Goal: Task Accomplishment & Management: Manage account settings

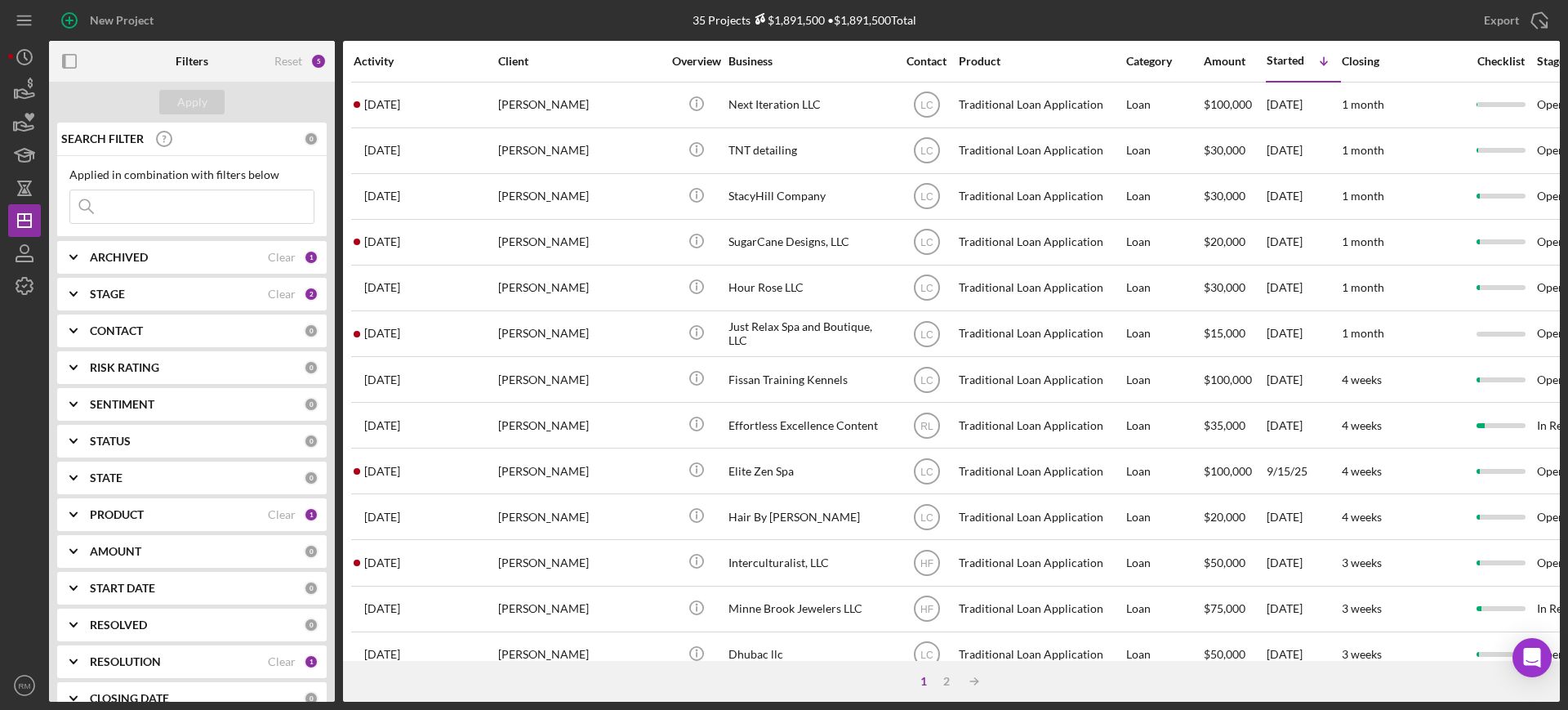
click at [170, 196] on input at bounding box center [192, 206] width 243 height 33
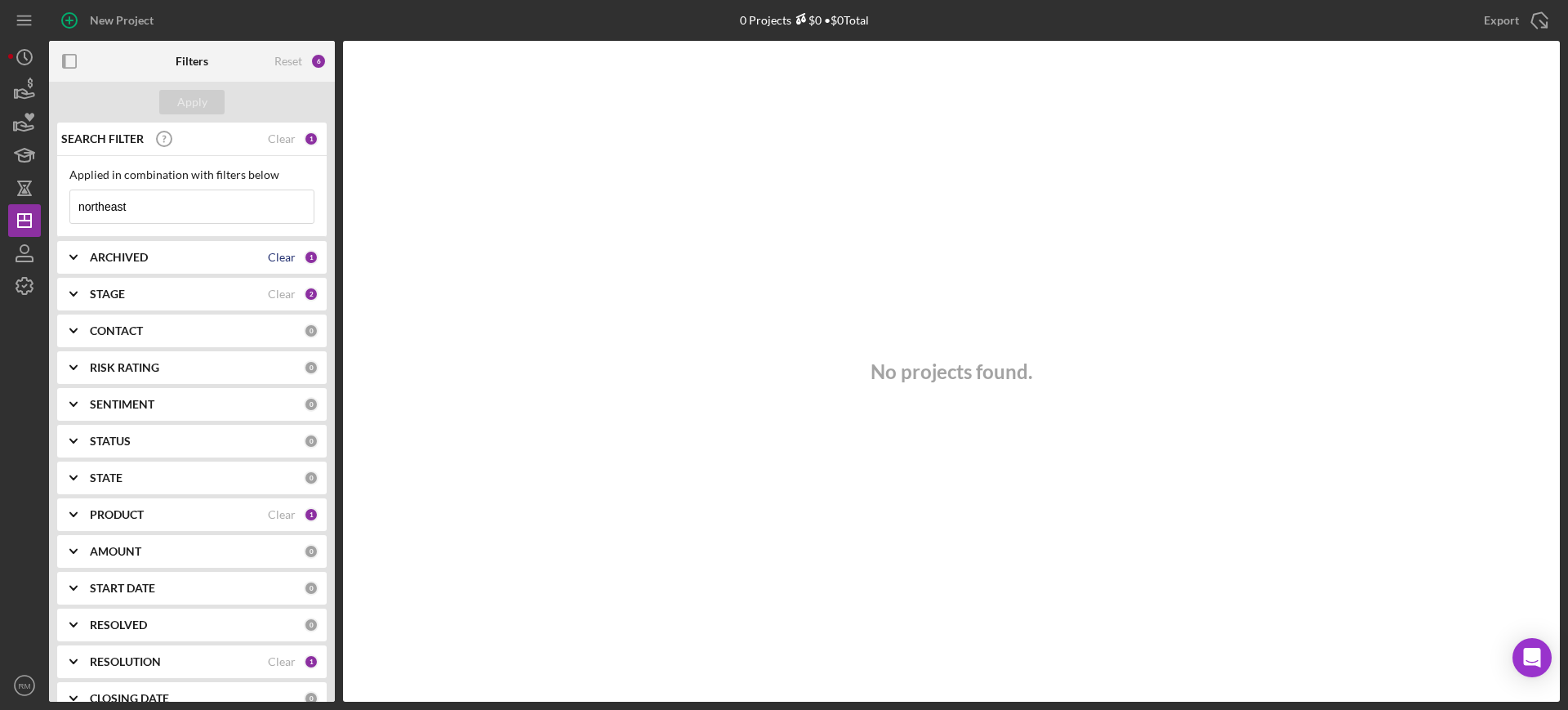
type input "northeast"
click at [268, 251] on div "Clear" at bounding box center [281, 257] width 28 height 13
click at [279, 288] on div "Clear" at bounding box center [281, 293] width 28 height 13
click at [278, 660] on div "Clear" at bounding box center [281, 661] width 28 height 13
click at [189, 106] on div "Apply" at bounding box center [192, 102] width 31 height 25
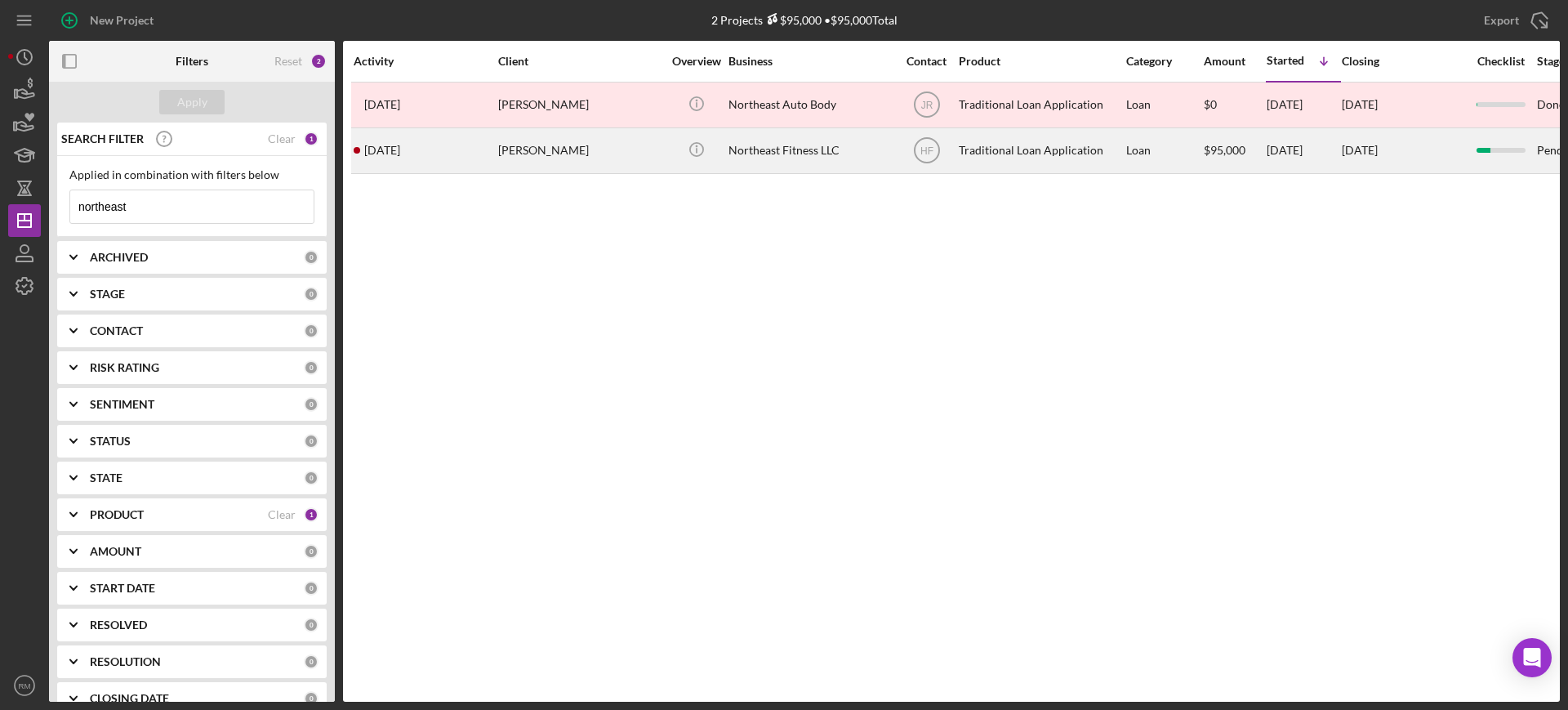
click at [536, 135] on div "[PERSON_NAME]" at bounding box center [580, 151] width 163 height 43
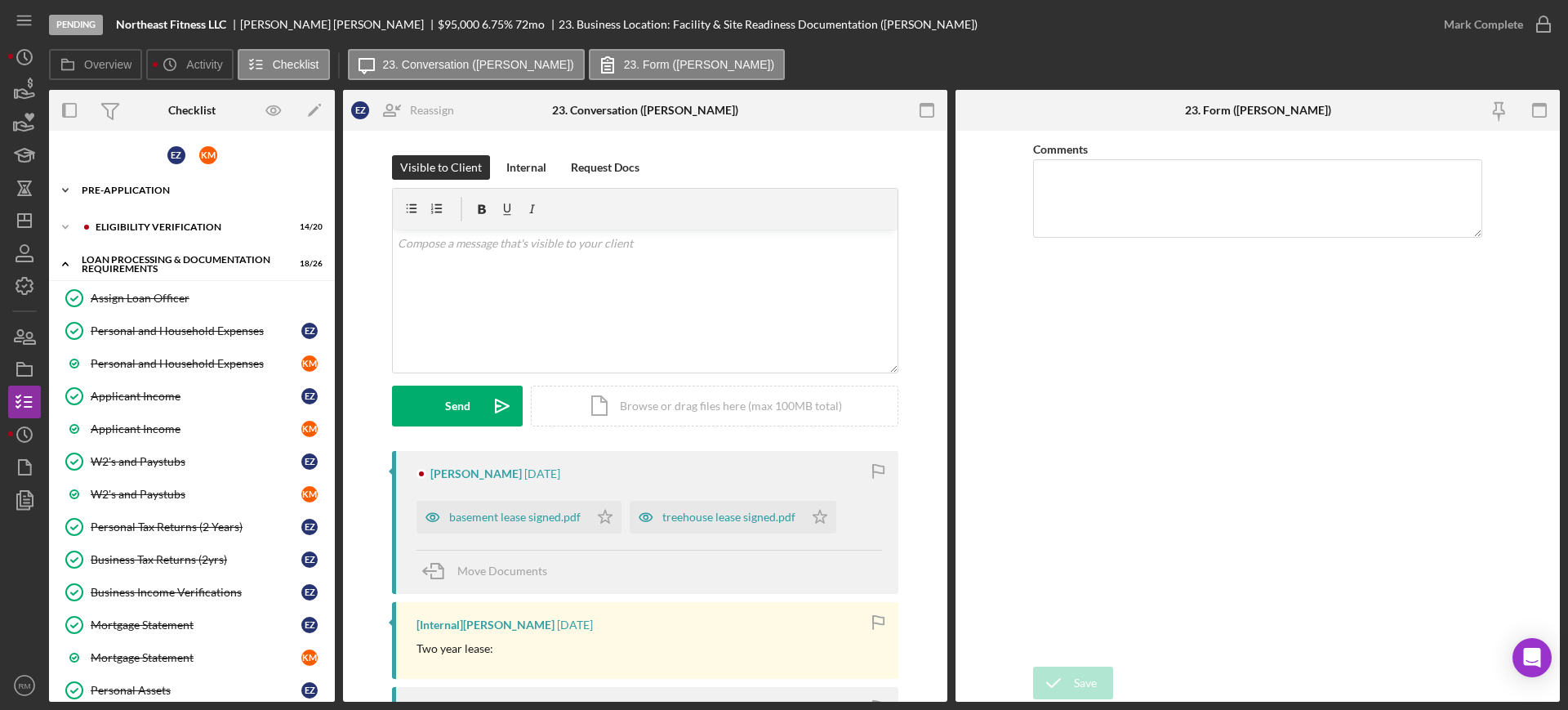
click at [128, 188] on div "Pre-Application" at bounding box center [198, 191] width 233 height 10
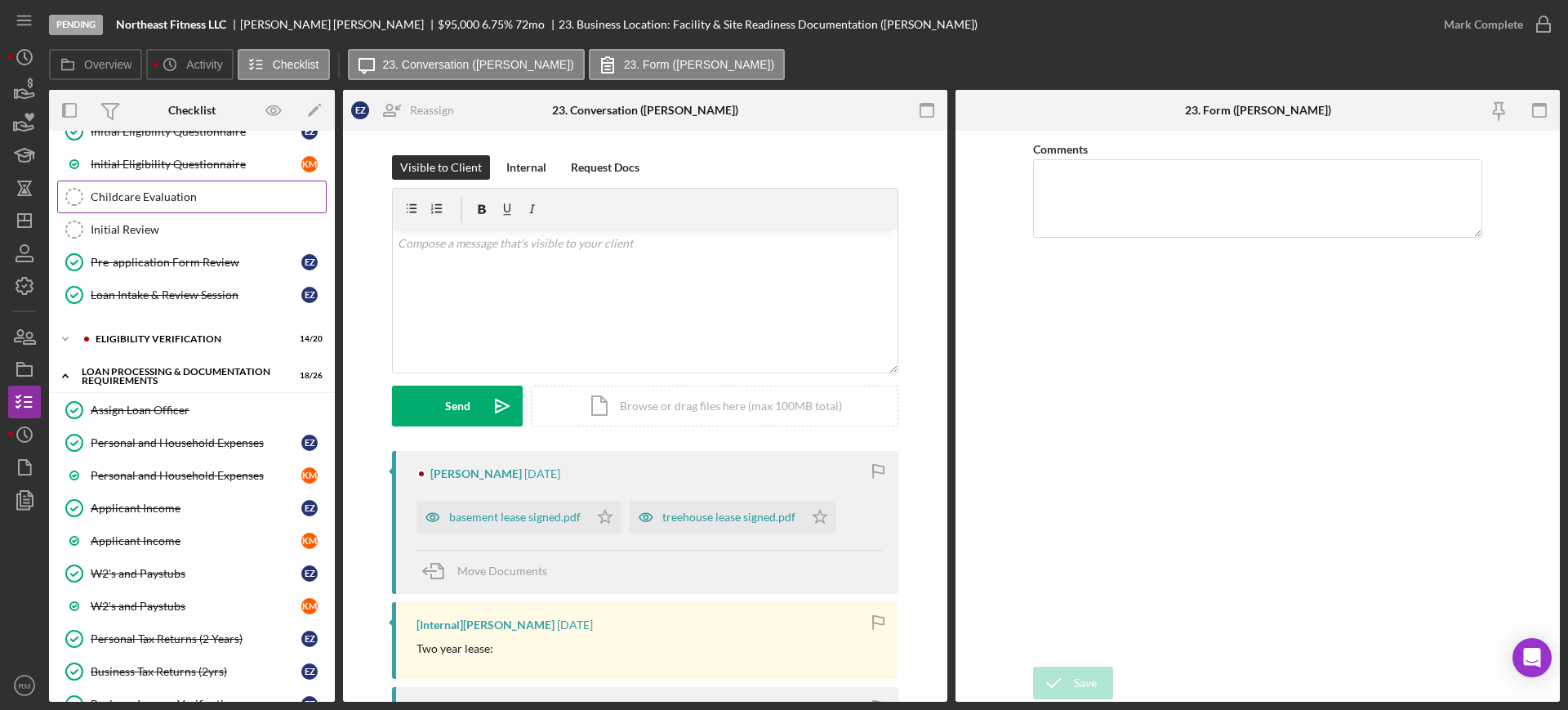
scroll to position [338, 0]
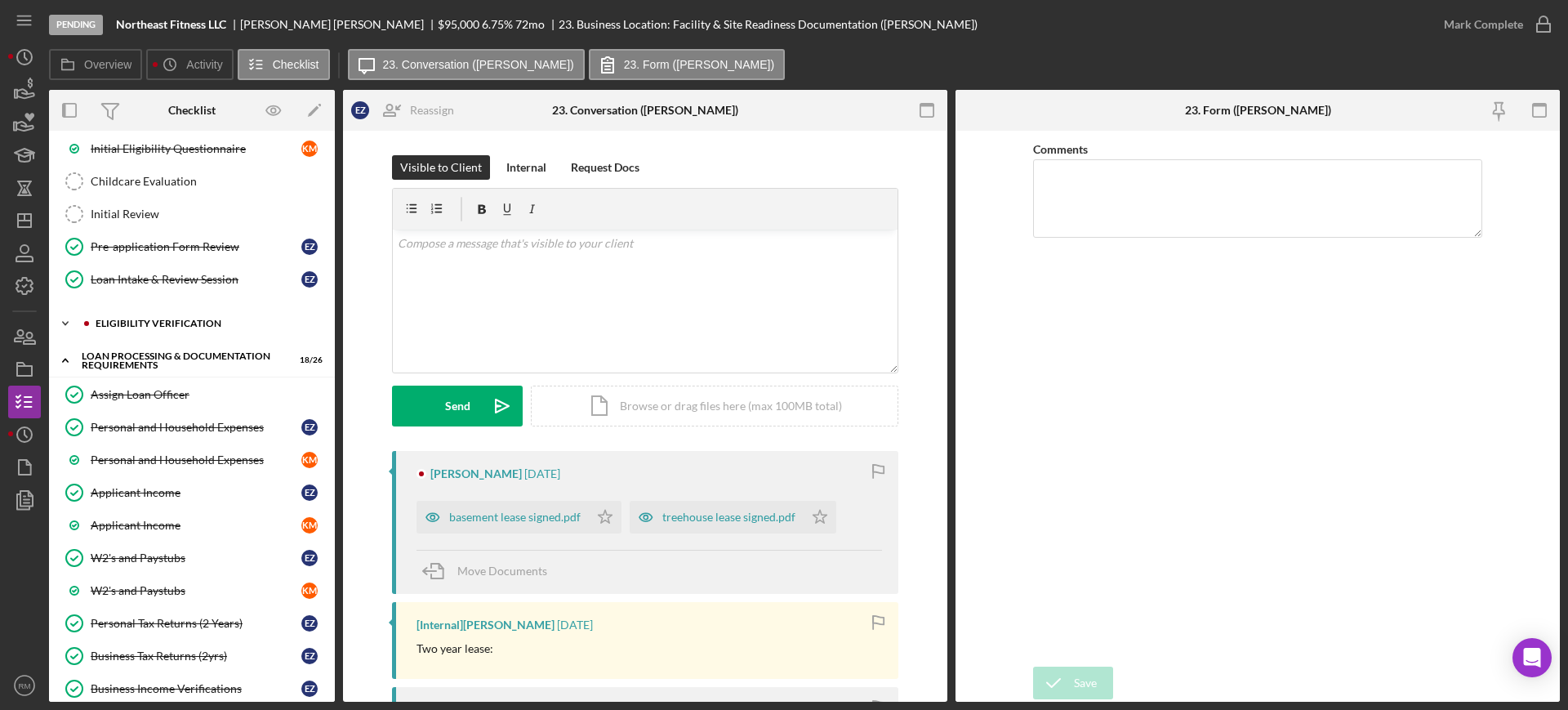
click at [177, 309] on div "Icon/Expander Eligibility Verification 14 / 20" at bounding box center [192, 323] width 285 height 33
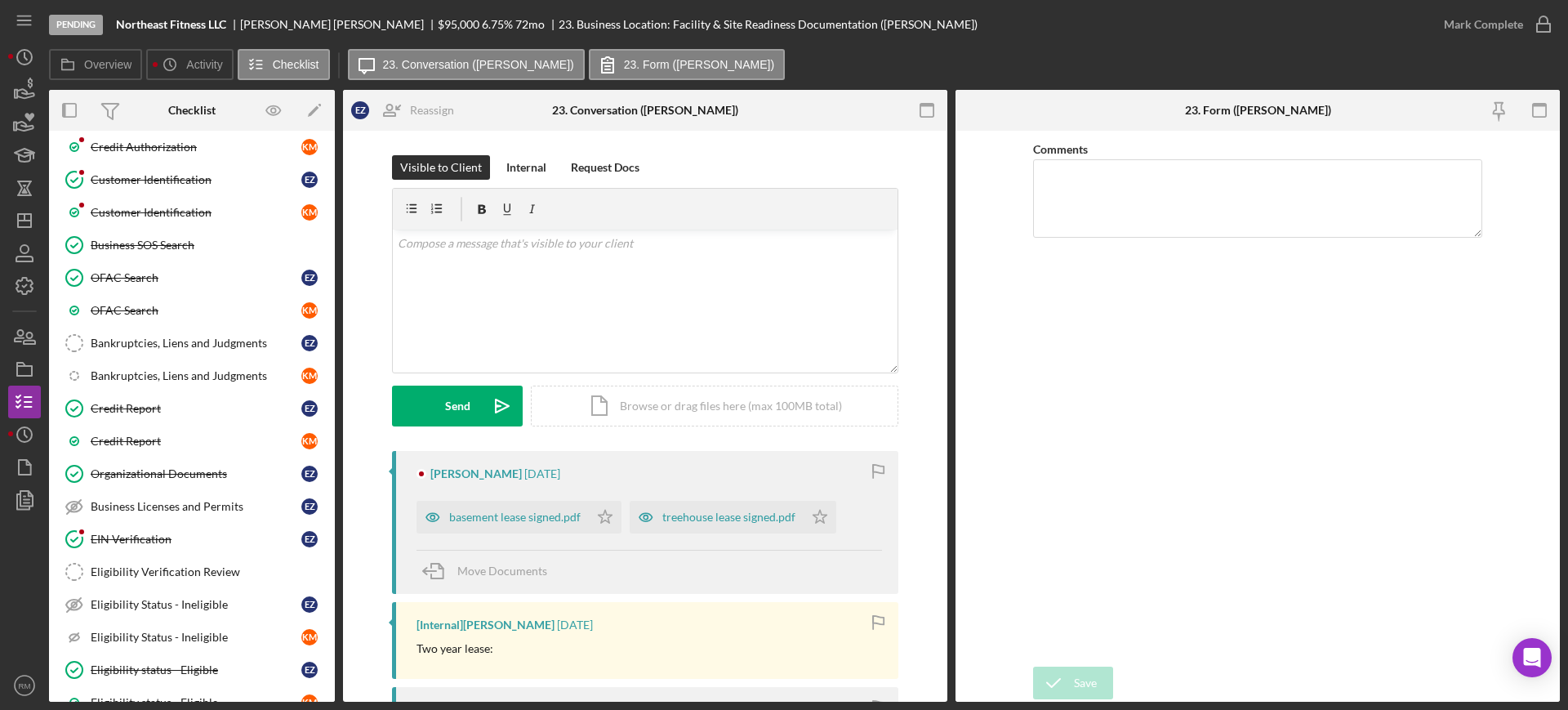
scroll to position [591, 0]
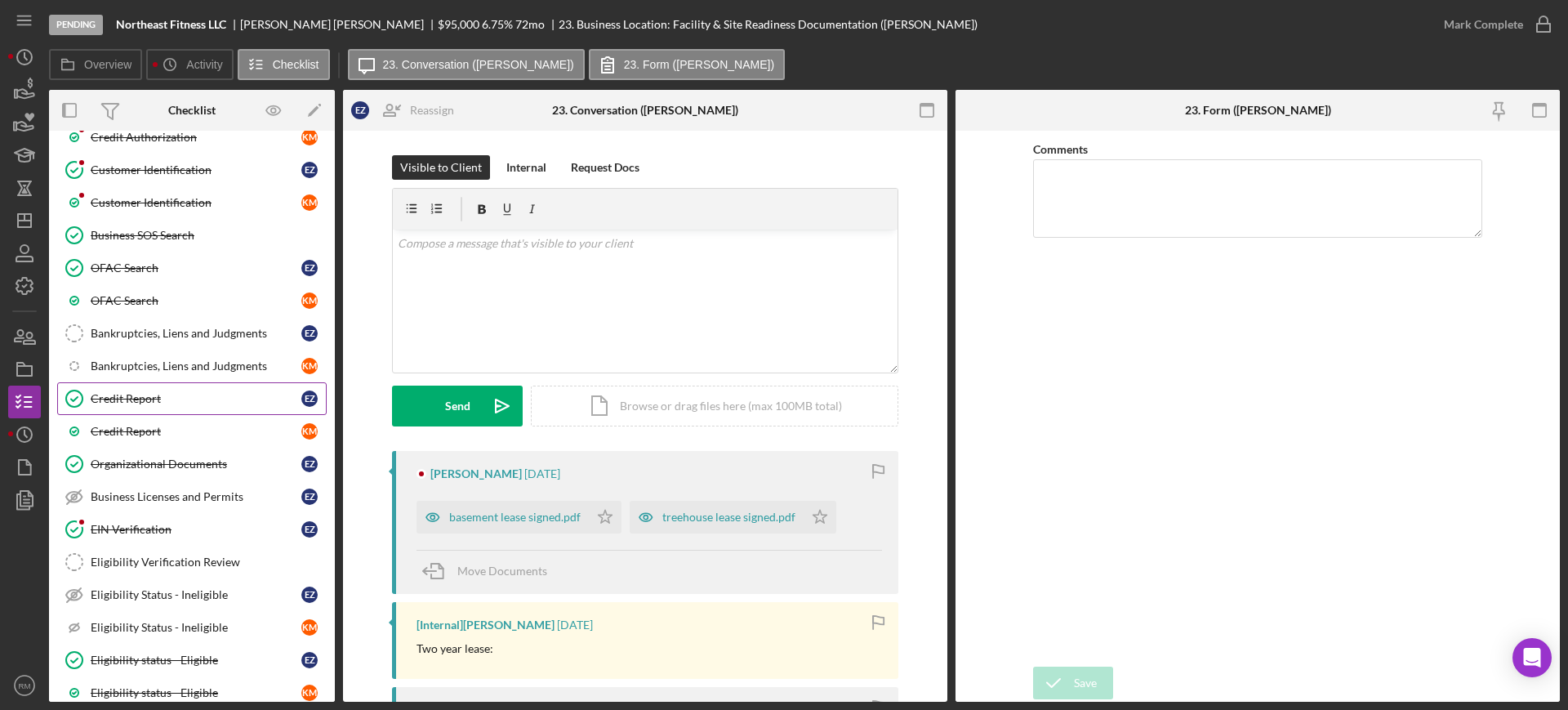
click at [129, 413] on link "Credit Report Credit Report E Z" at bounding box center [192, 398] width 270 height 33
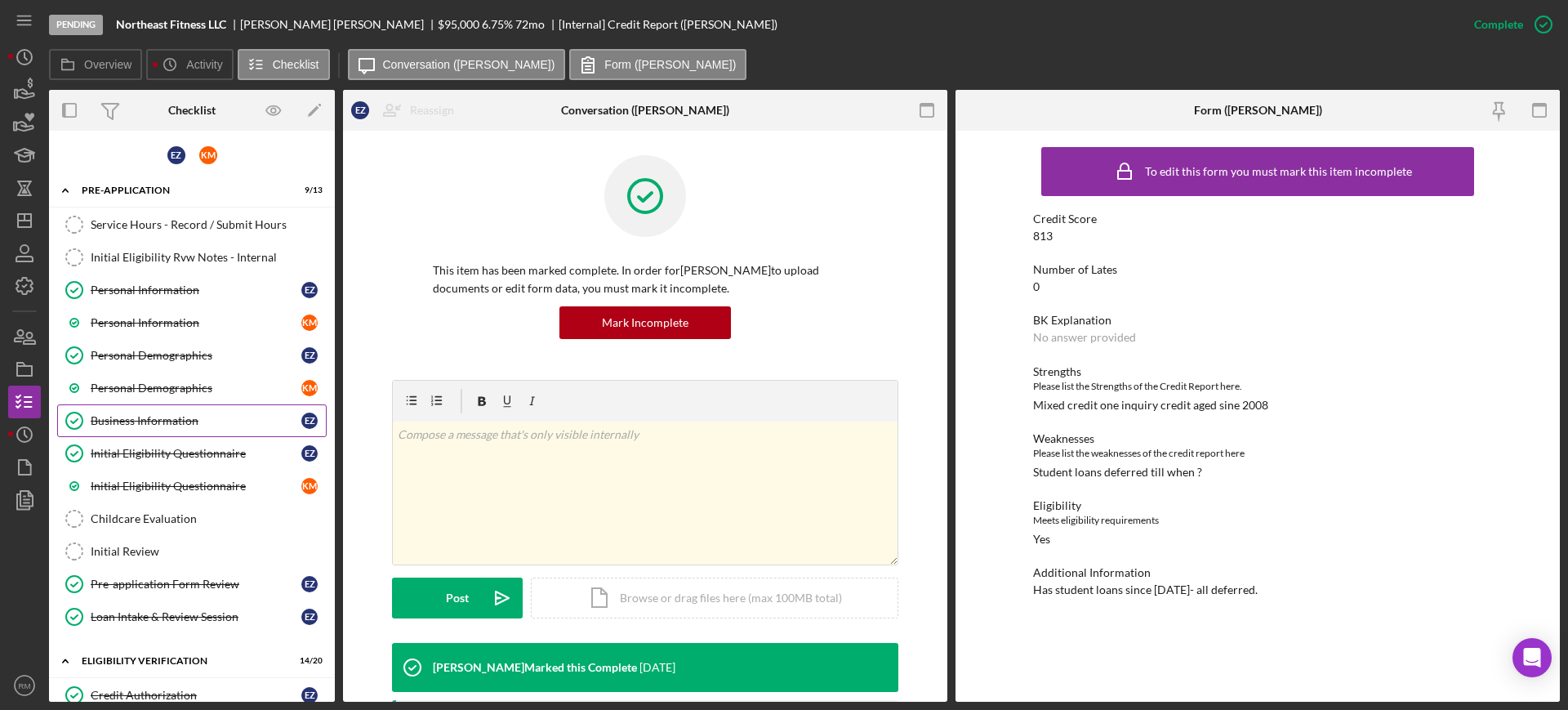
click at [168, 406] on link "Business Information Business Information E Z" at bounding box center [192, 420] width 270 height 33
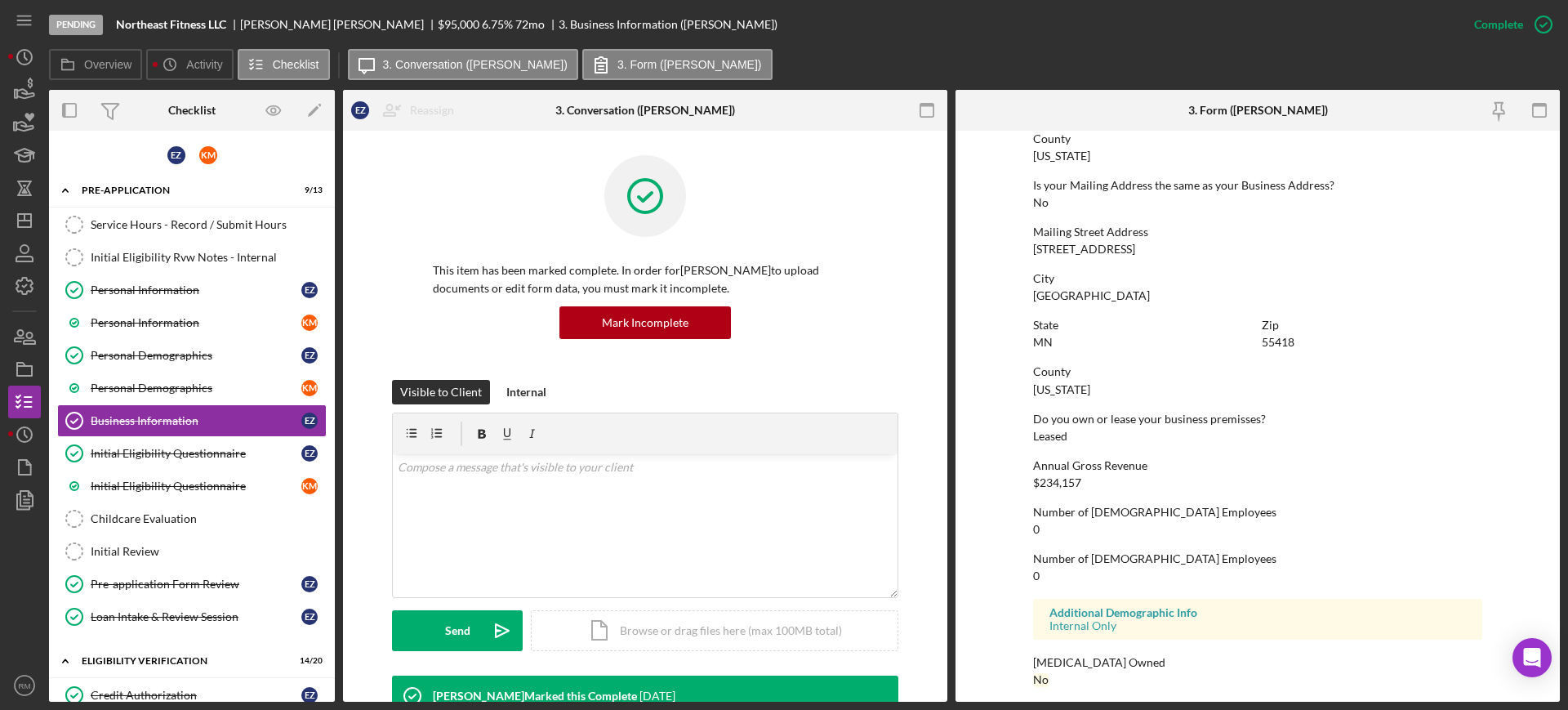
scroll to position [1025, 0]
click at [210, 349] on div "Personal Demographics" at bounding box center [196, 355] width 210 height 13
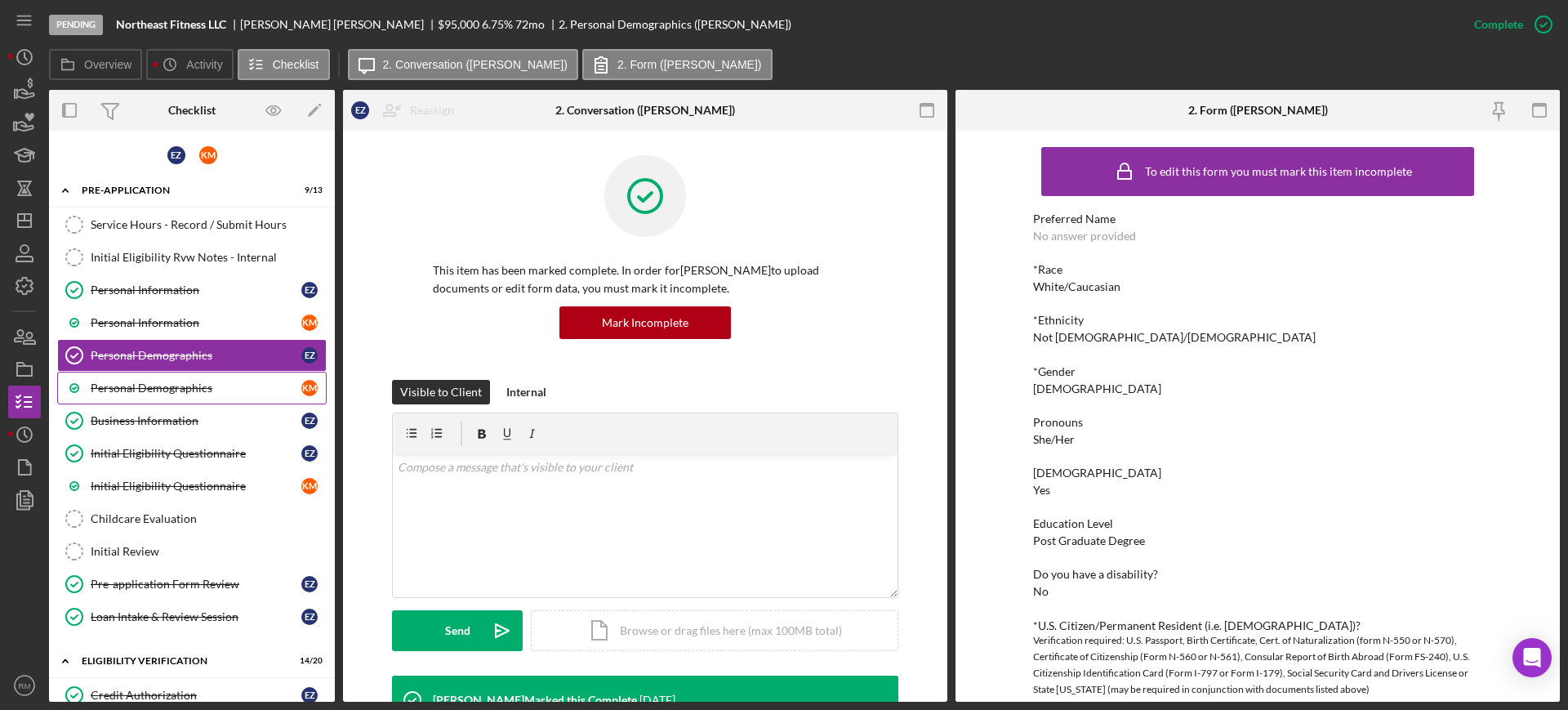
click at [179, 383] on div "Personal Demographics" at bounding box center [196, 387] width 210 height 13
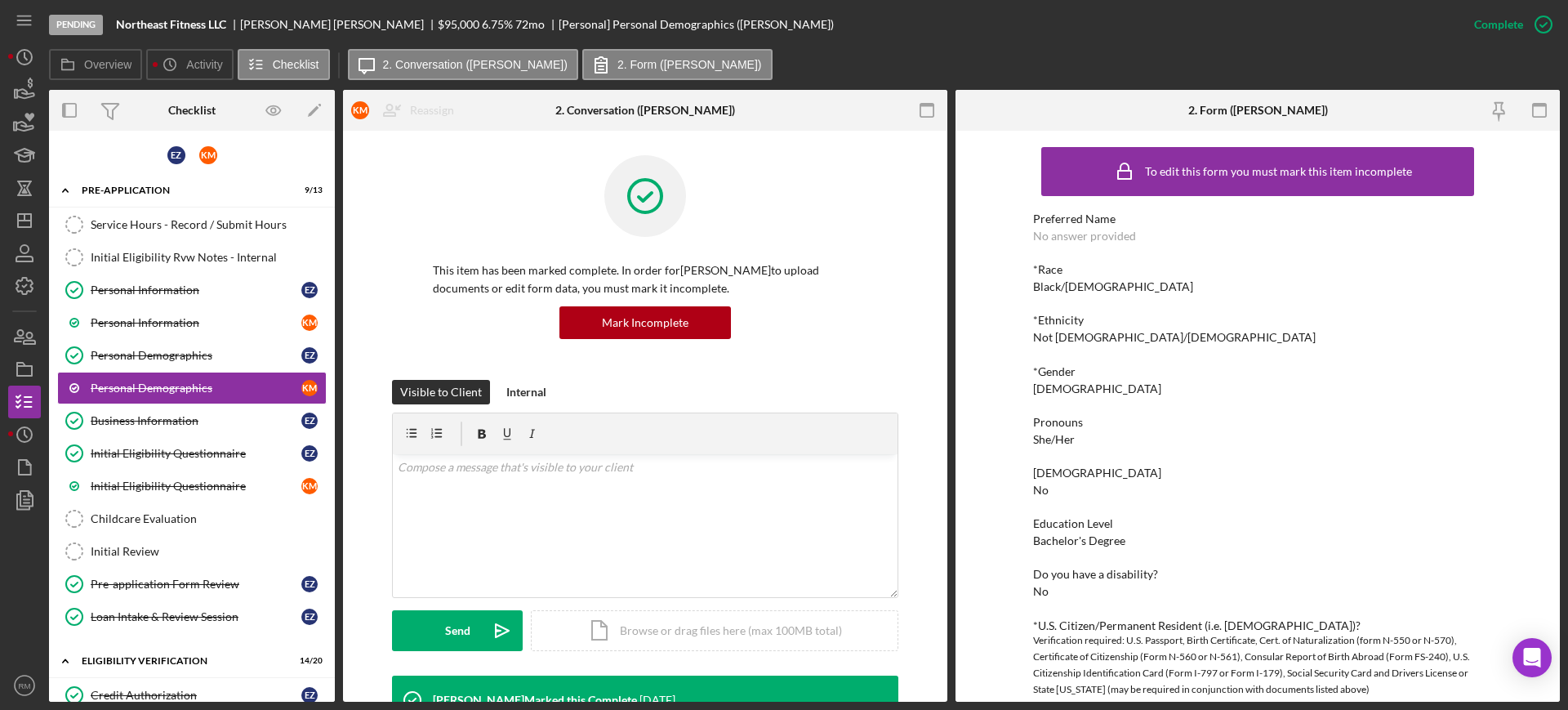
scroll to position [343, 0]
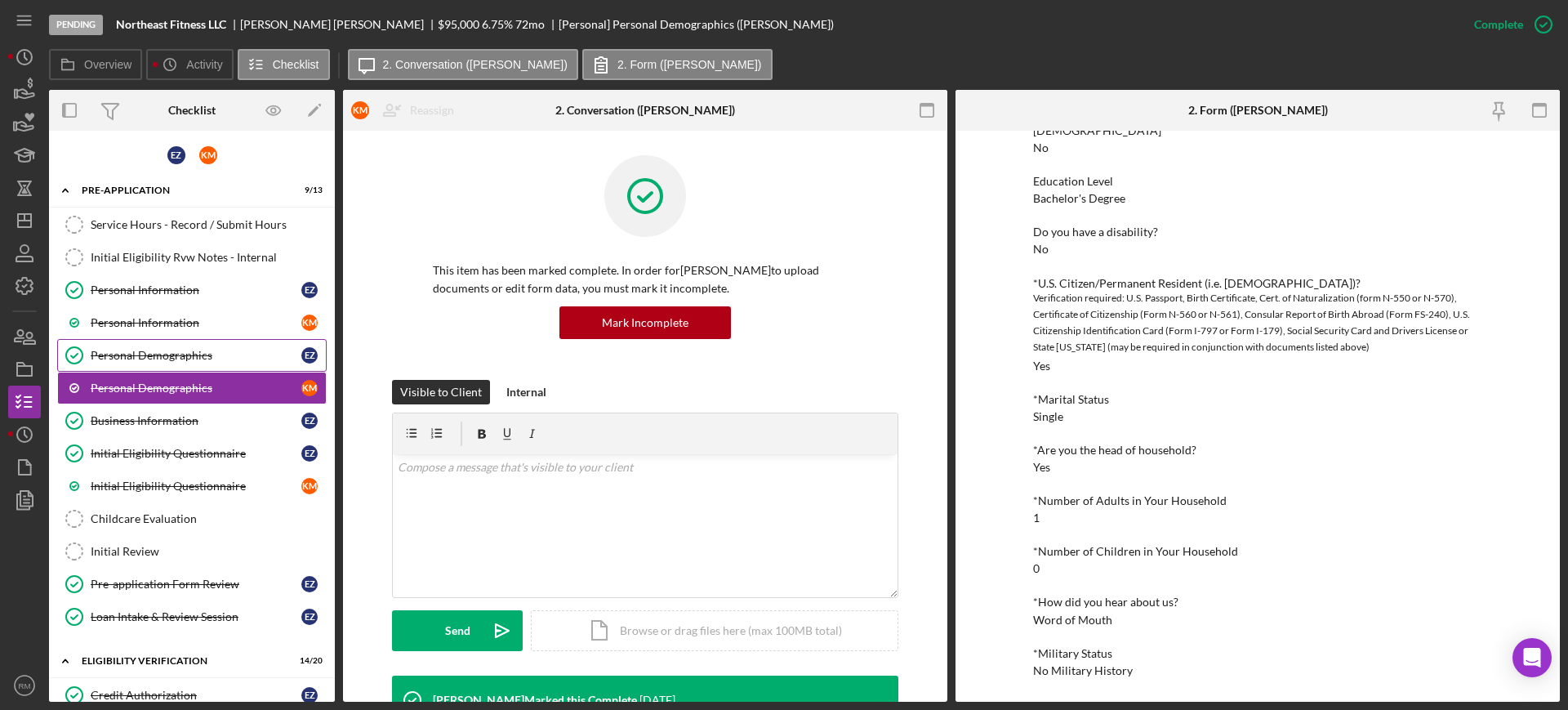
click at [158, 353] on div "Personal Demographics" at bounding box center [196, 355] width 210 height 13
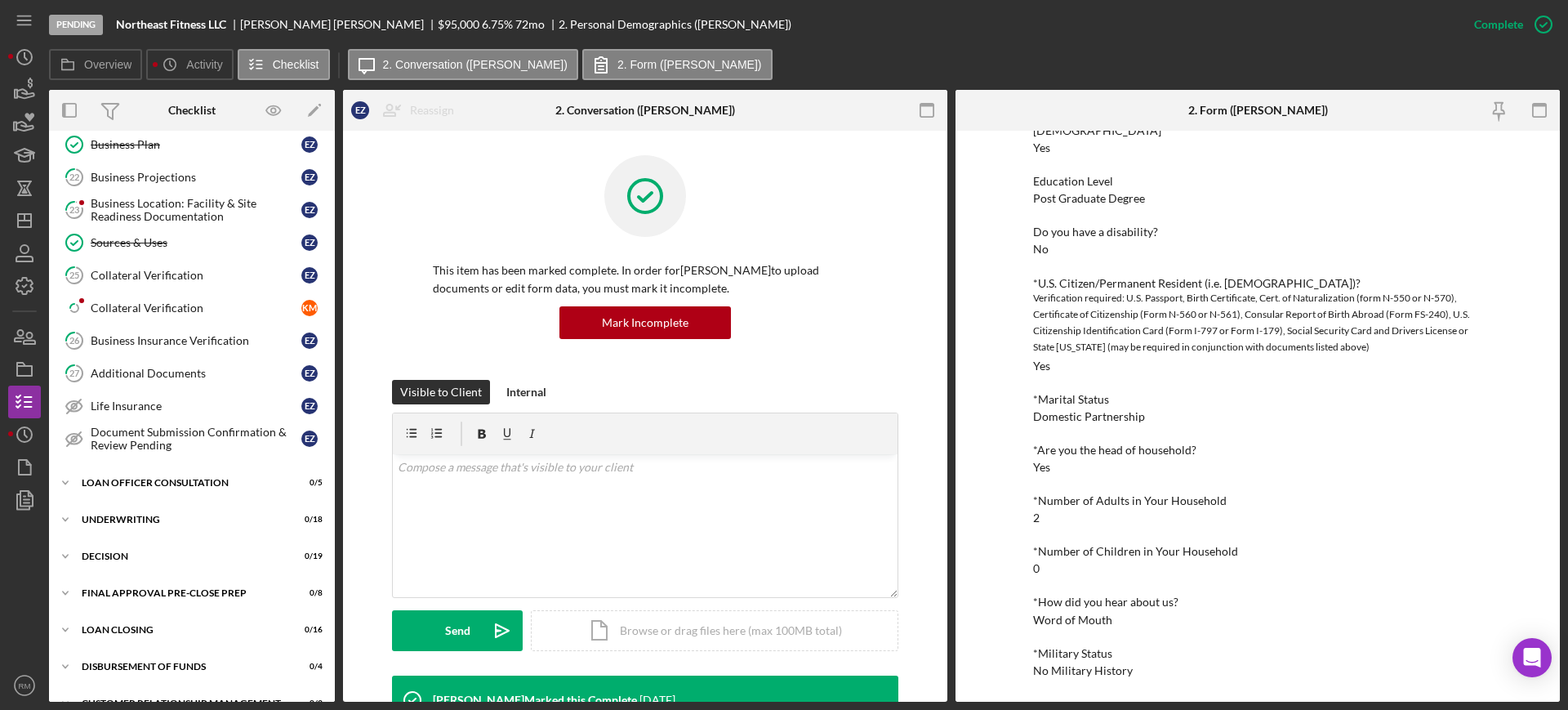
scroll to position [1872, 0]
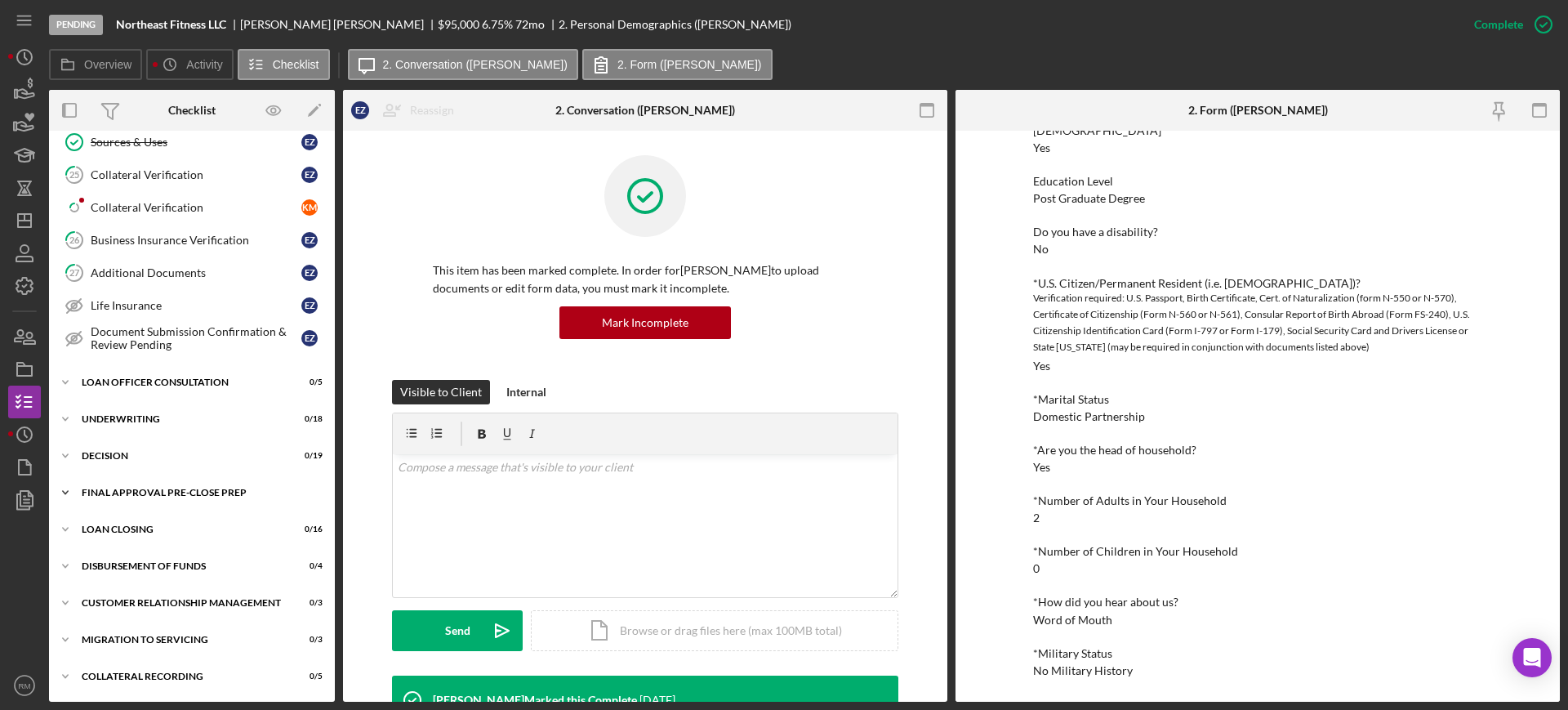
click at [136, 488] on div "Final Approval Pre-Close Prep" at bounding box center [198, 493] width 233 height 10
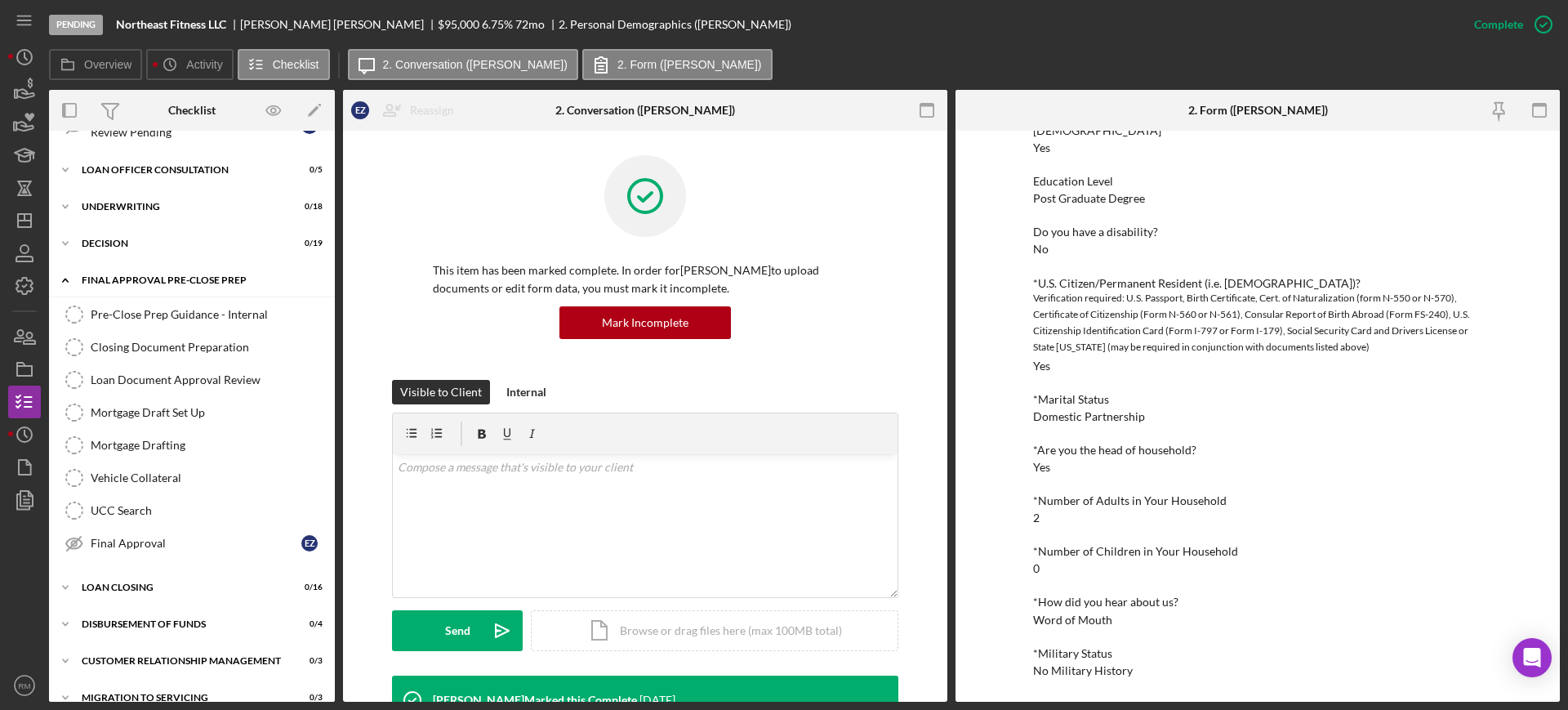
scroll to position [2143, 0]
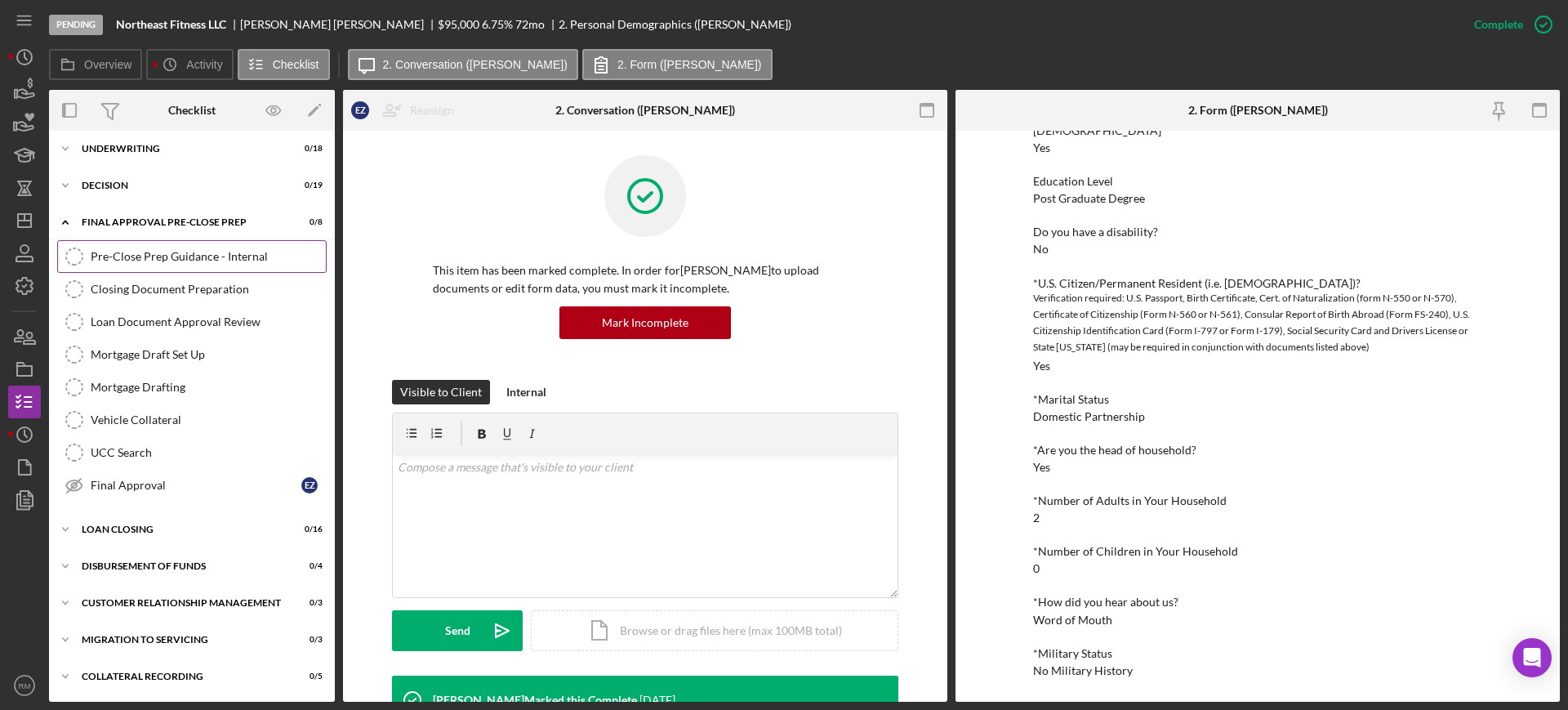
click at [196, 259] on div "Pre-Close Prep Guidance - Internal" at bounding box center [208, 256] width 235 height 13
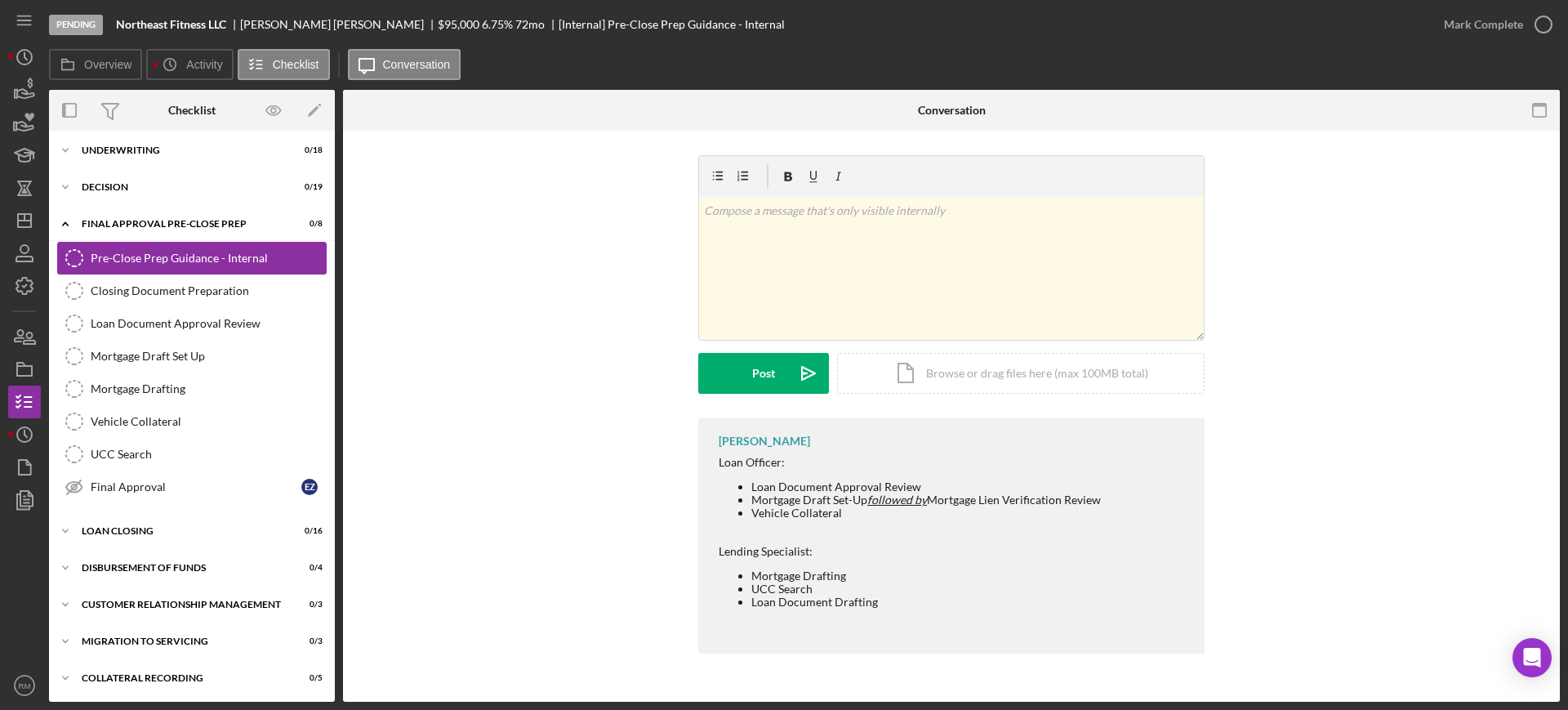
scroll to position [2143, 0]
click at [1523, 37] on icon "button" at bounding box center [1542, 24] width 40 height 40
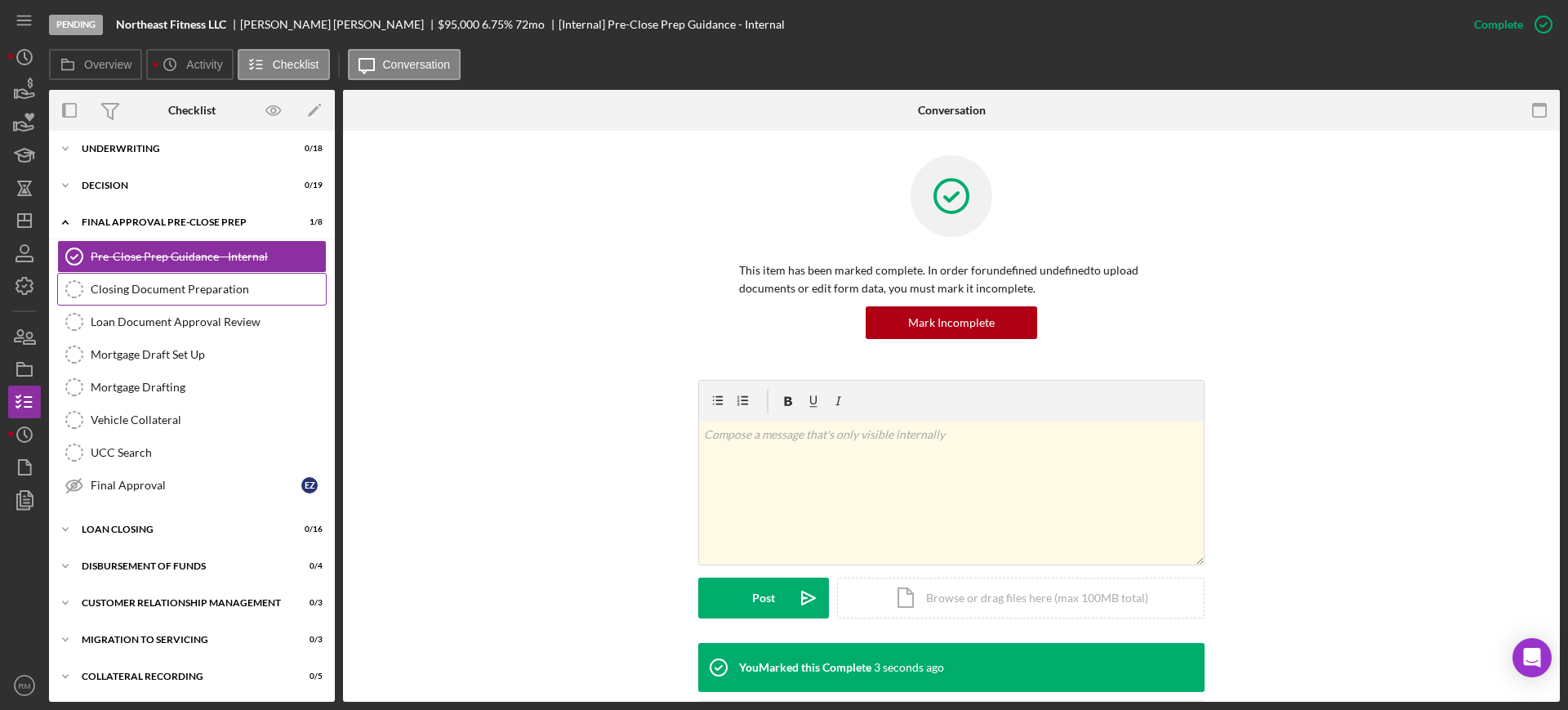
click at [210, 290] on div "Closing Document Preparation" at bounding box center [208, 288] width 235 height 13
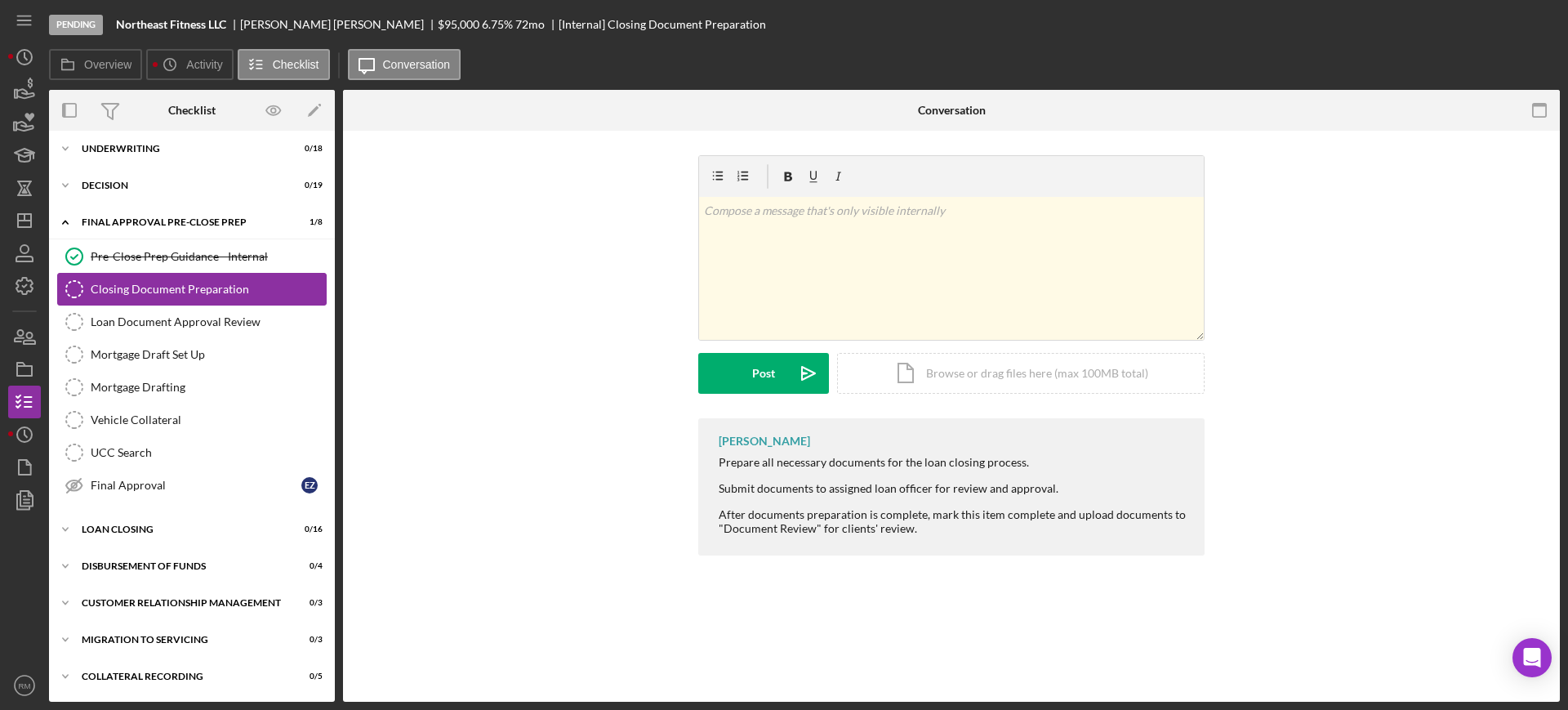
scroll to position [2143, 0]
click at [1516, 29] on div "Mark Complete" at bounding box center [1483, 24] width 79 height 33
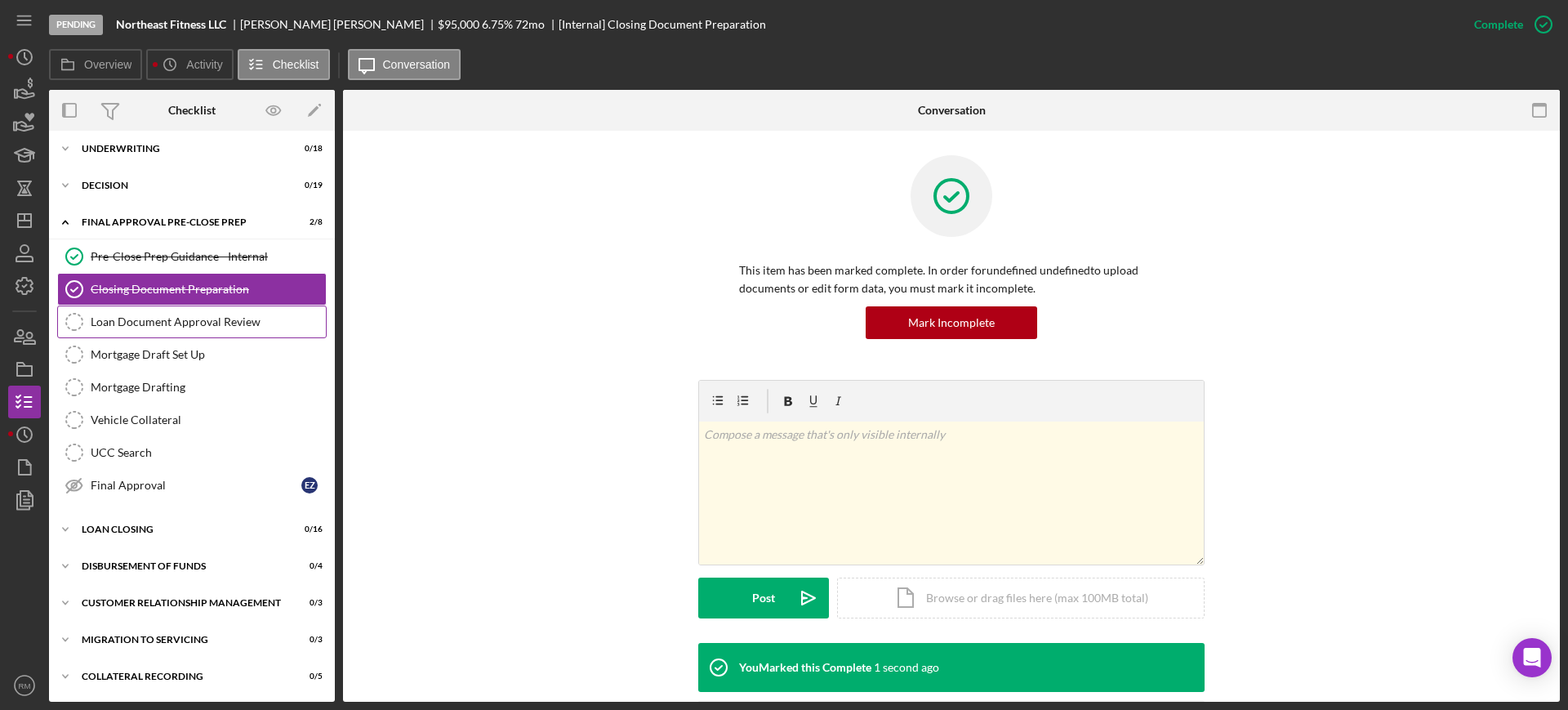
click at [196, 309] on link "Loan Document Approval Review Loan Document Approval Review" at bounding box center [192, 321] width 270 height 33
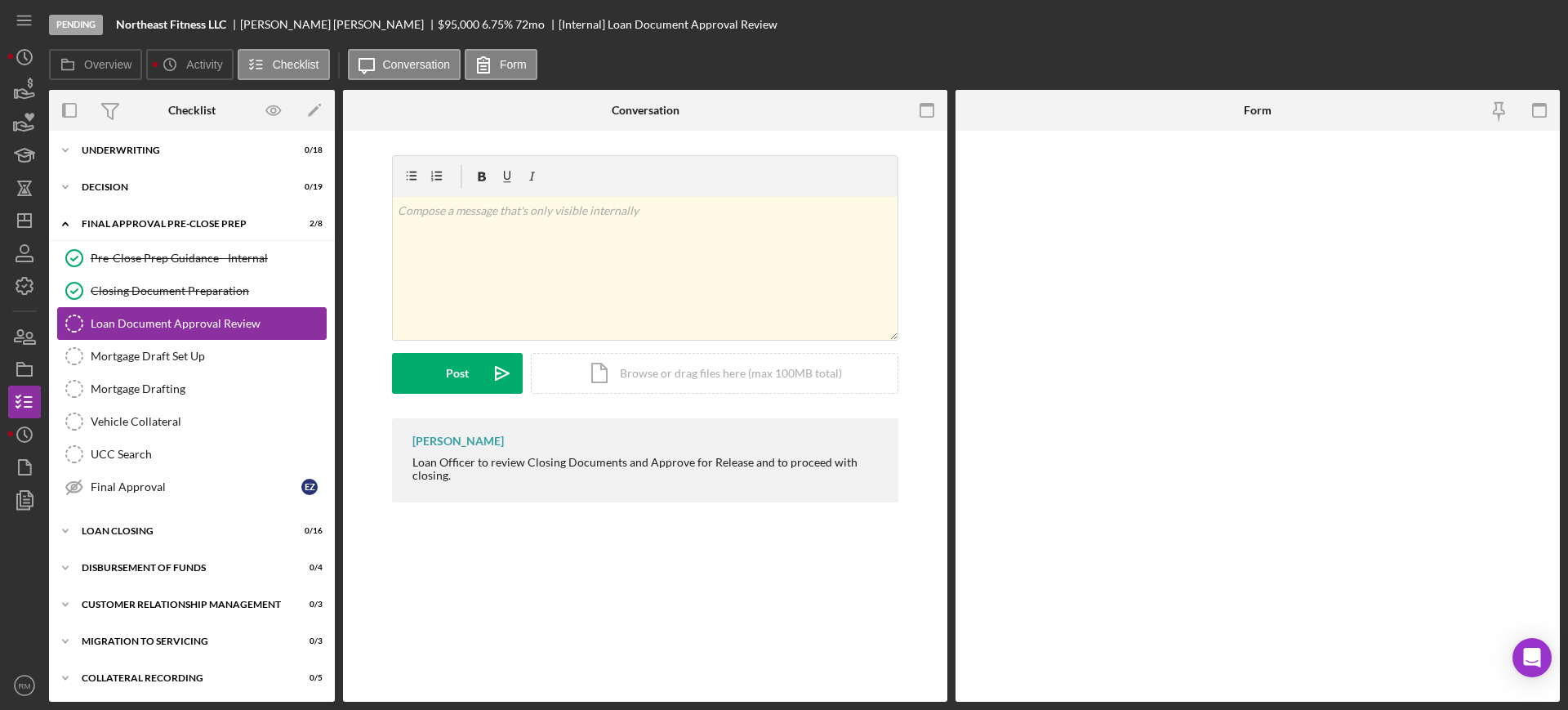
scroll to position [2143, 0]
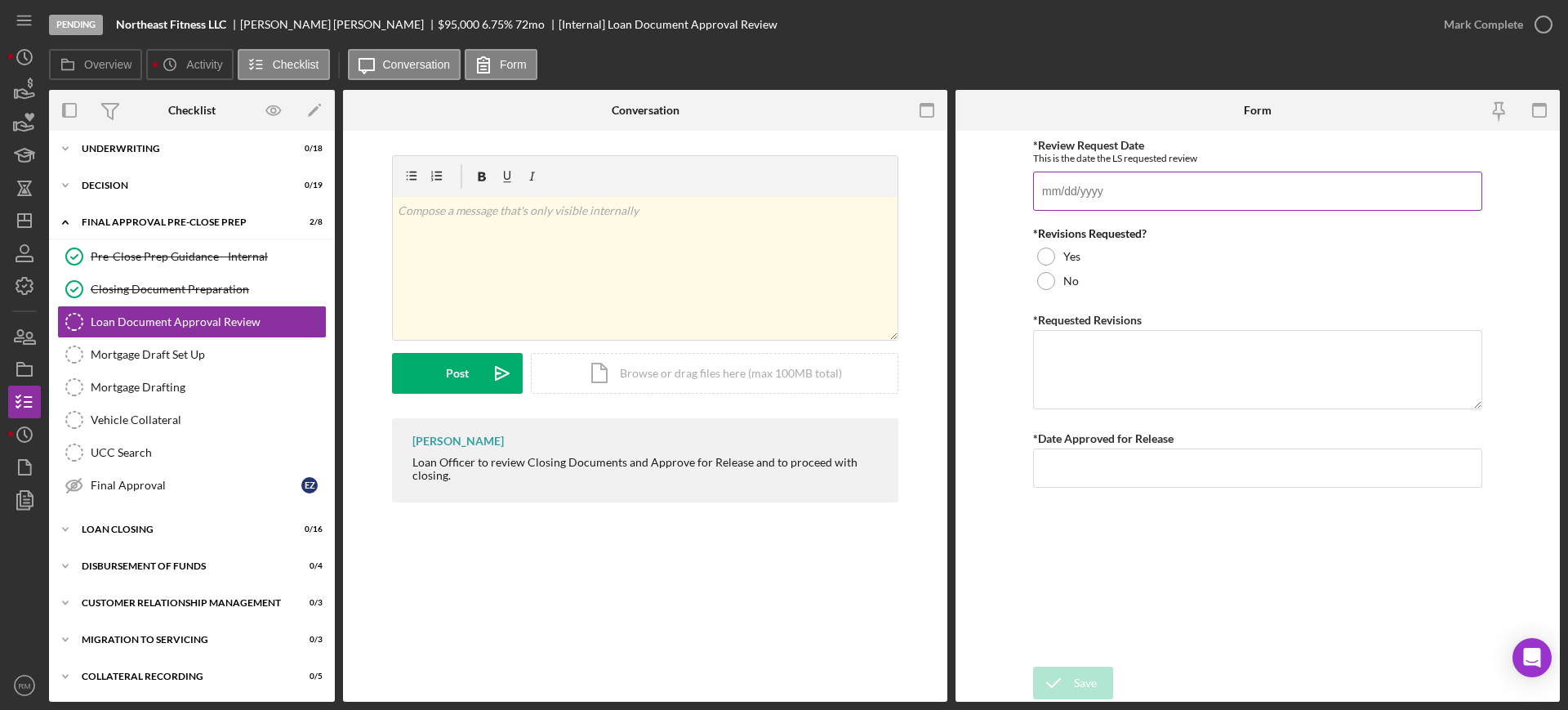
click at [1149, 196] on input "*Review Request Date" at bounding box center [1257, 192] width 449 height 39
type input "[DATE]"
click at [1182, 484] on input "*Date Approved for Release" at bounding box center [1257, 468] width 449 height 39
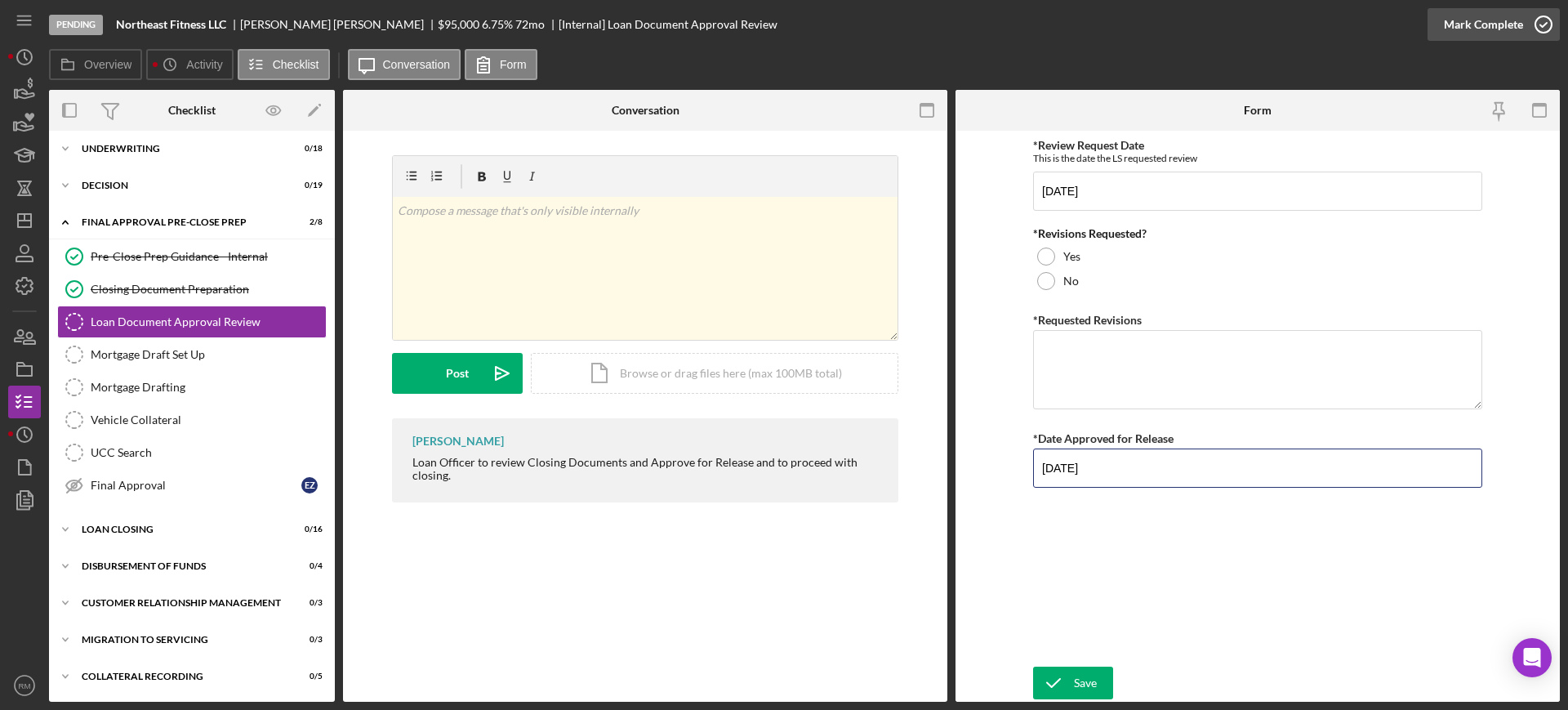
type input "[DATE]"
click at [1496, 31] on div "Mark Complete" at bounding box center [1483, 24] width 79 height 33
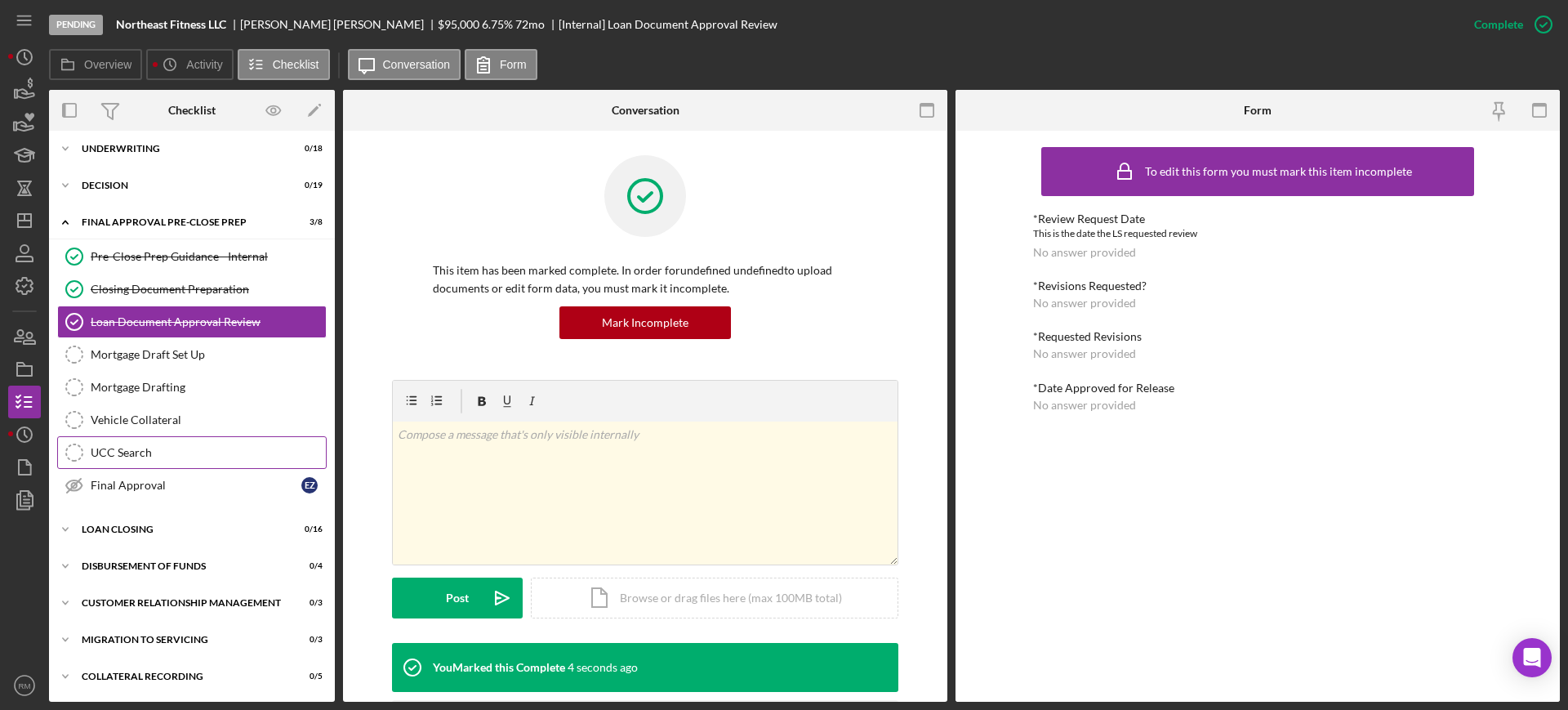
click at [141, 440] on link "UCC Search UCC Search" at bounding box center [192, 452] width 270 height 33
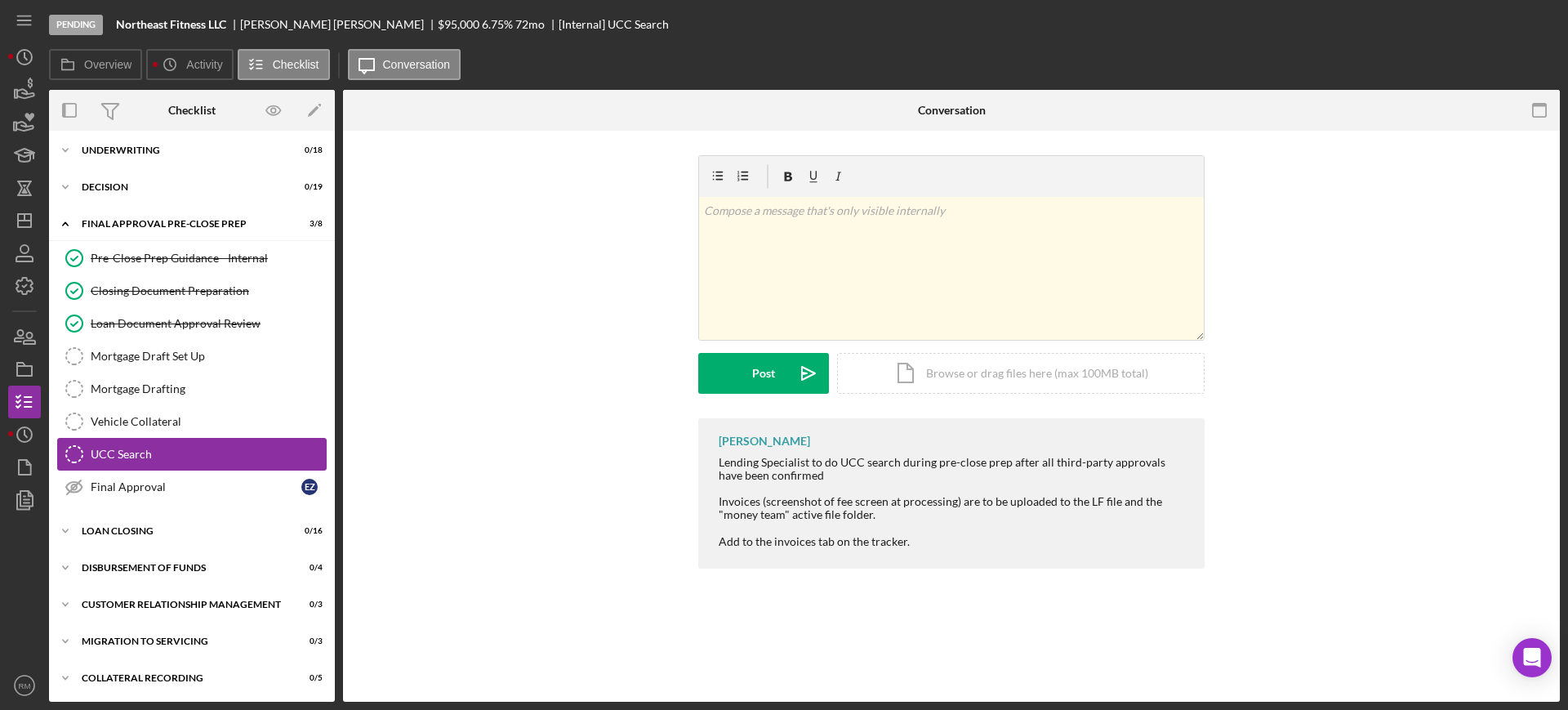
scroll to position [2143, 0]
click at [186, 355] on div "Mortgage Draft Set Up" at bounding box center [208, 354] width 235 height 13
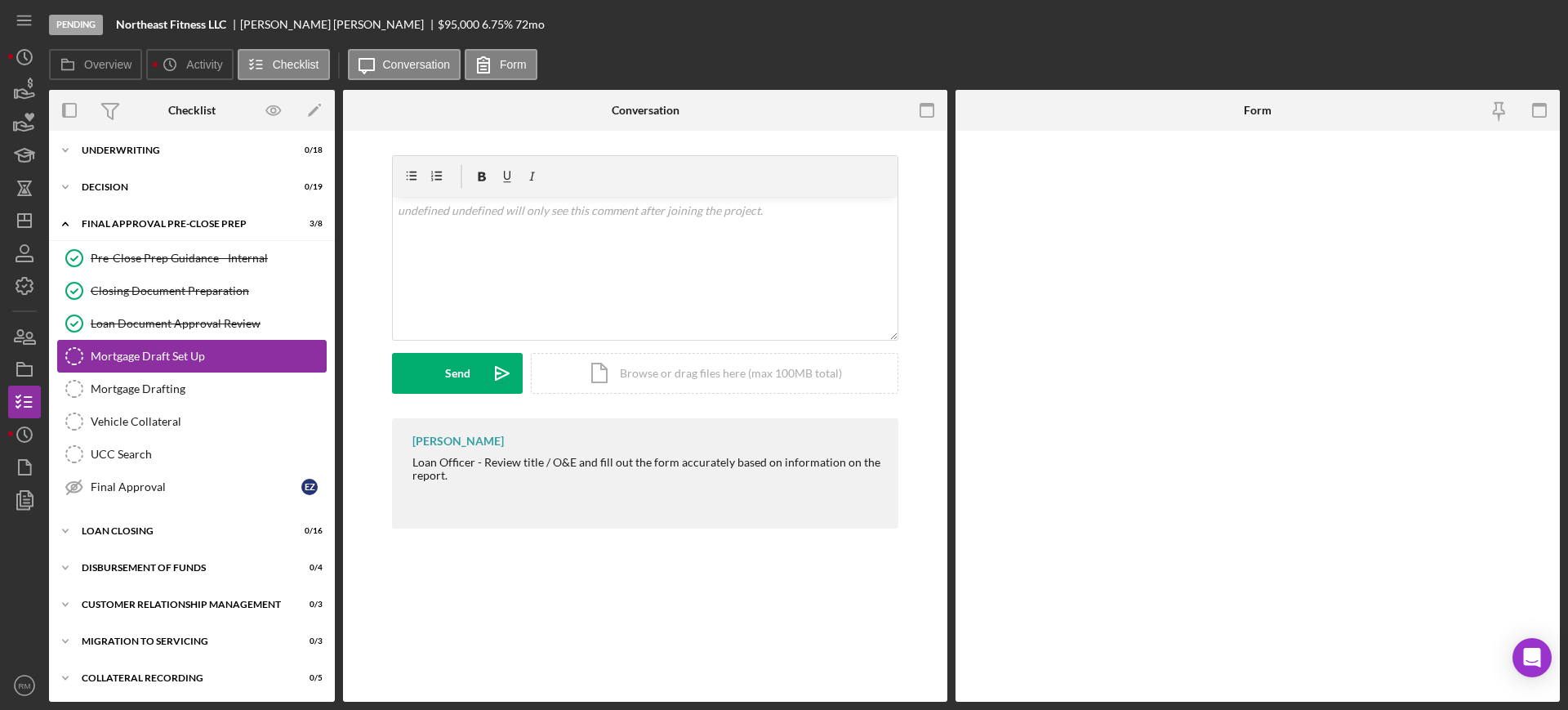
scroll to position [2143, 0]
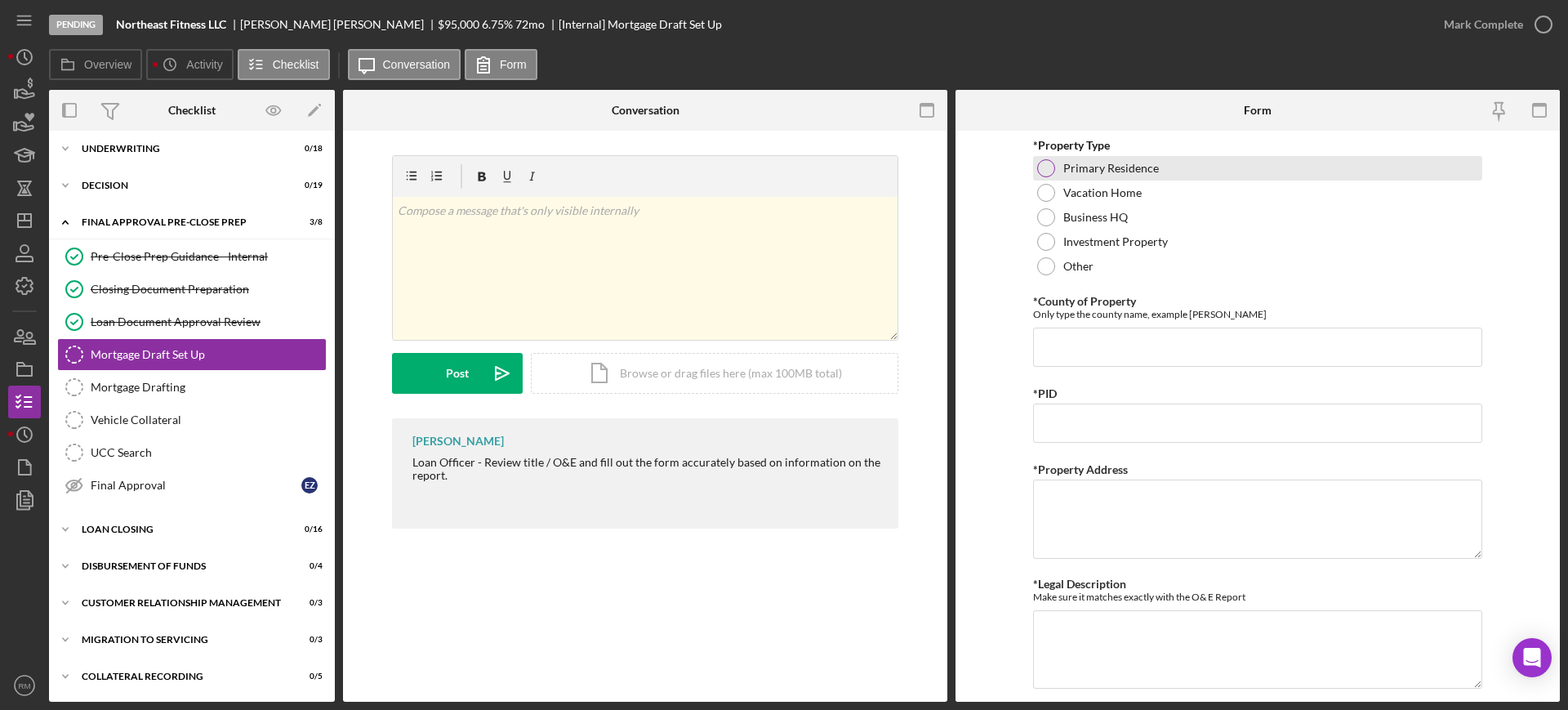
click at [1039, 176] on div at bounding box center [1046, 168] width 18 height 18
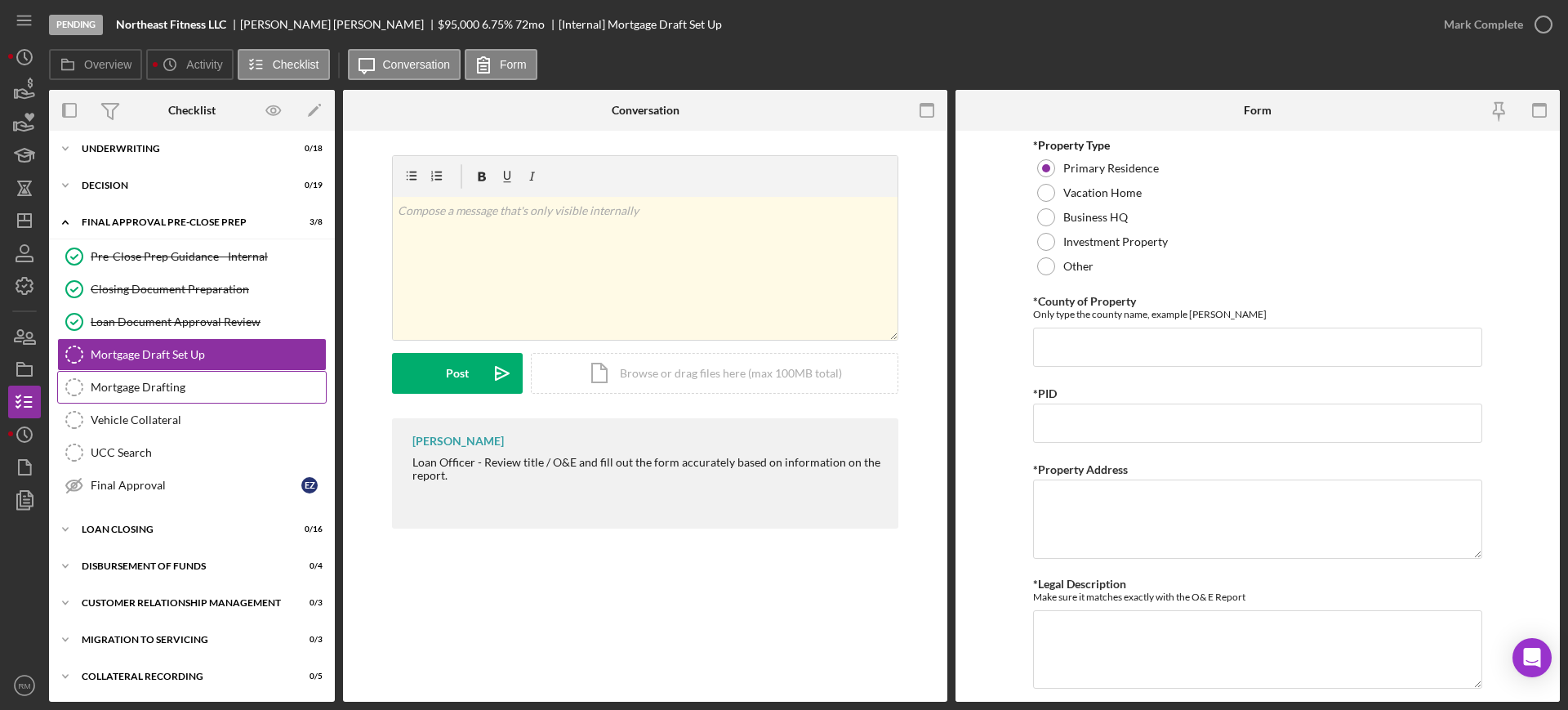
click at [126, 396] on link "Mortgage Drafting Mortgage Drafting" at bounding box center [192, 386] width 270 height 33
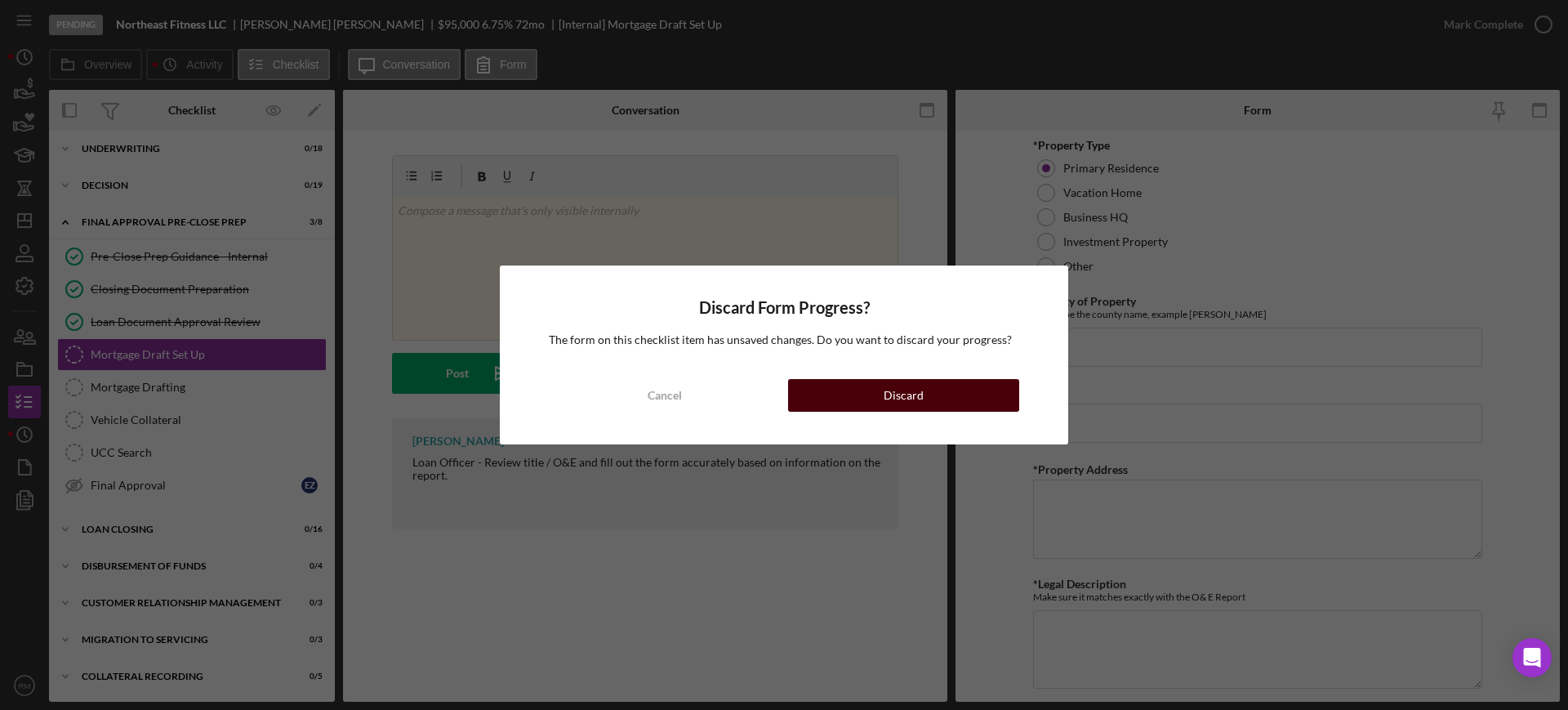
click at [908, 394] on div "Discard" at bounding box center [903, 395] width 40 height 33
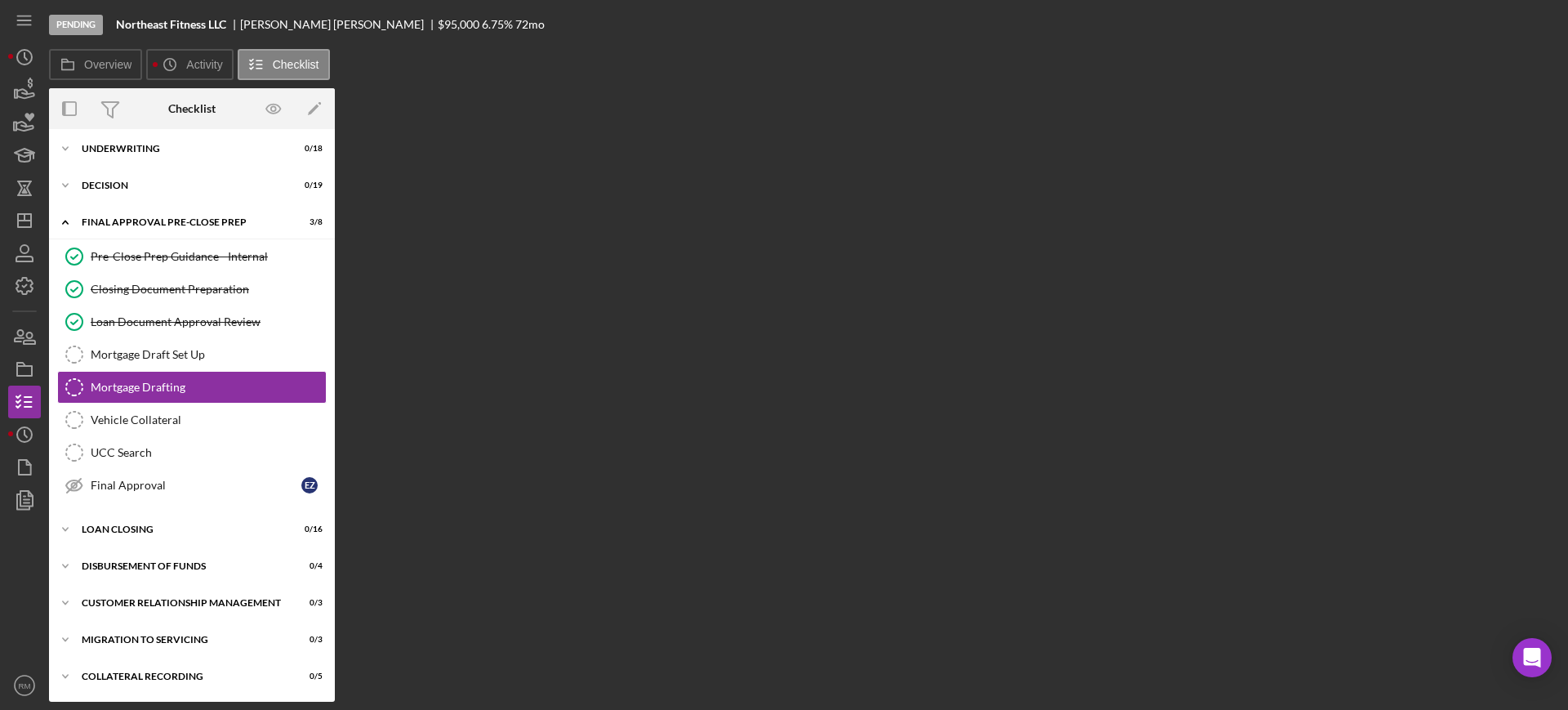
scroll to position [2143, 0]
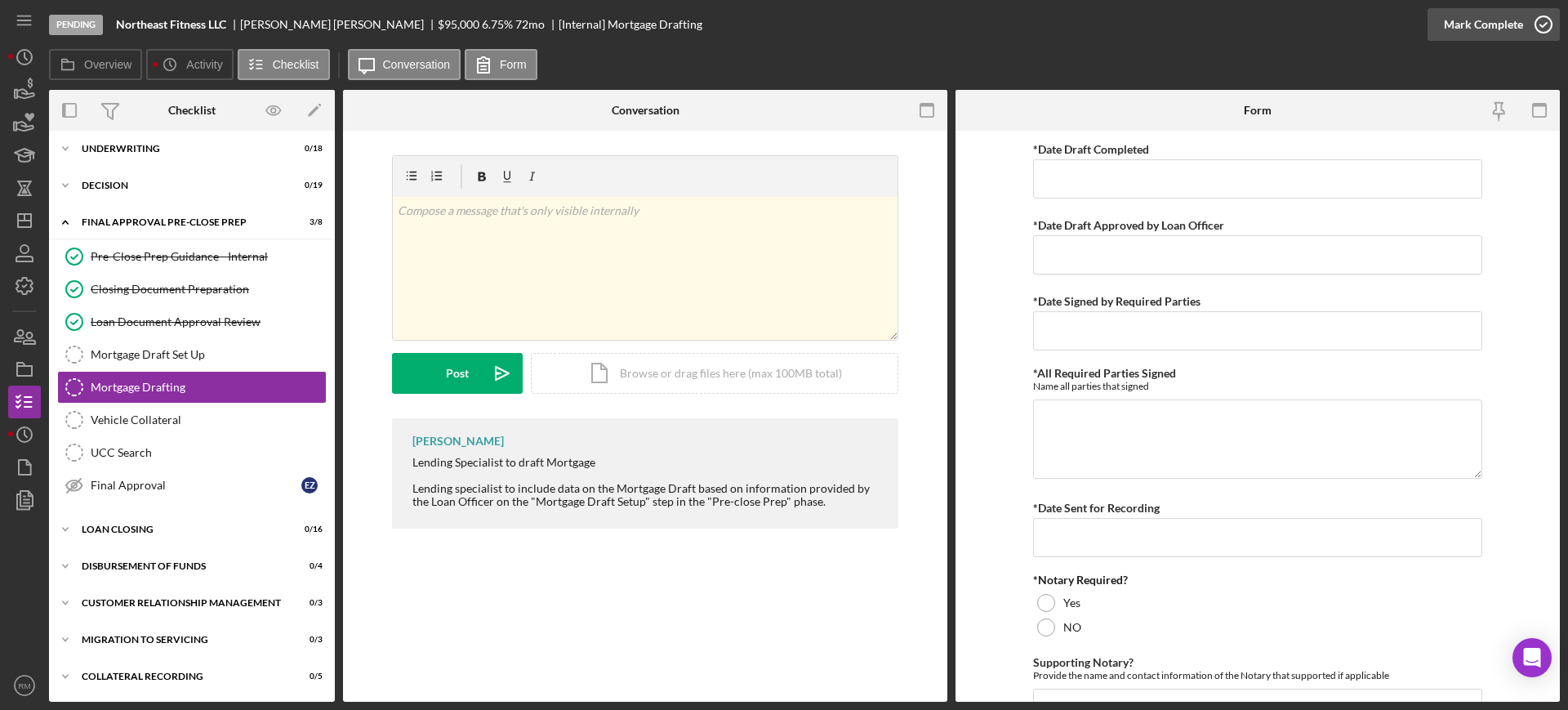
click at [1512, 29] on div "Mark Complete" at bounding box center [1483, 24] width 79 height 33
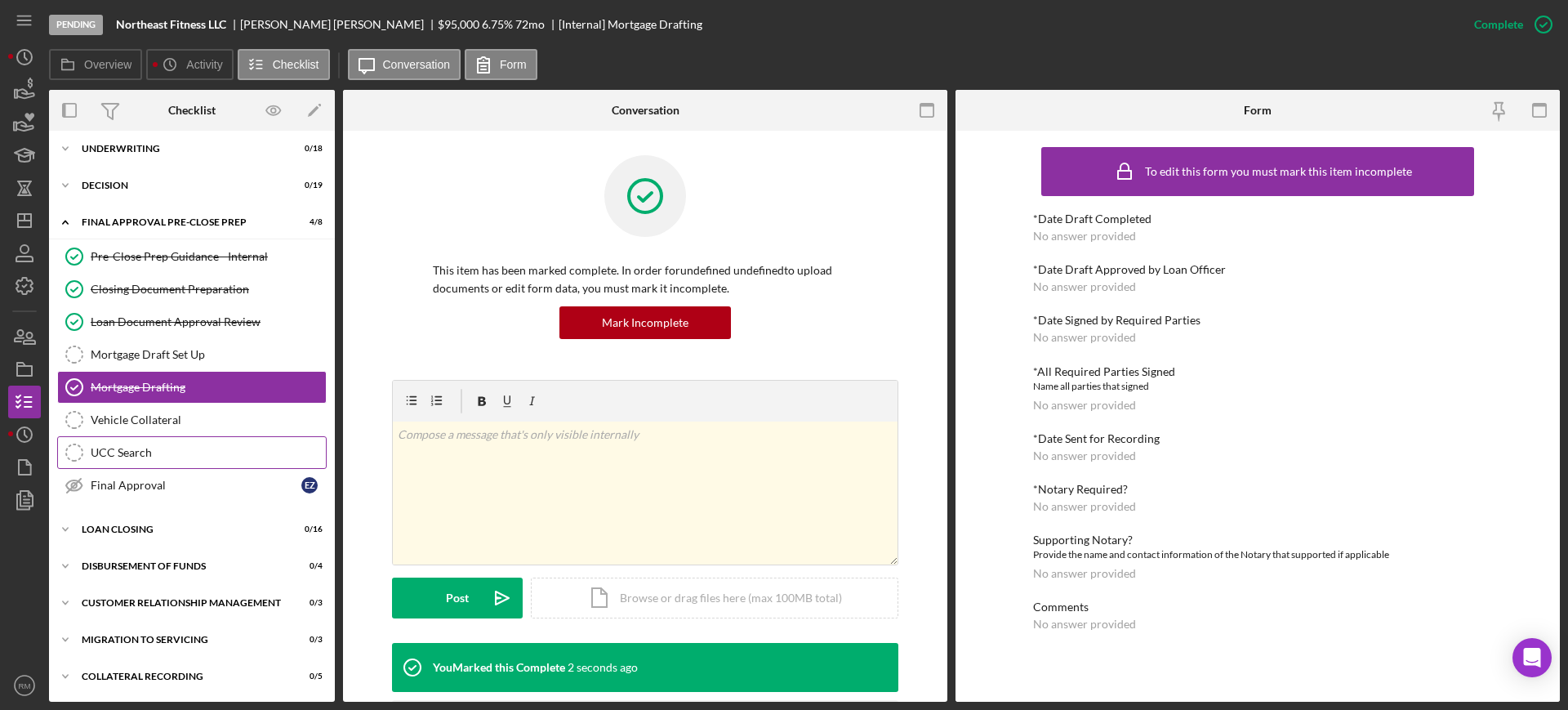
click at [154, 451] on div "UCC Search" at bounding box center [208, 452] width 235 height 13
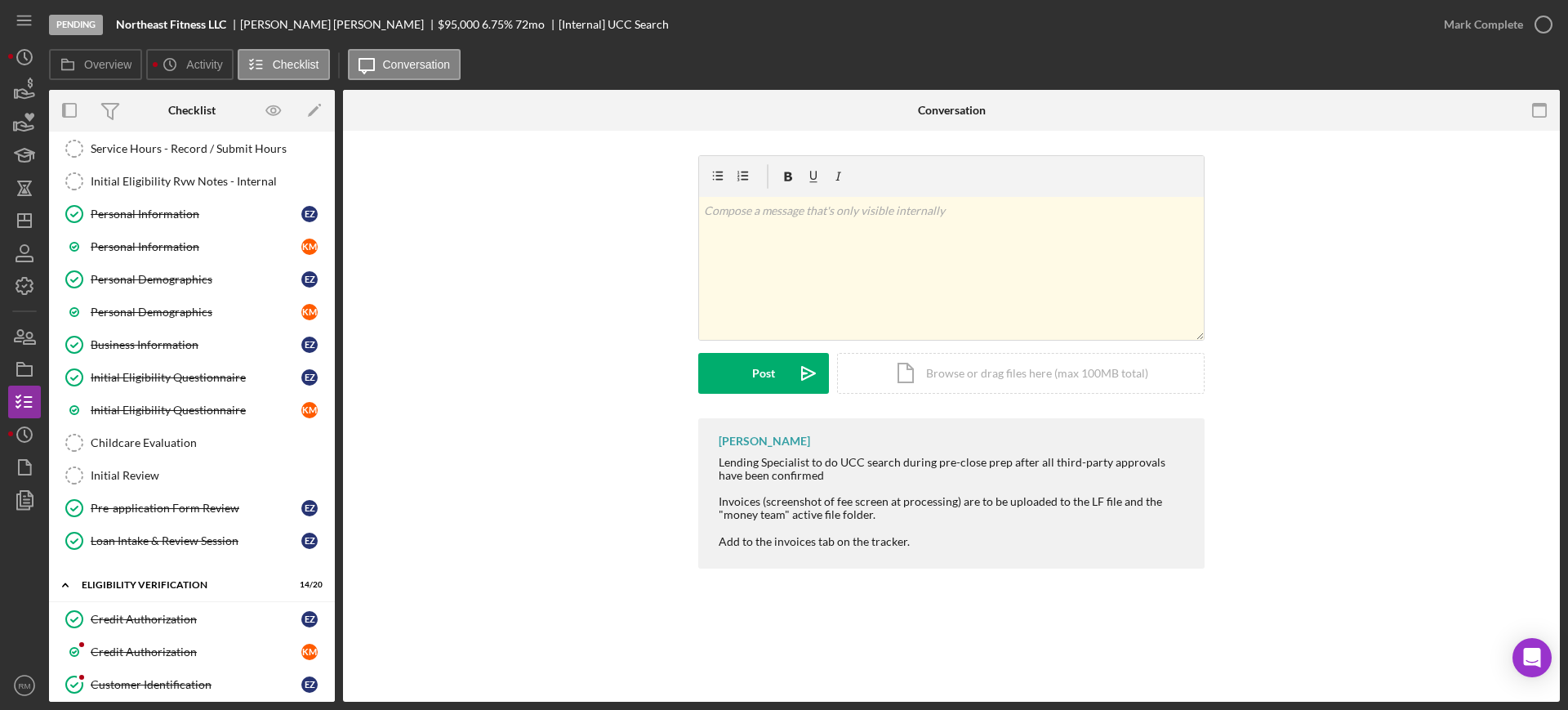
scroll to position [75, 0]
click at [210, 252] on div "Personal Information" at bounding box center [196, 247] width 210 height 13
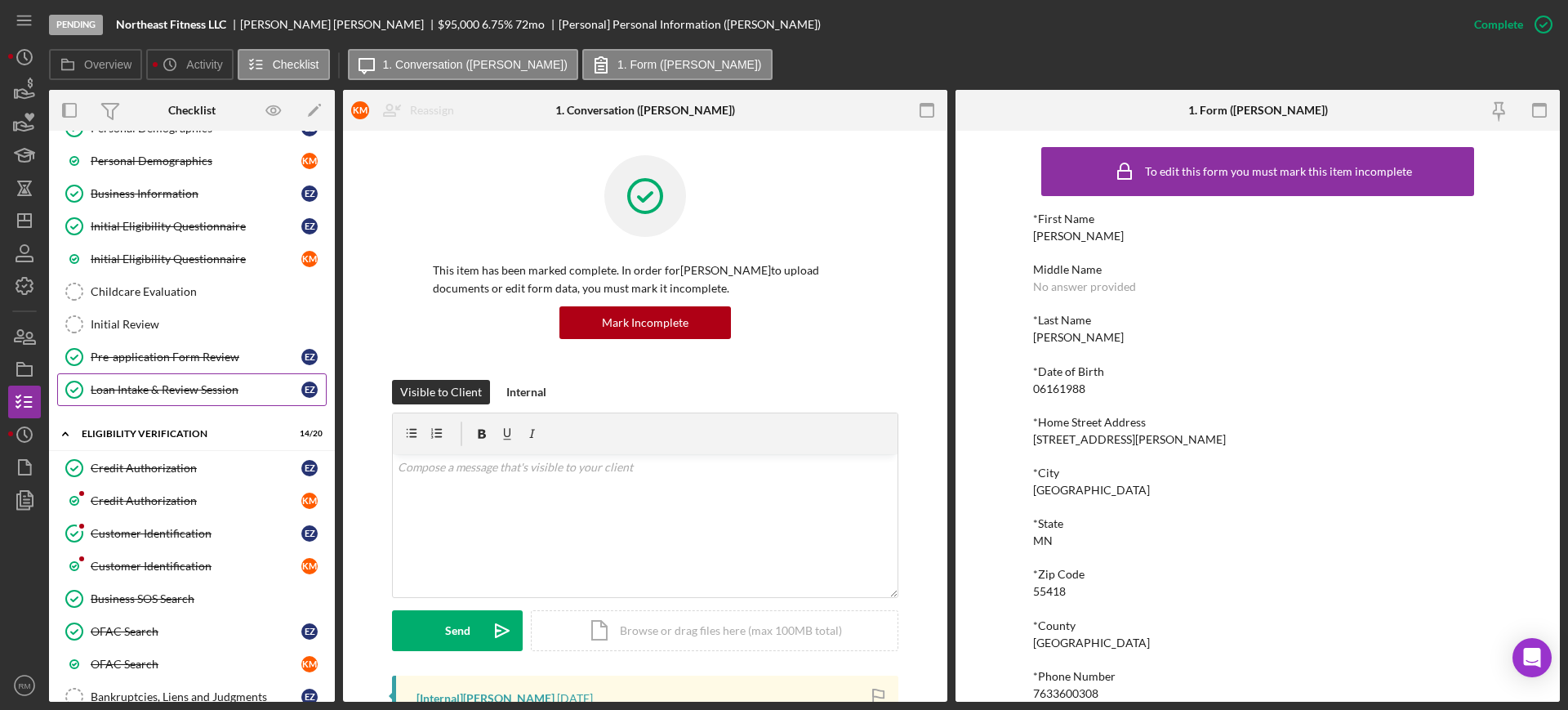
scroll to position [228, 0]
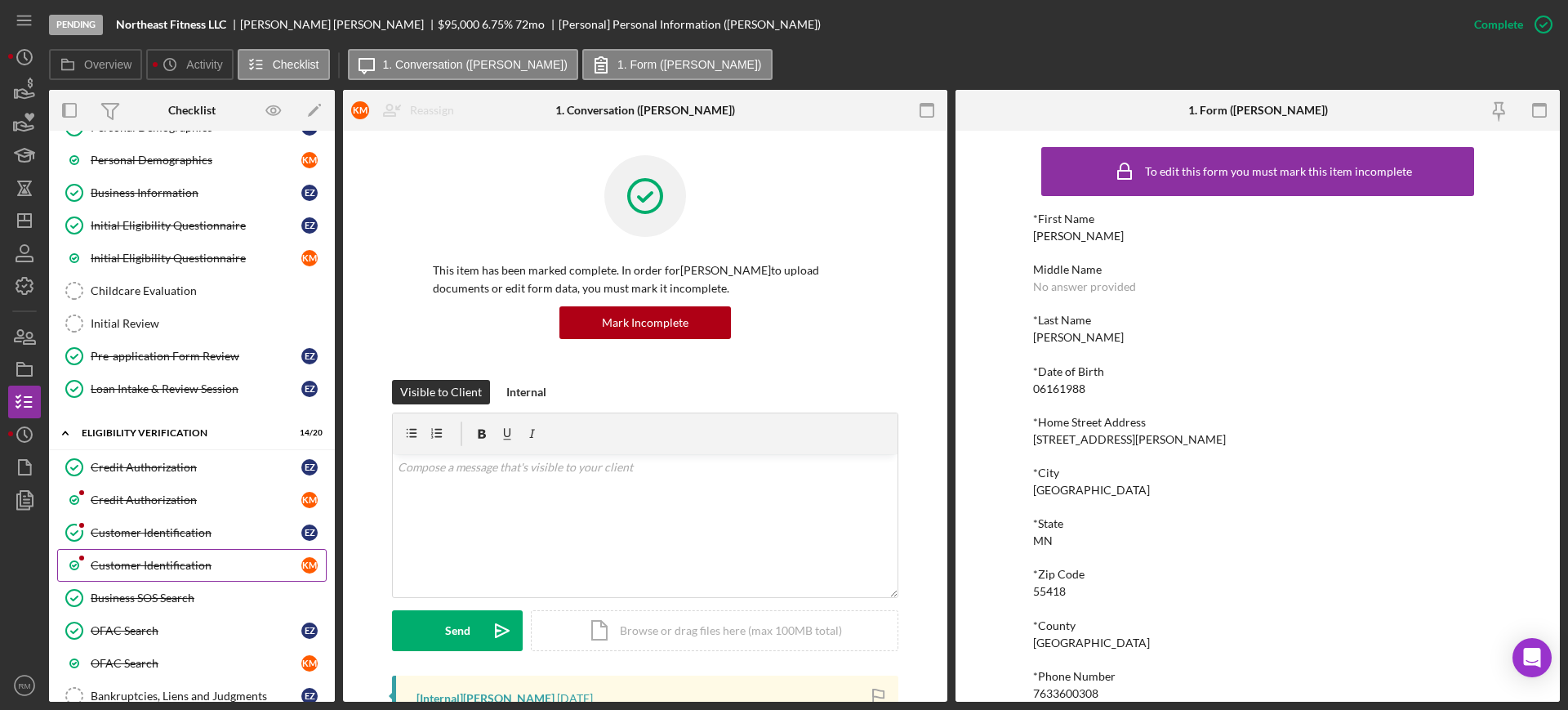
click at [180, 549] on link "Customer Identification K M" at bounding box center [192, 565] width 270 height 33
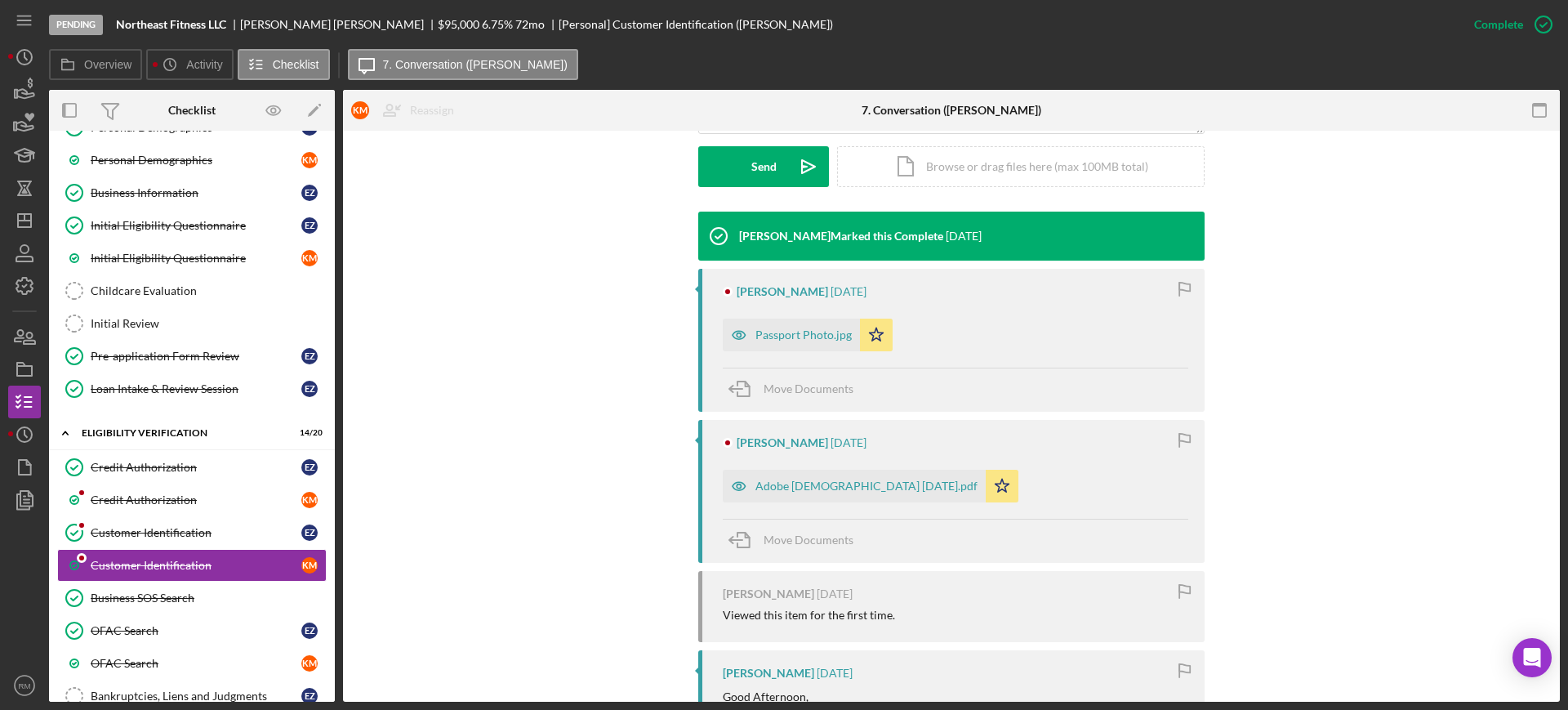
scroll to position [470, 0]
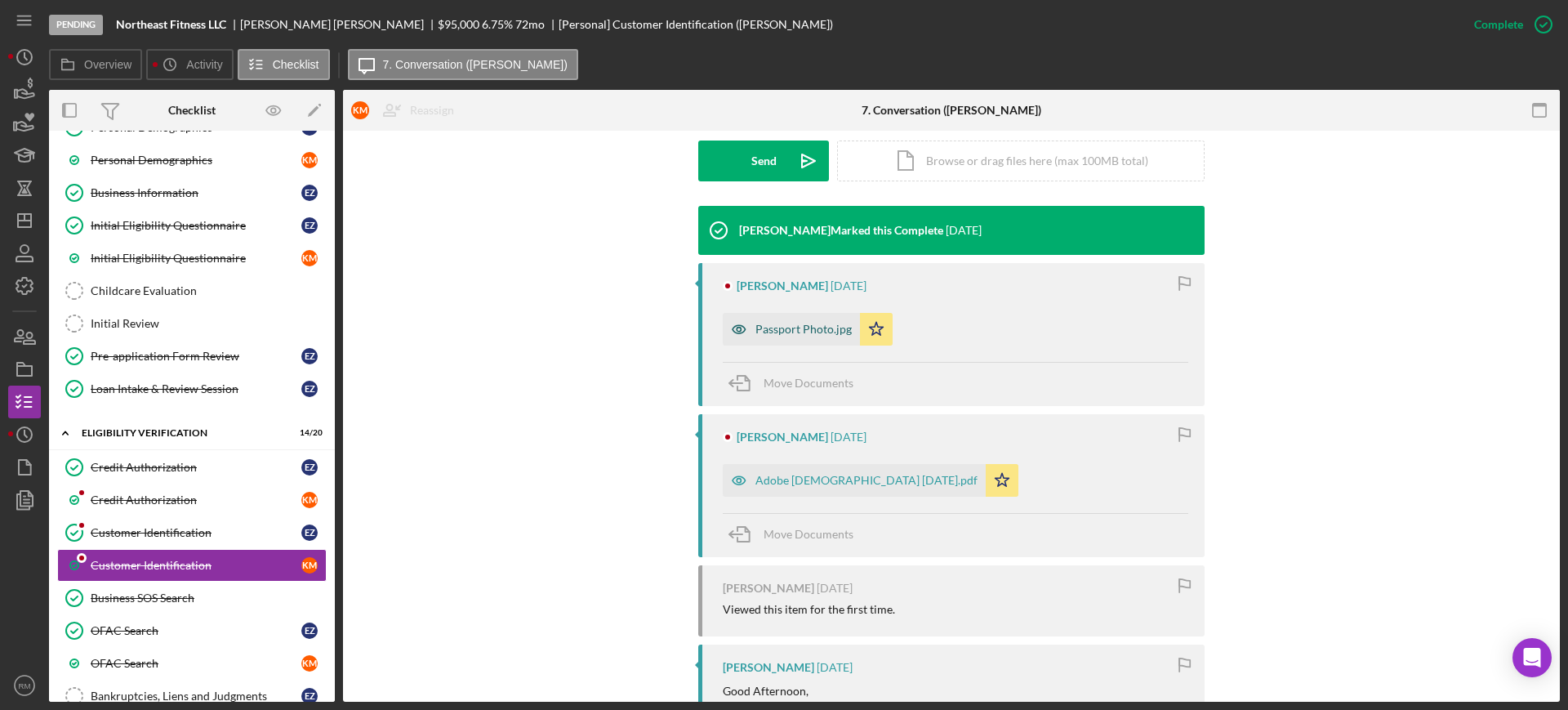
click at [781, 342] on div "Passport Photo.jpg" at bounding box center [791, 329] width 137 height 33
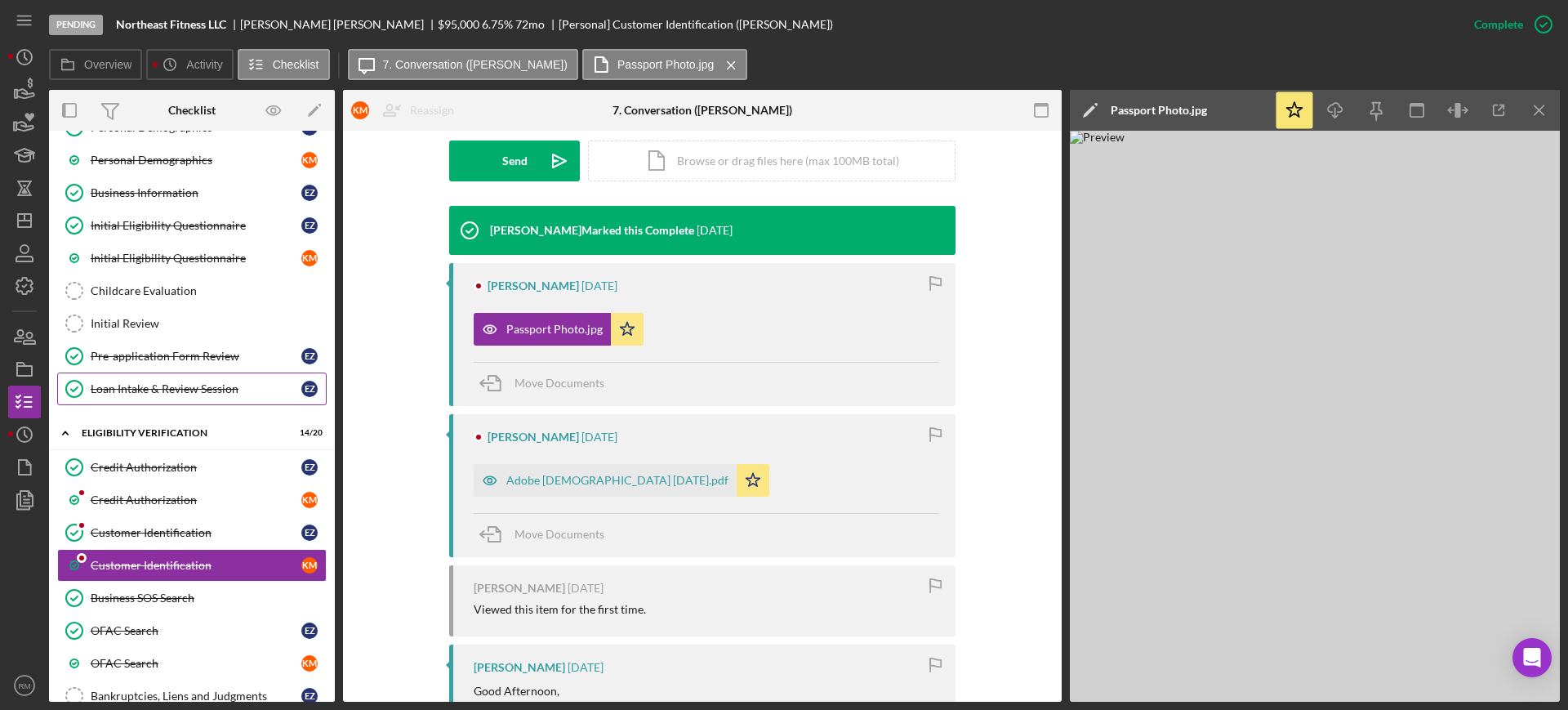
scroll to position [0, 0]
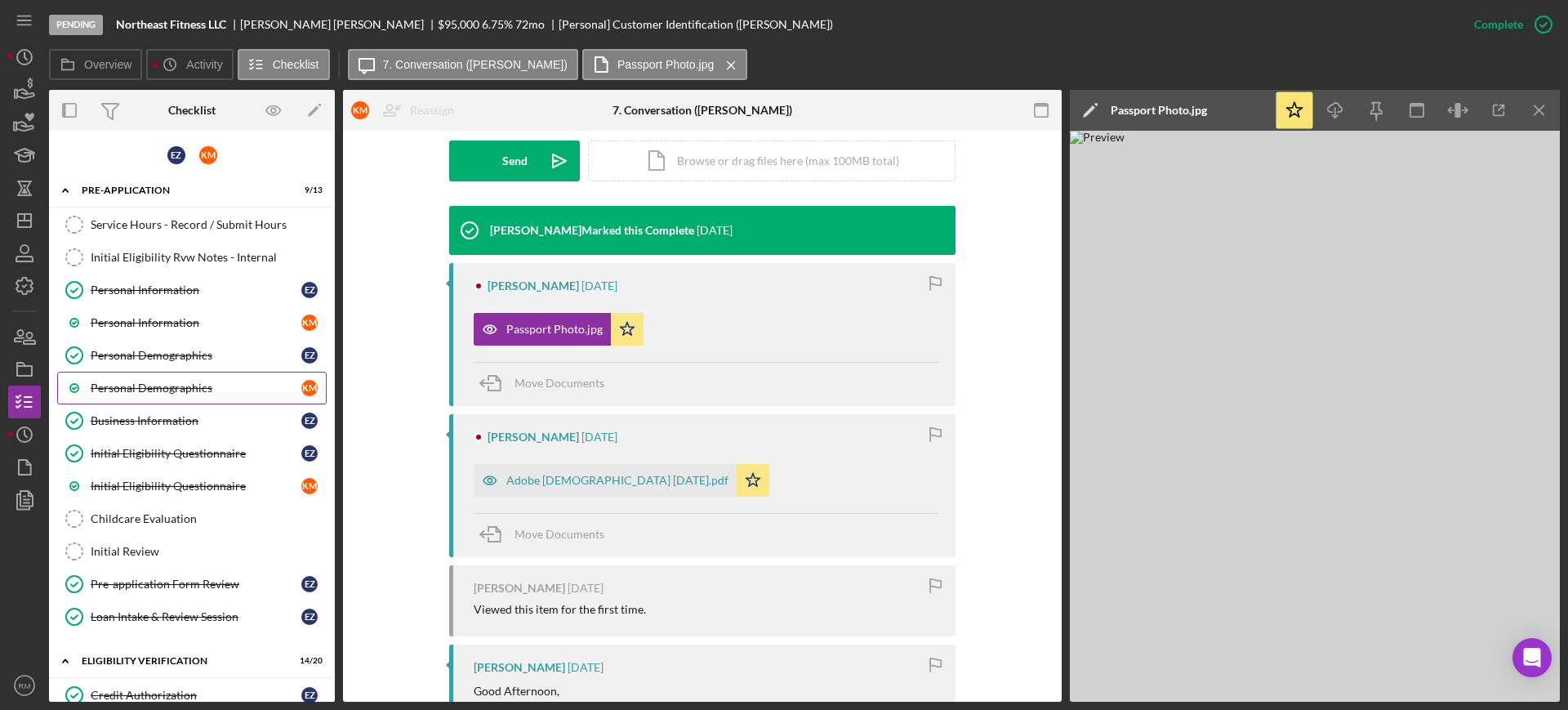
click at [210, 378] on link "Personal Demographics K M" at bounding box center [192, 387] width 270 height 33
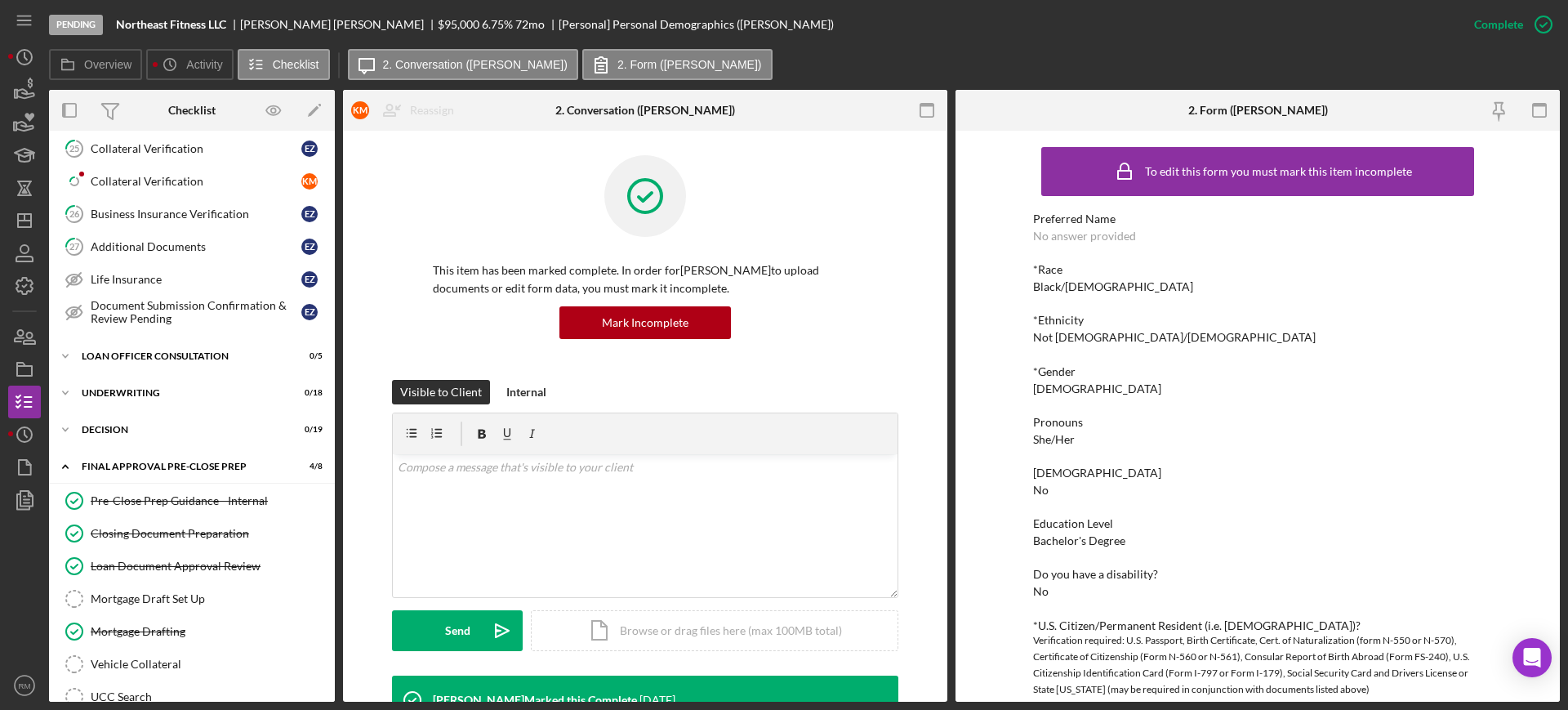
scroll to position [2143, 0]
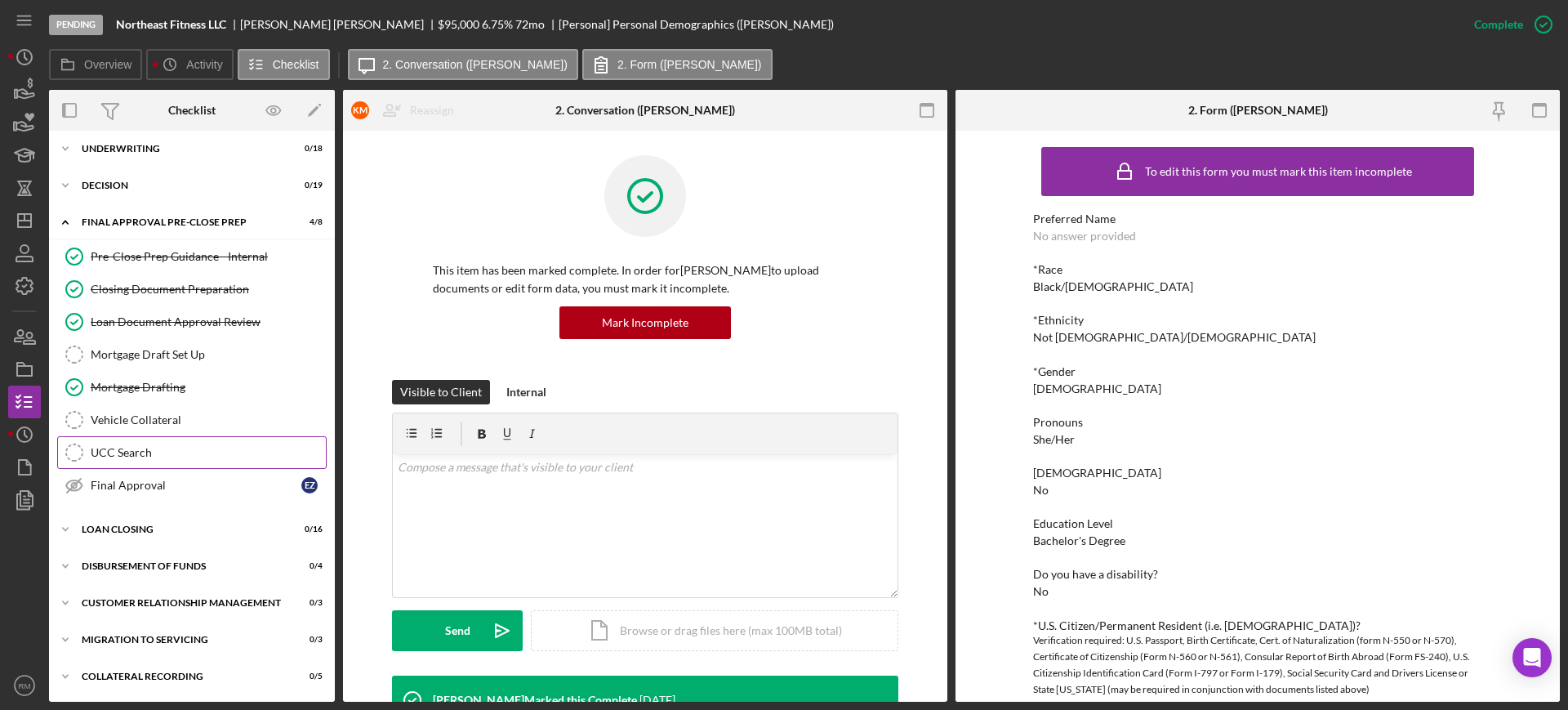
click at [140, 455] on div "UCC Search" at bounding box center [208, 452] width 235 height 13
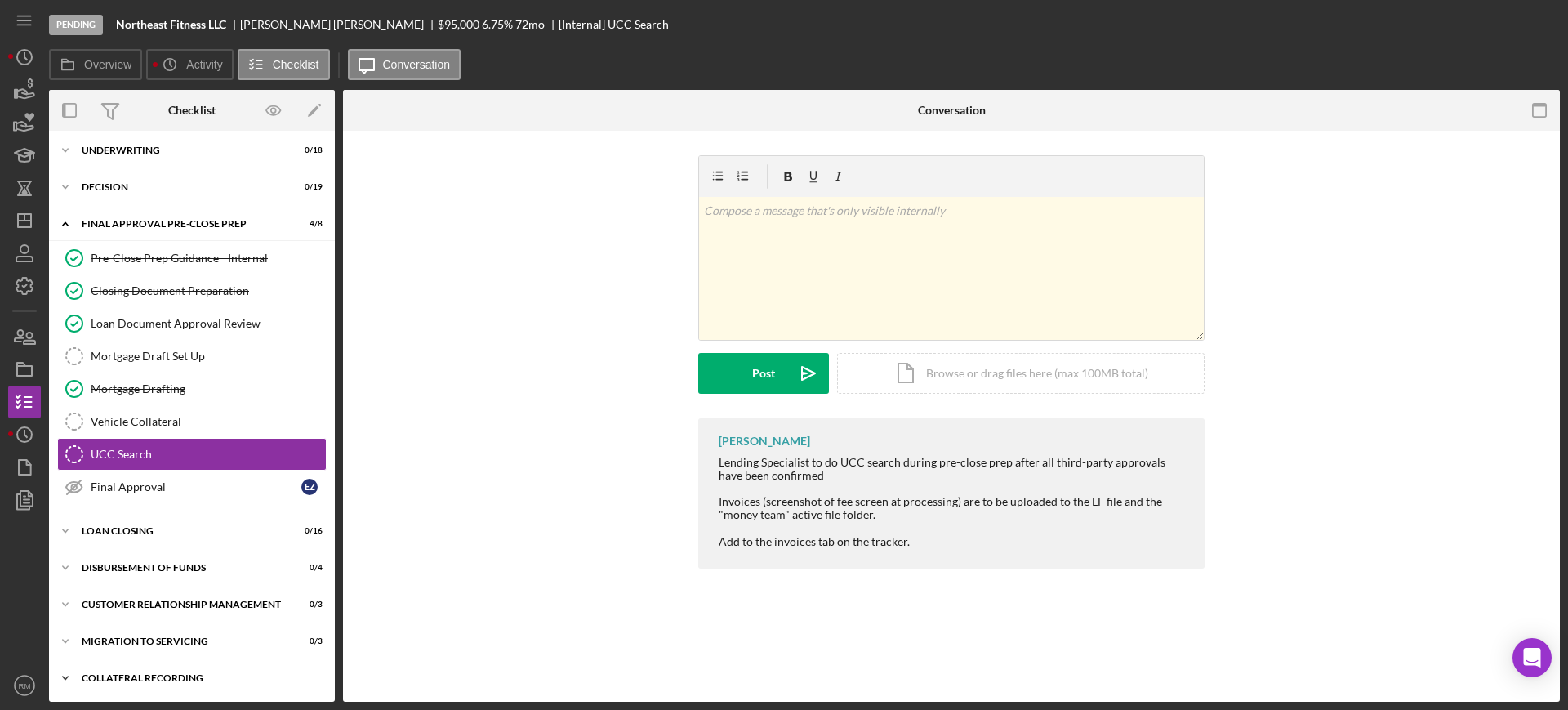
scroll to position [2143, 0]
click at [943, 380] on div "Icon/Document Browse or drag files here (max 100MB total) Tap to choose files o…" at bounding box center [1021, 372] width 367 height 40
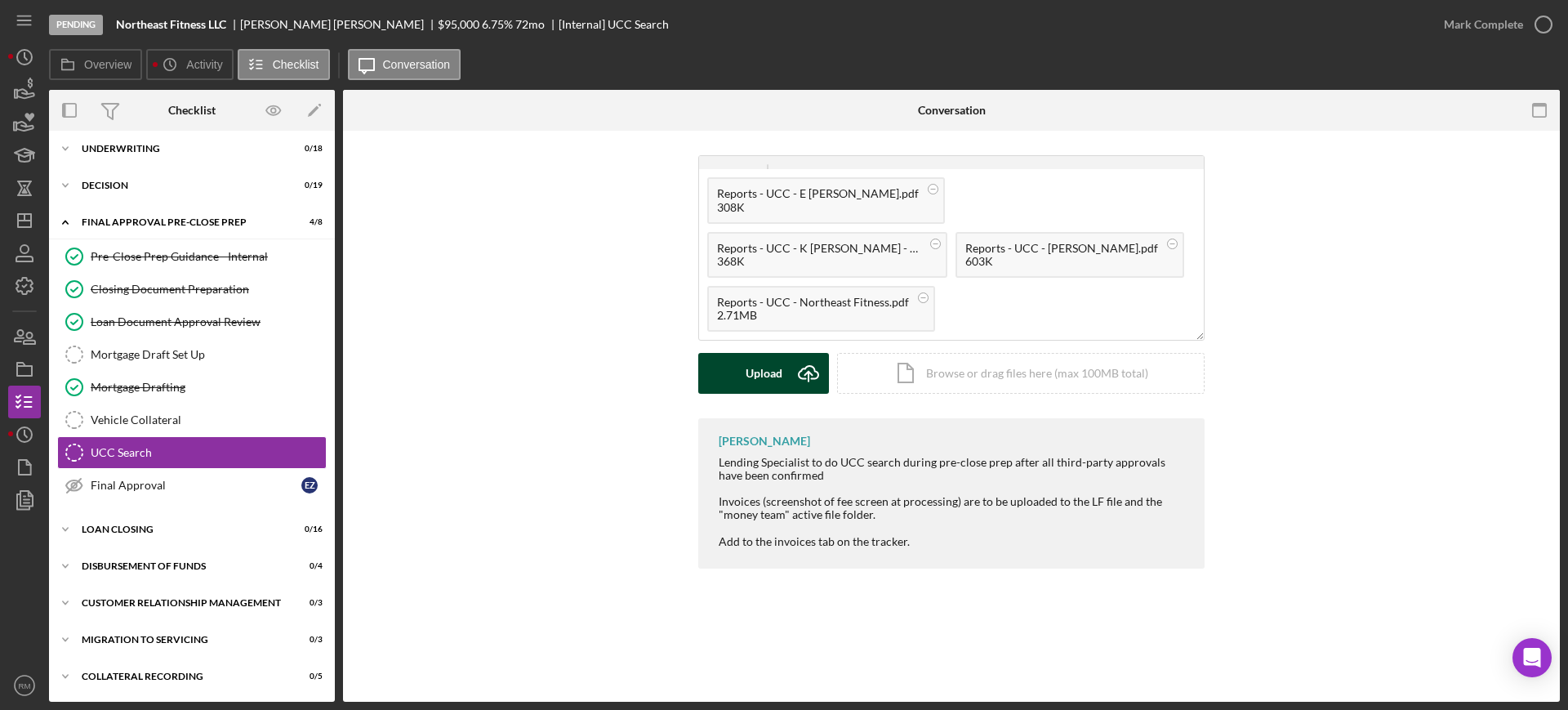
click at [751, 369] on div "Upload" at bounding box center [763, 372] width 37 height 40
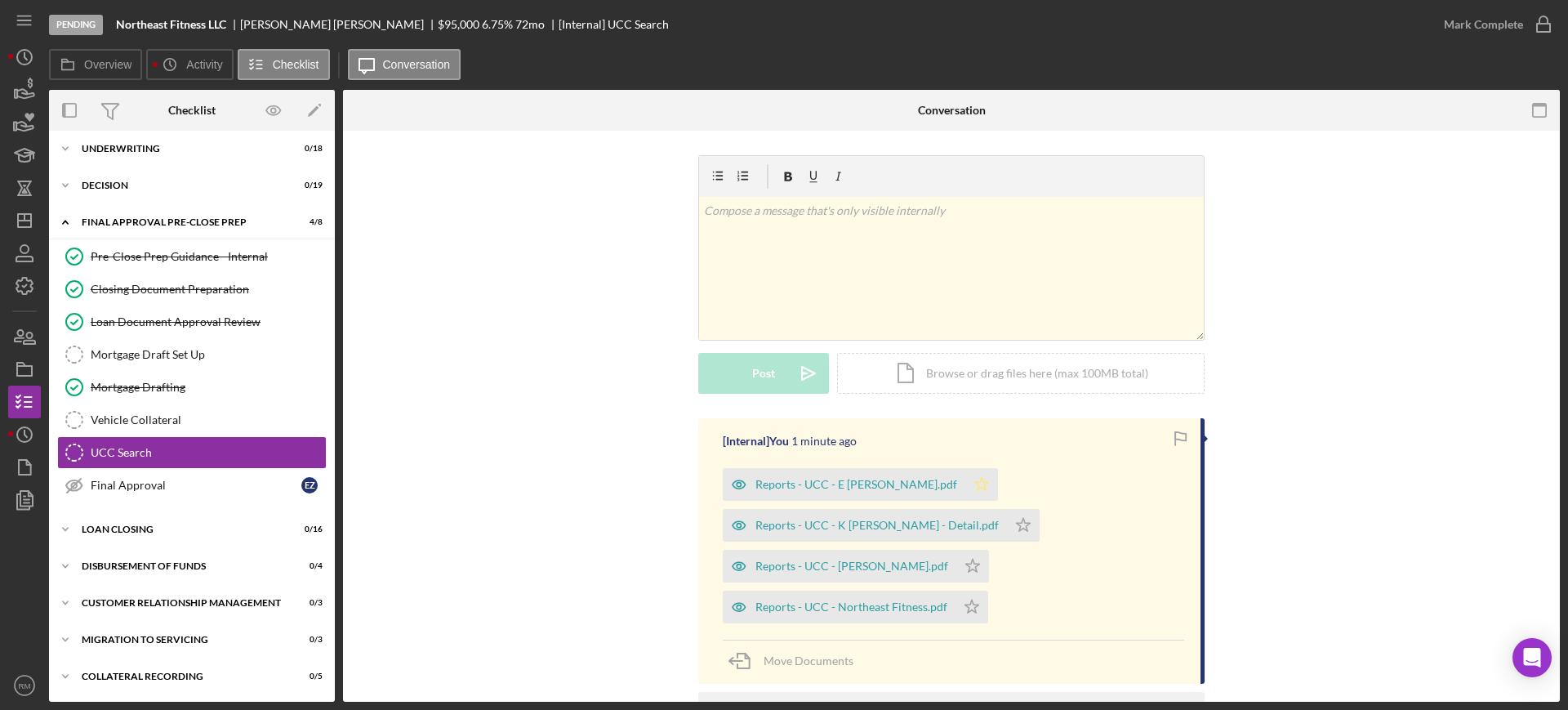
click at [976, 483] on polygon "button" at bounding box center [982, 483] width 14 height 13
click at [1007, 523] on icon "Icon/Star" at bounding box center [1023, 524] width 33 height 33
click at [956, 564] on icon "Icon/Star" at bounding box center [972, 566] width 33 height 33
click at [967, 610] on polygon "button" at bounding box center [973, 605] width 14 height 13
click at [1495, 36] on div "Mark Complete" at bounding box center [1483, 24] width 79 height 33
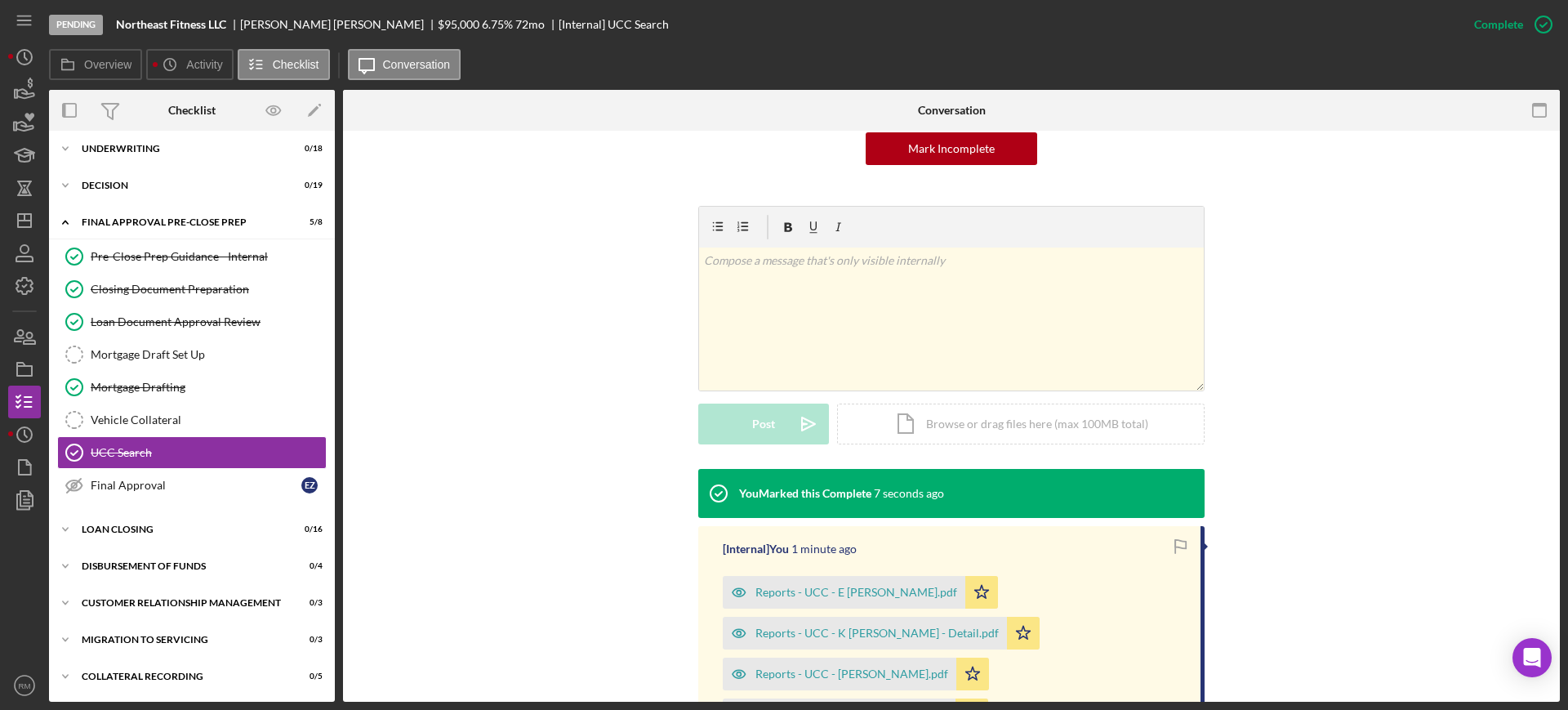
scroll to position [188, 0]
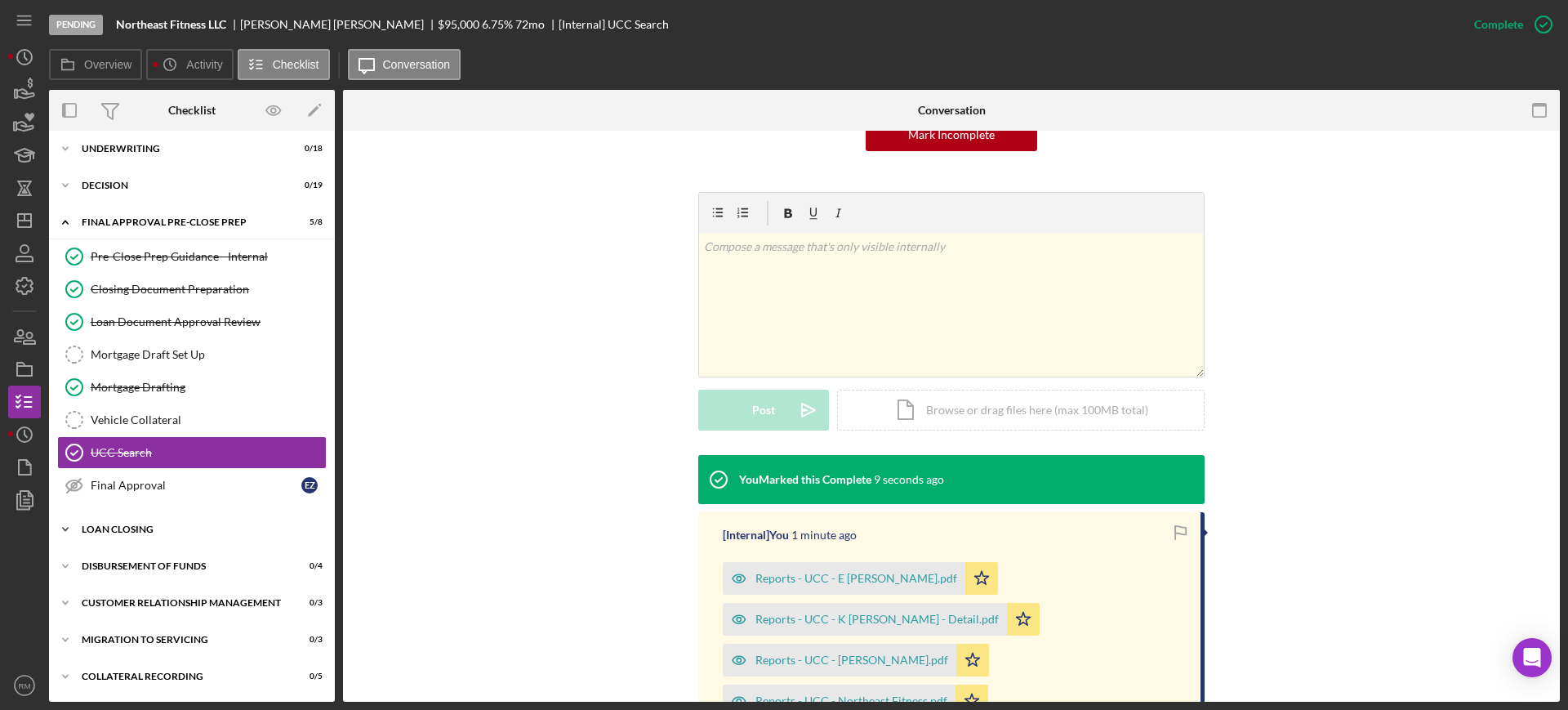
click at [139, 527] on div "Loan Closing" at bounding box center [198, 529] width 233 height 10
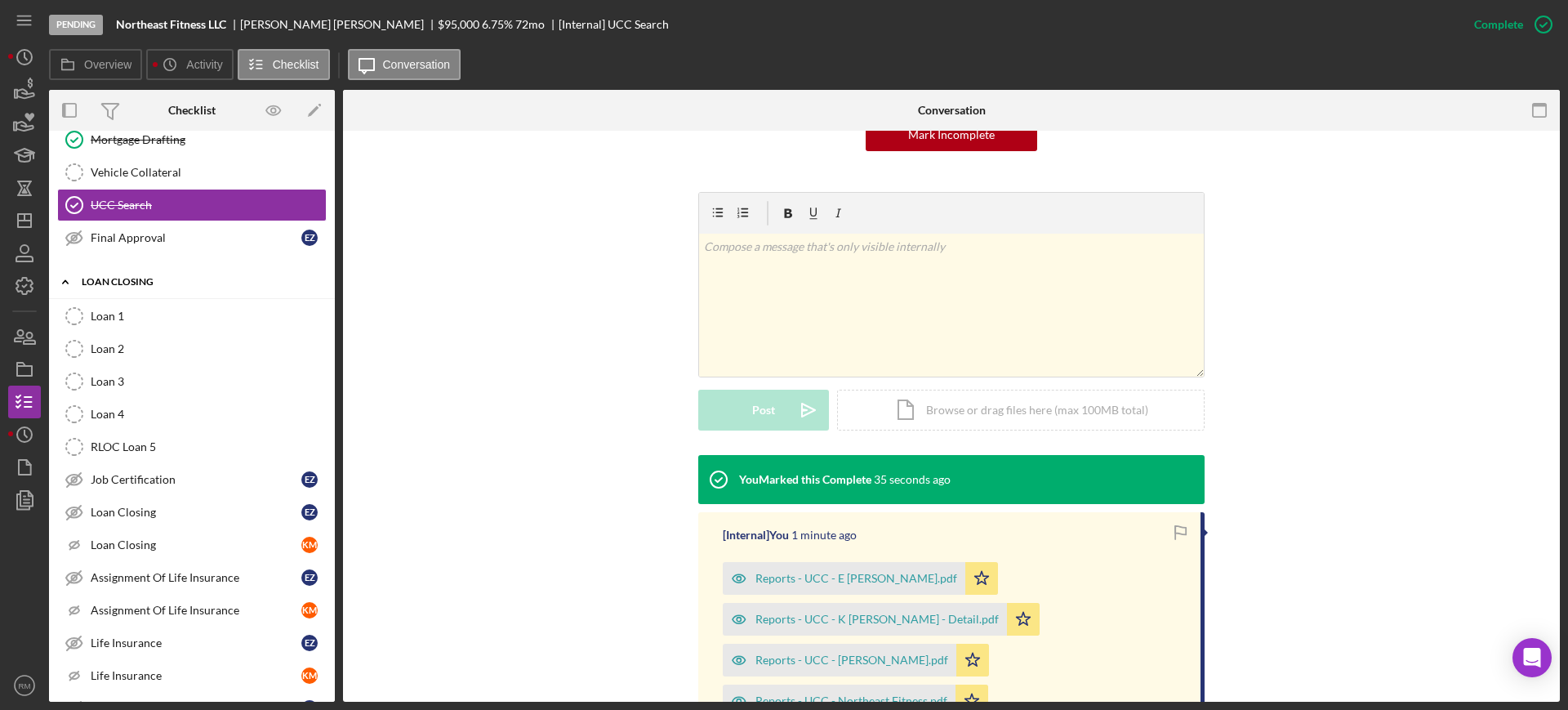
scroll to position [2384, 0]
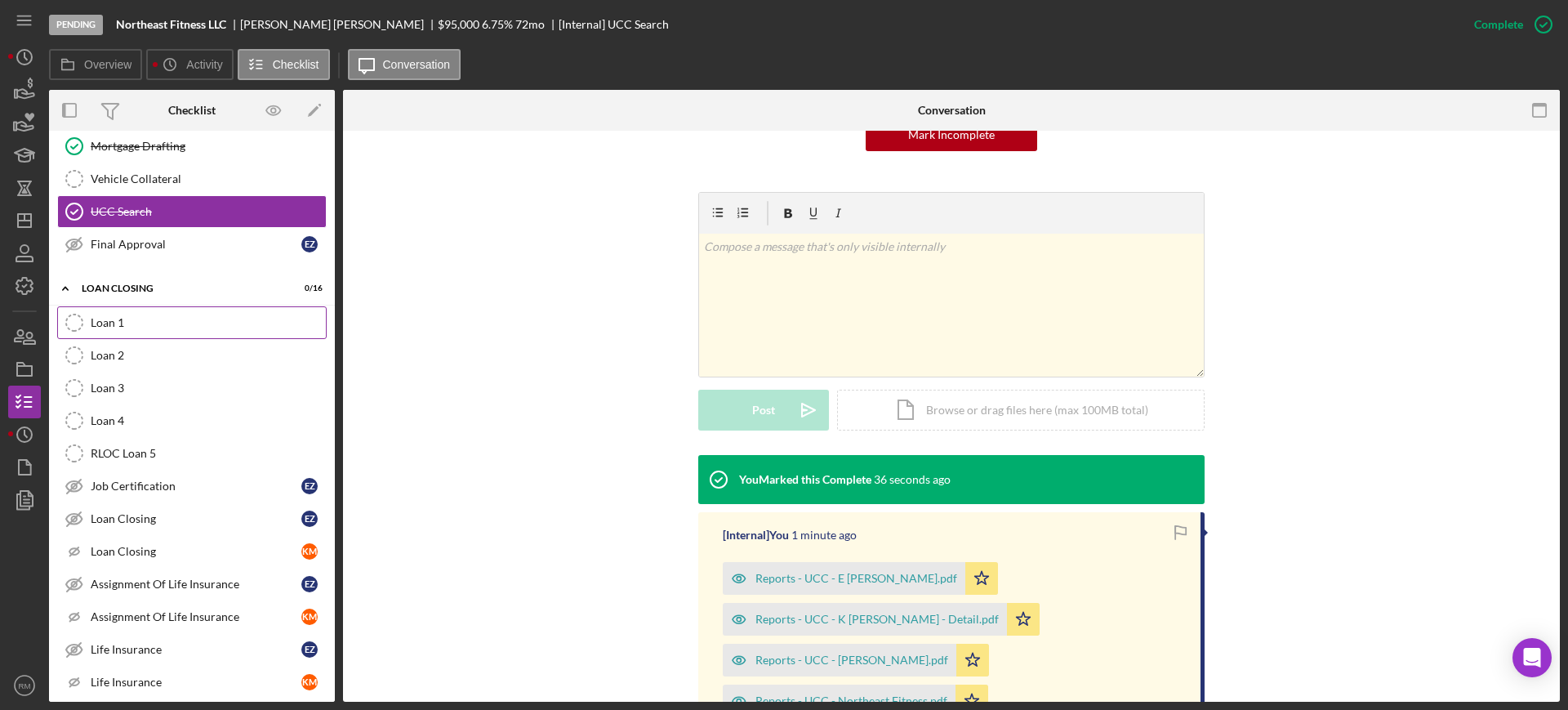
click at [162, 335] on link "Loan 1 Loan 1" at bounding box center [192, 322] width 270 height 33
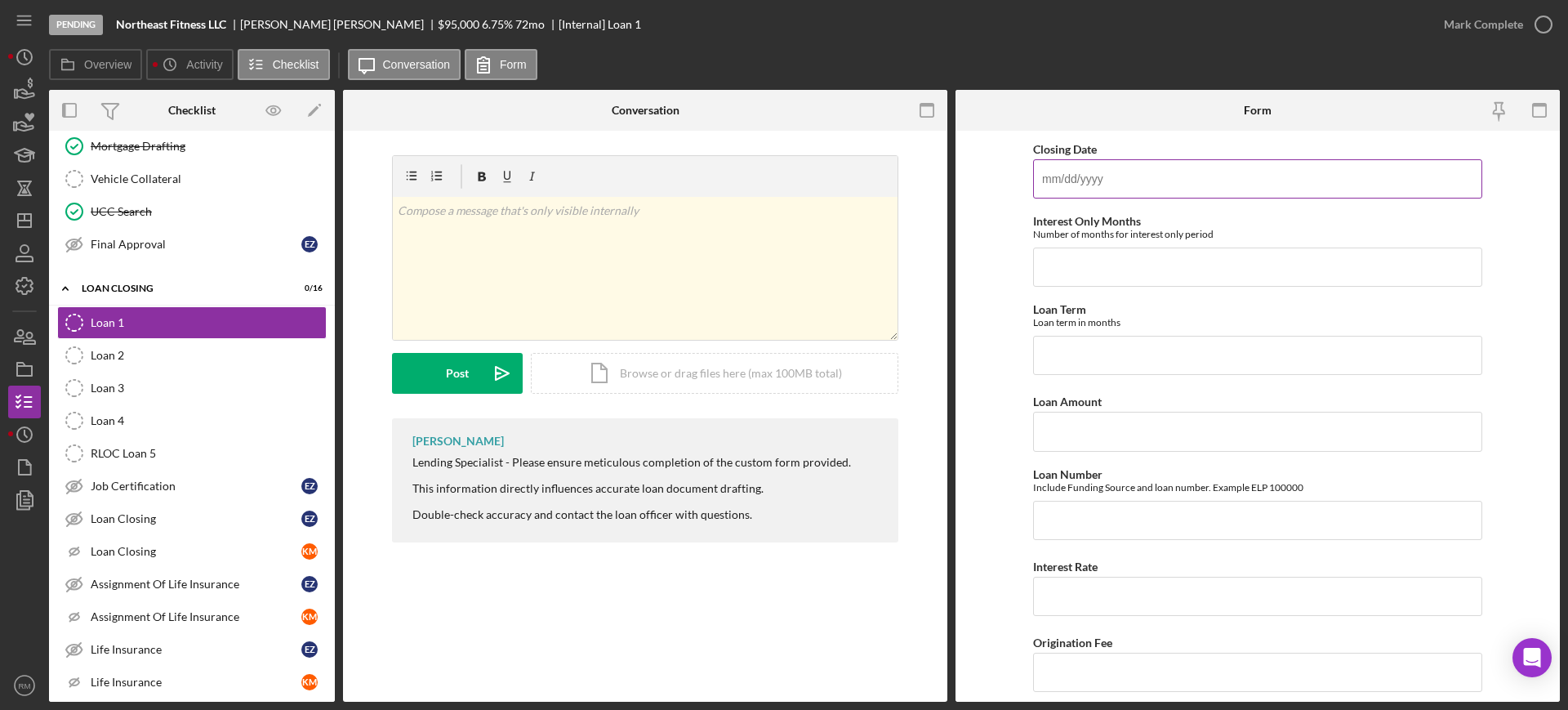
click at [1093, 189] on input "Closing Date" at bounding box center [1257, 179] width 449 height 39
type input "[DATE]"
type input "0"
type input "72"
type input "$25,000"
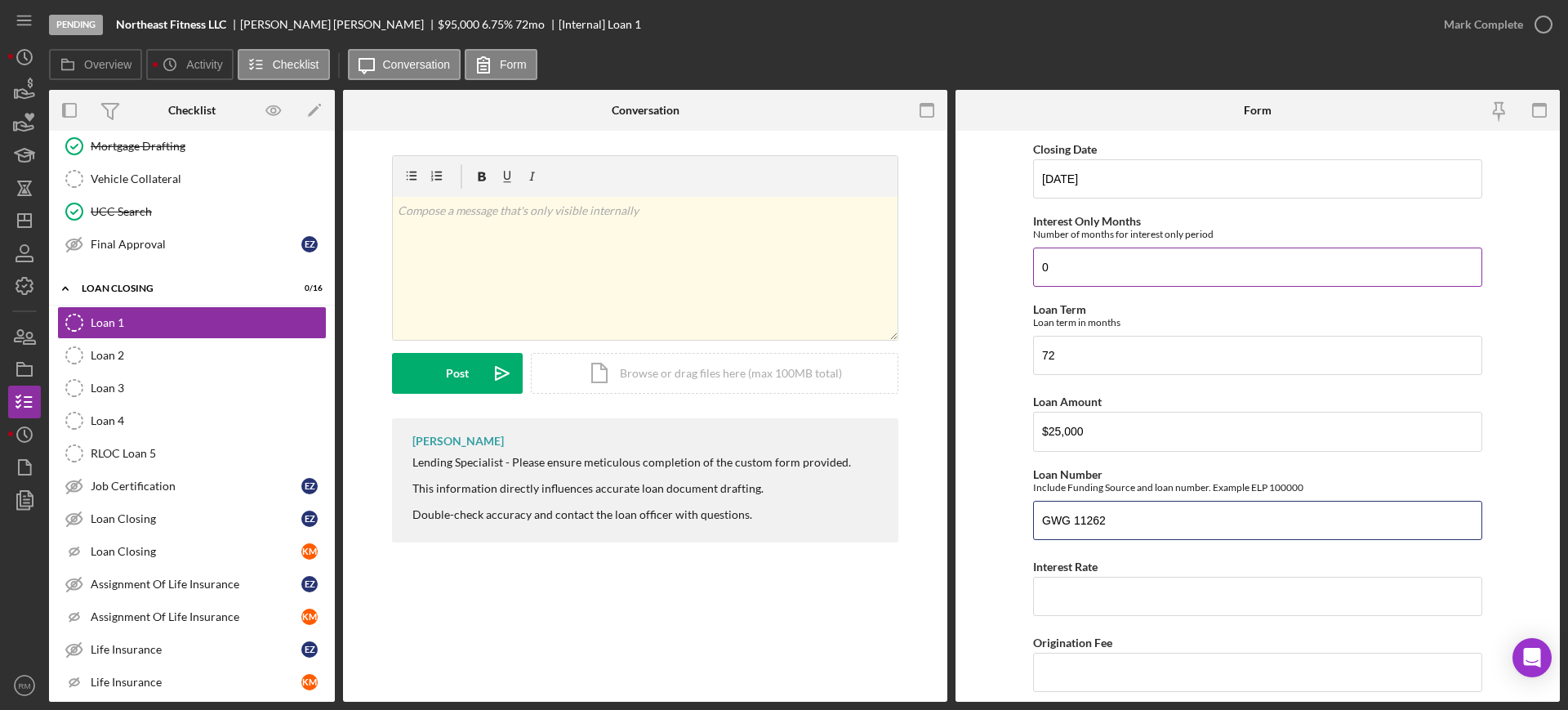
type input "GWG 11262"
type input "6.75000%"
type input "500"
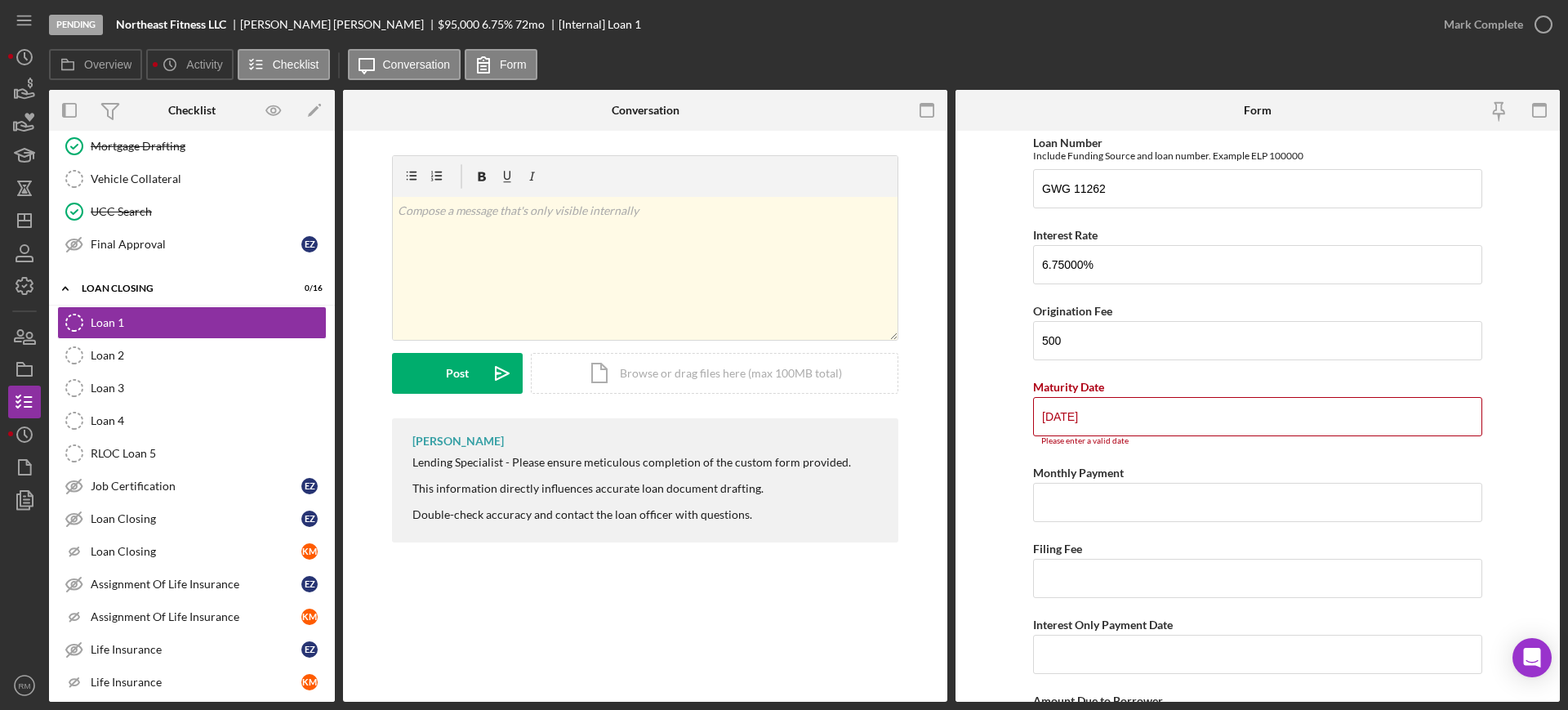
type input "[DATE]"
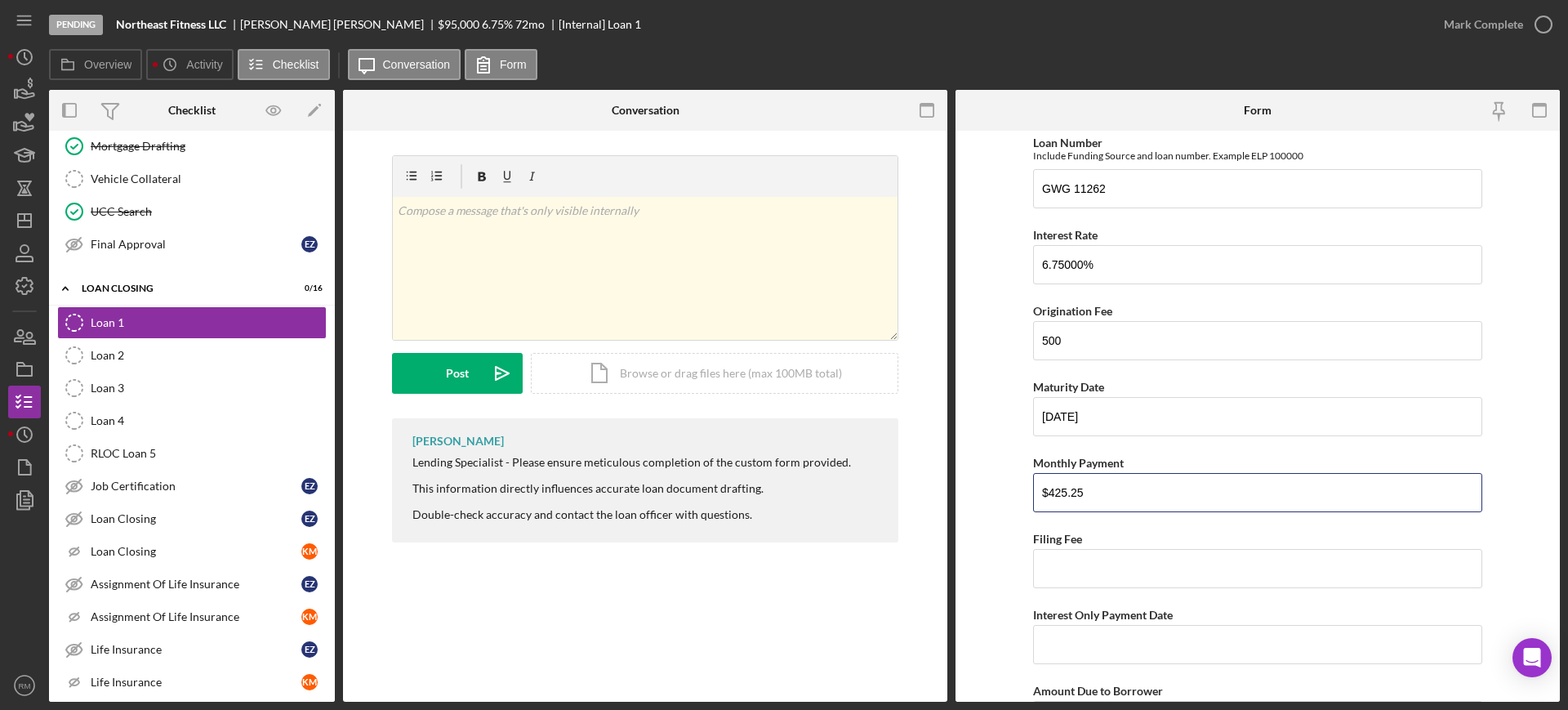
type input "$425.25"
type input "$858.30"
type input "[DATE]"
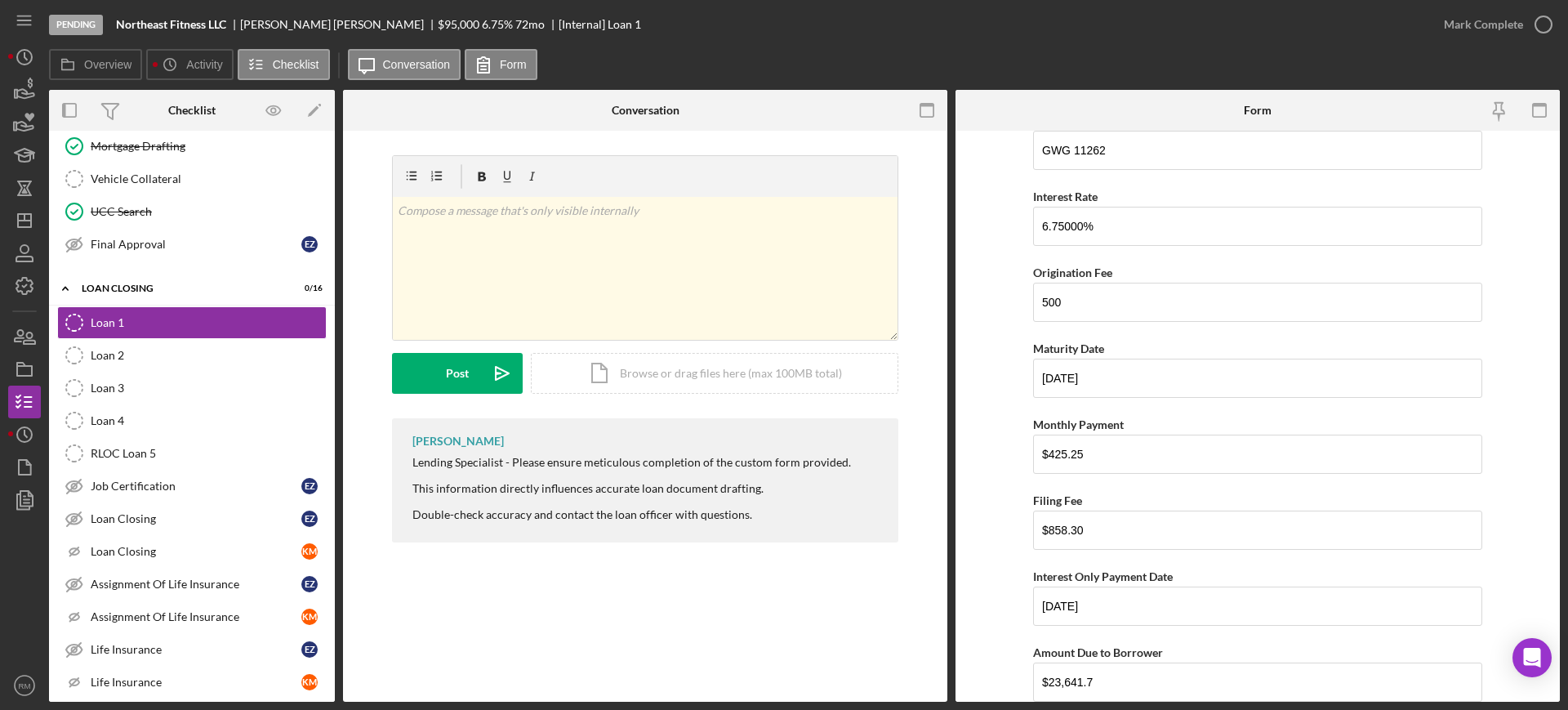
scroll to position [583, 0]
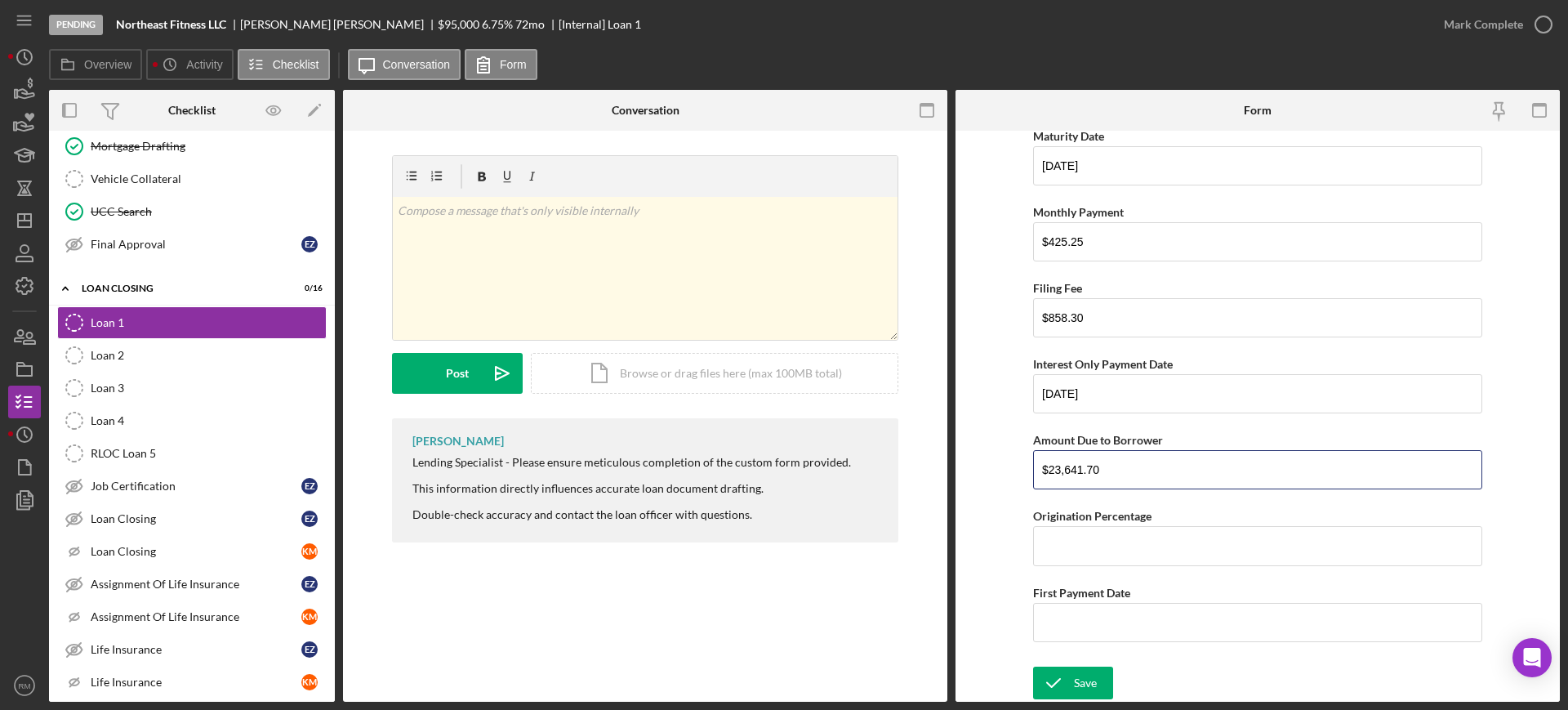
type input "$23,641.70"
type input "2.00000%"
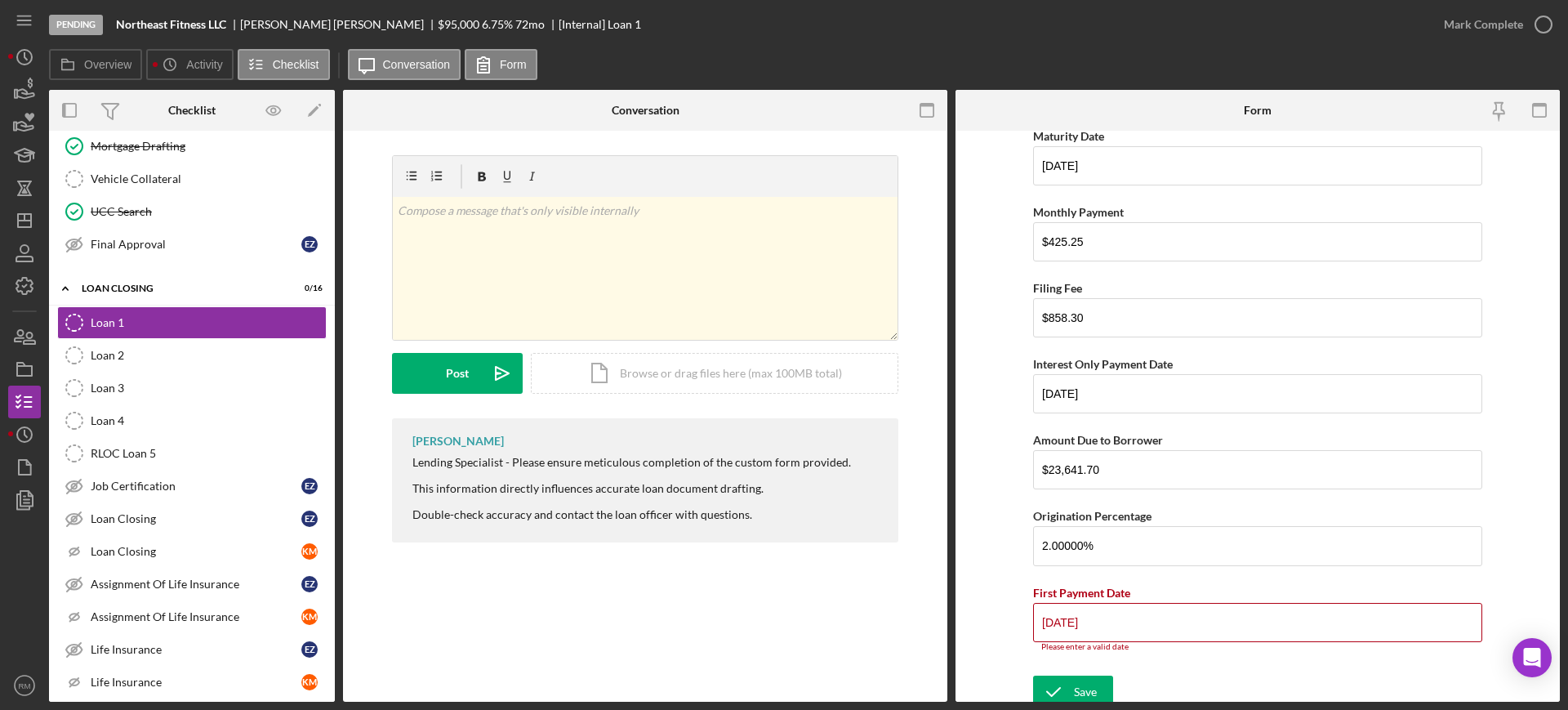
type input "[DATE]"
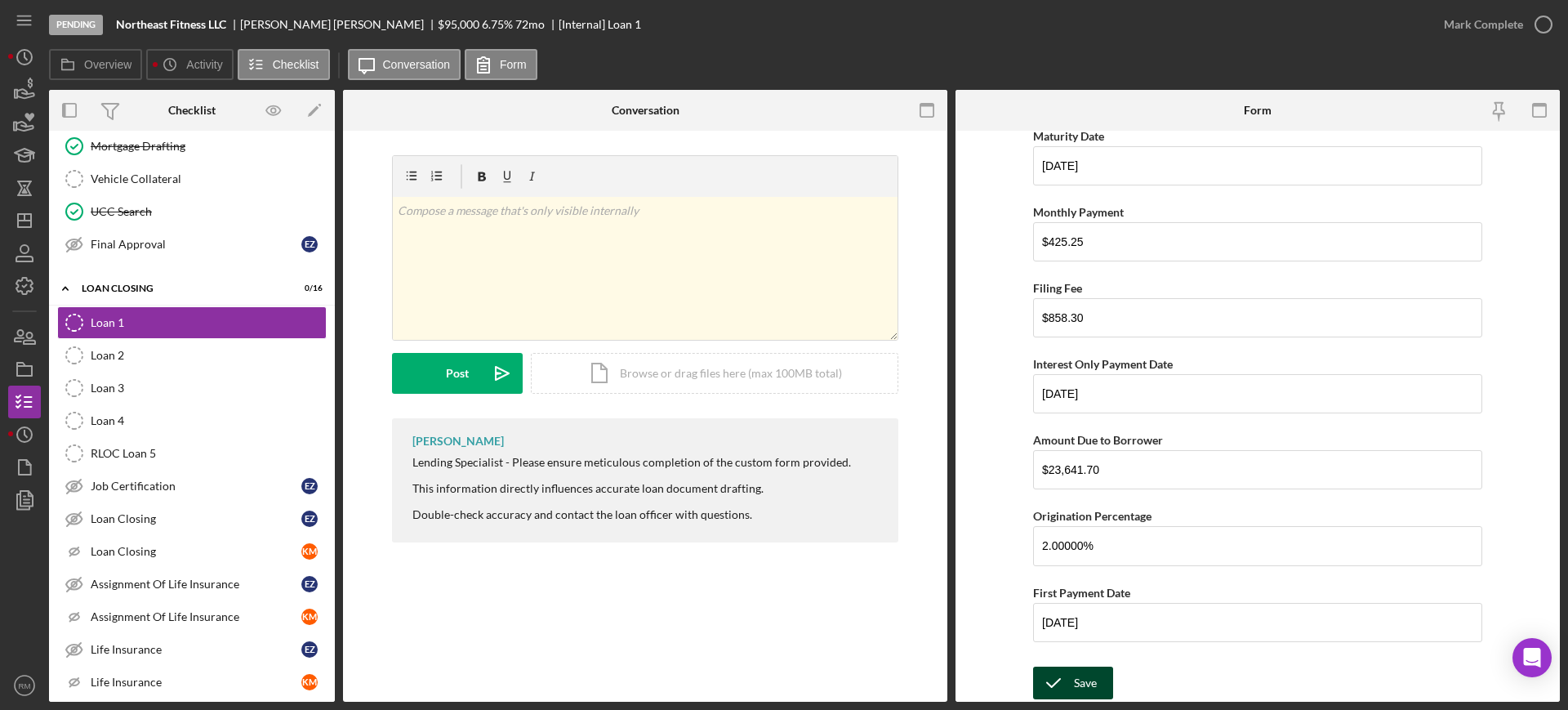
click at [1067, 675] on icon "submit" at bounding box center [1053, 682] width 40 height 40
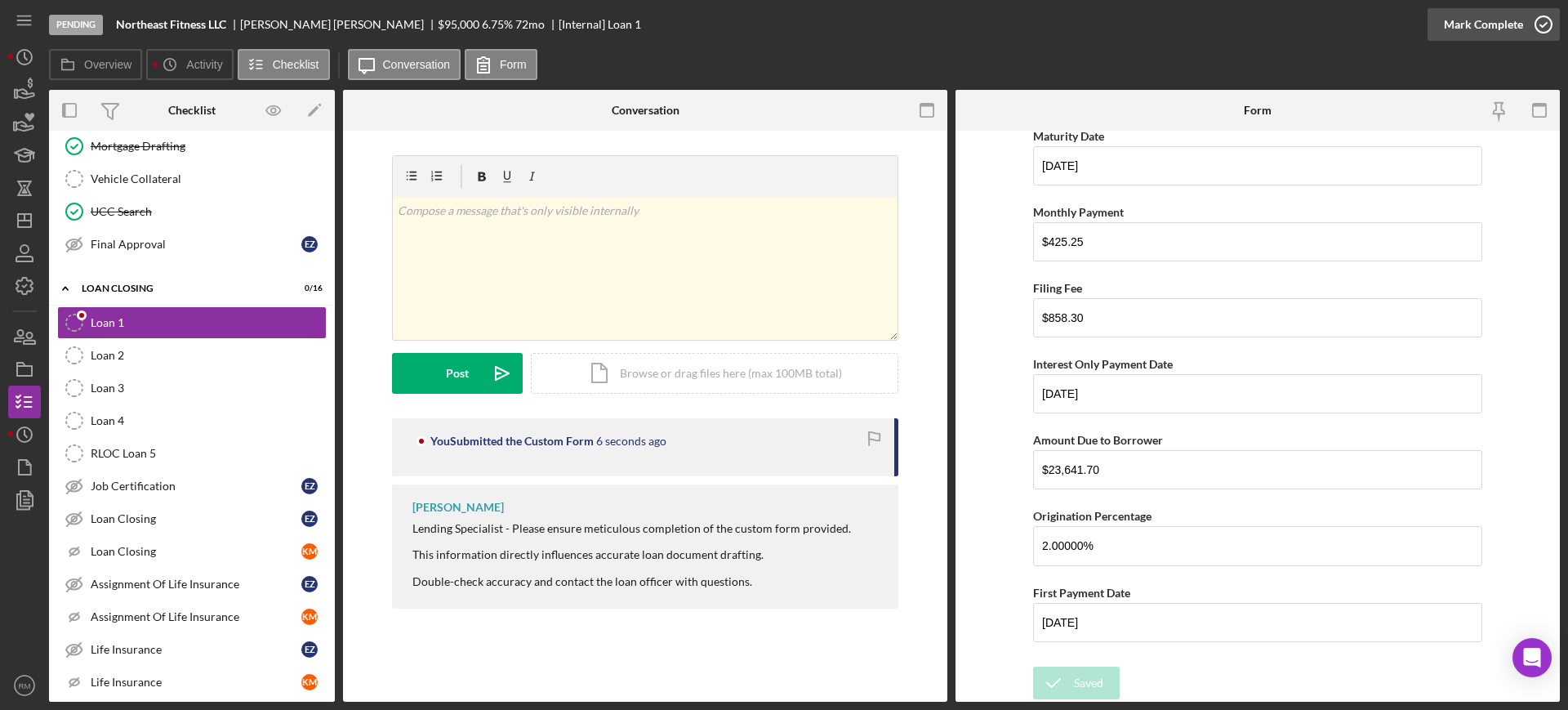
click at [1443, 30] on button "Mark Complete" at bounding box center [1494, 24] width 132 height 33
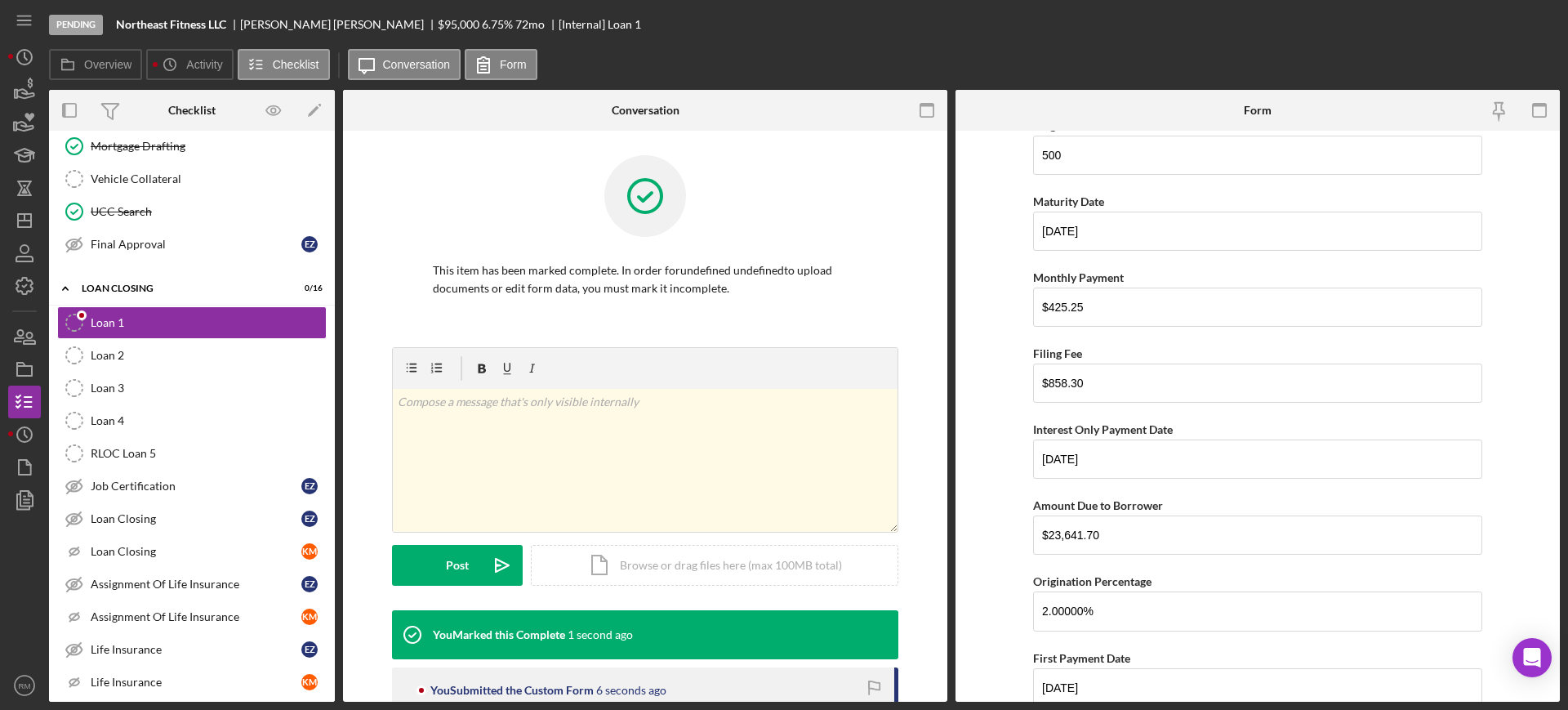
scroll to position [648, 0]
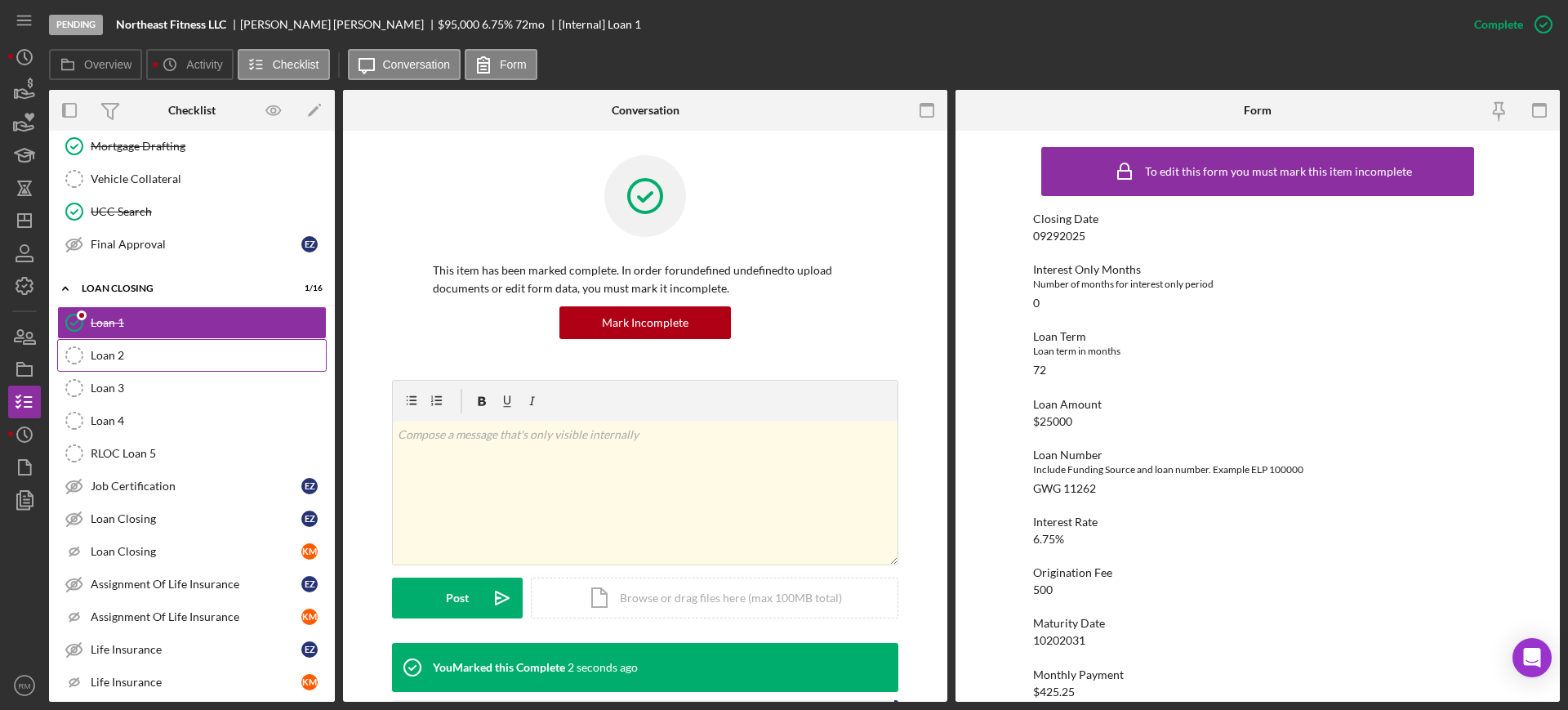
click at [232, 358] on div "Loan 2" at bounding box center [208, 355] width 235 height 13
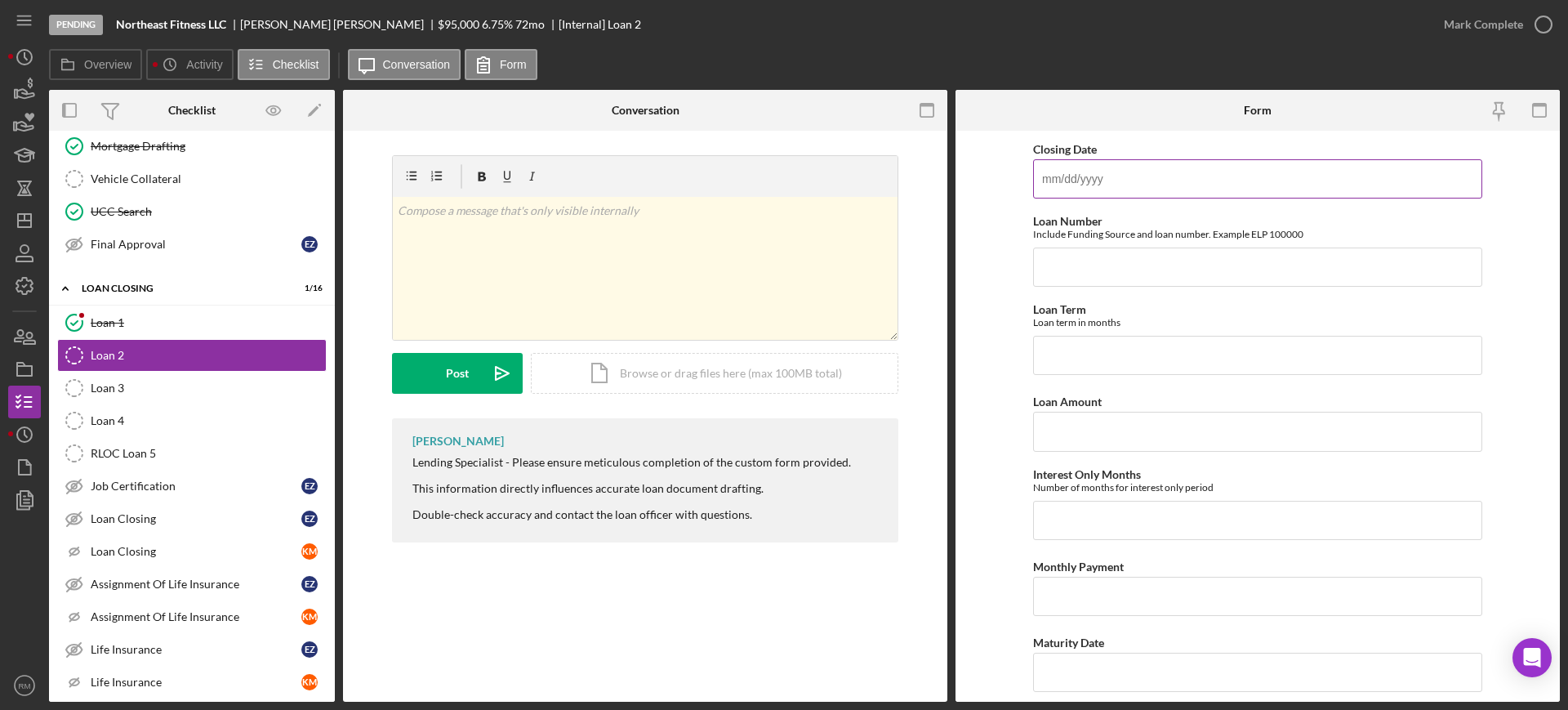
click at [1079, 188] on input "Closing Date" at bounding box center [1257, 179] width 449 height 39
type input "[DATE]"
type input "0000011263"
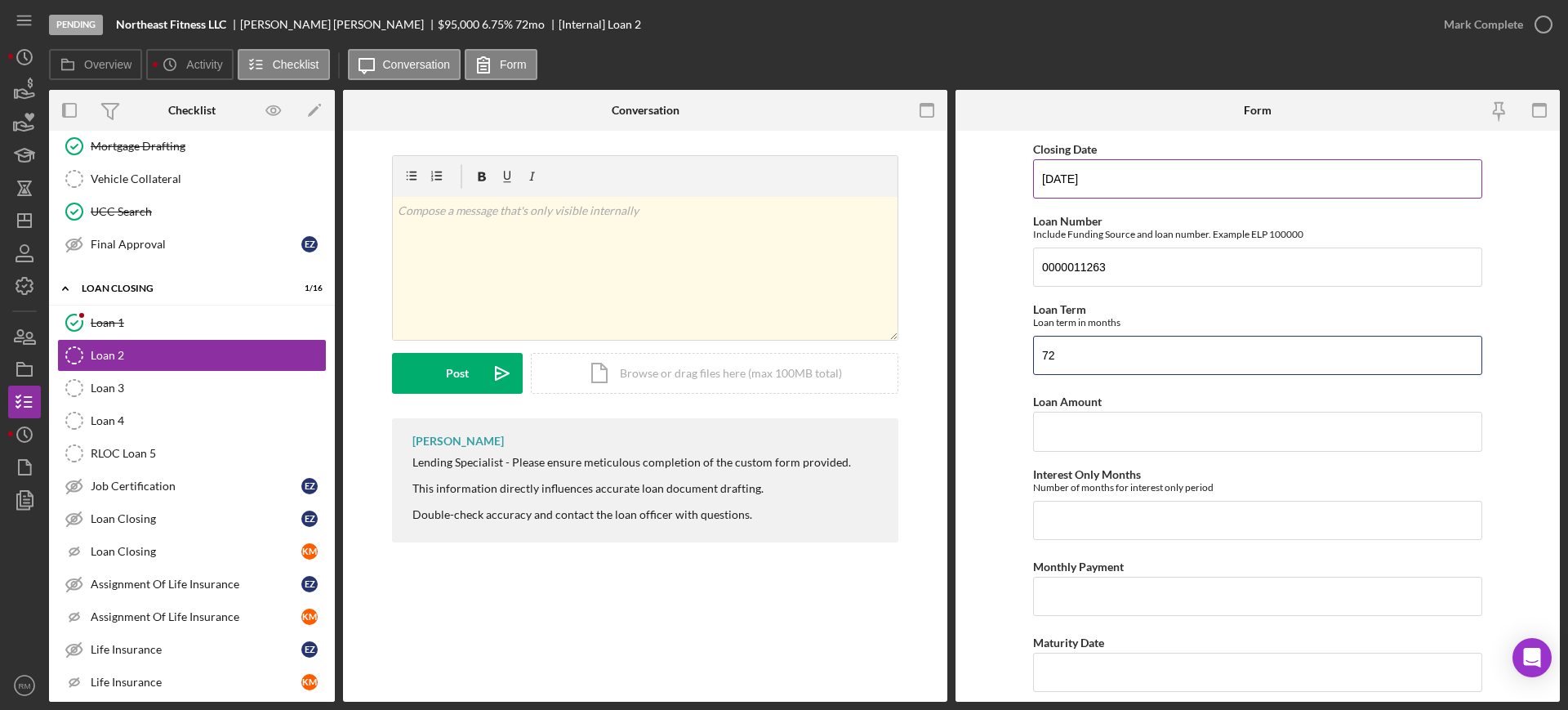
type input "72"
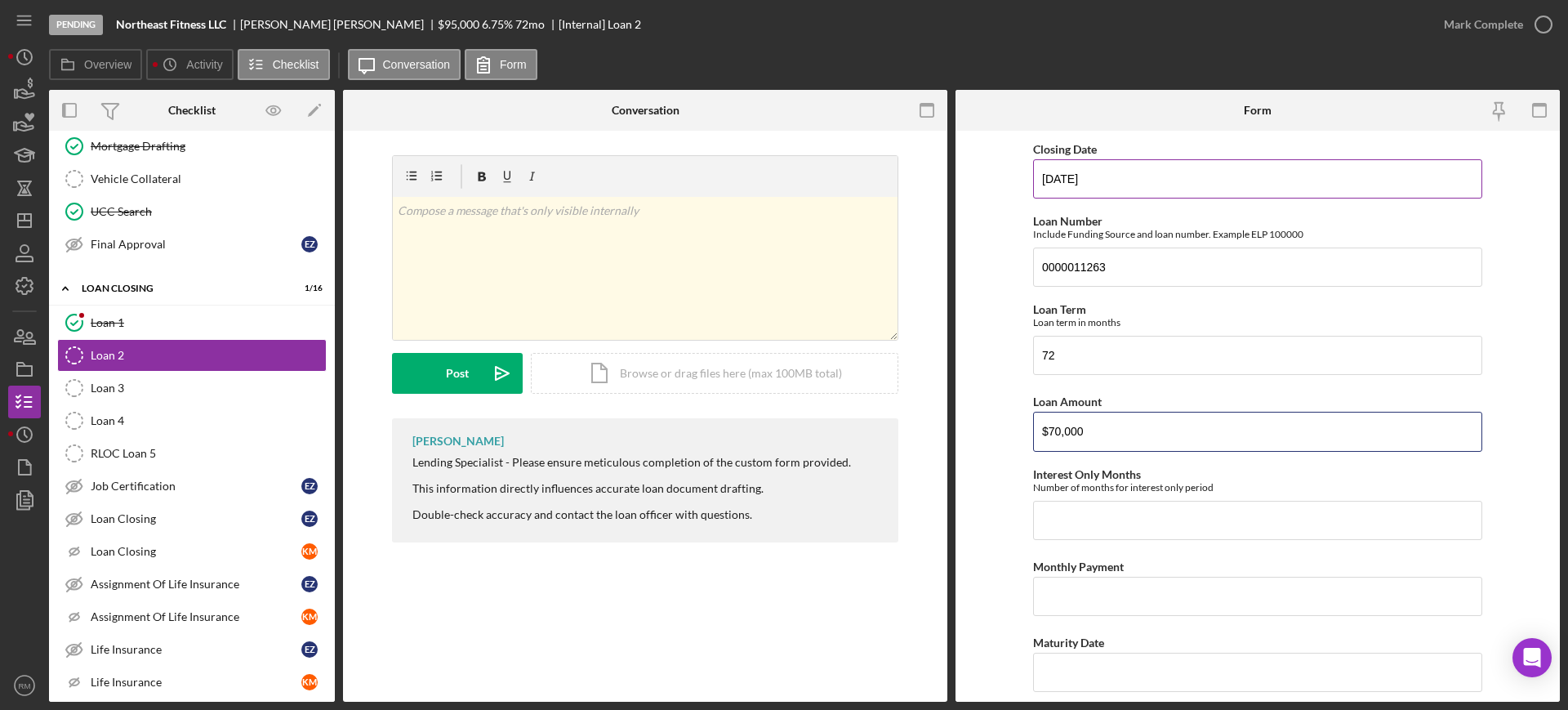
type input "$70,000"
type input "0"
type input "$1,190.69"
type input "[DATE]"
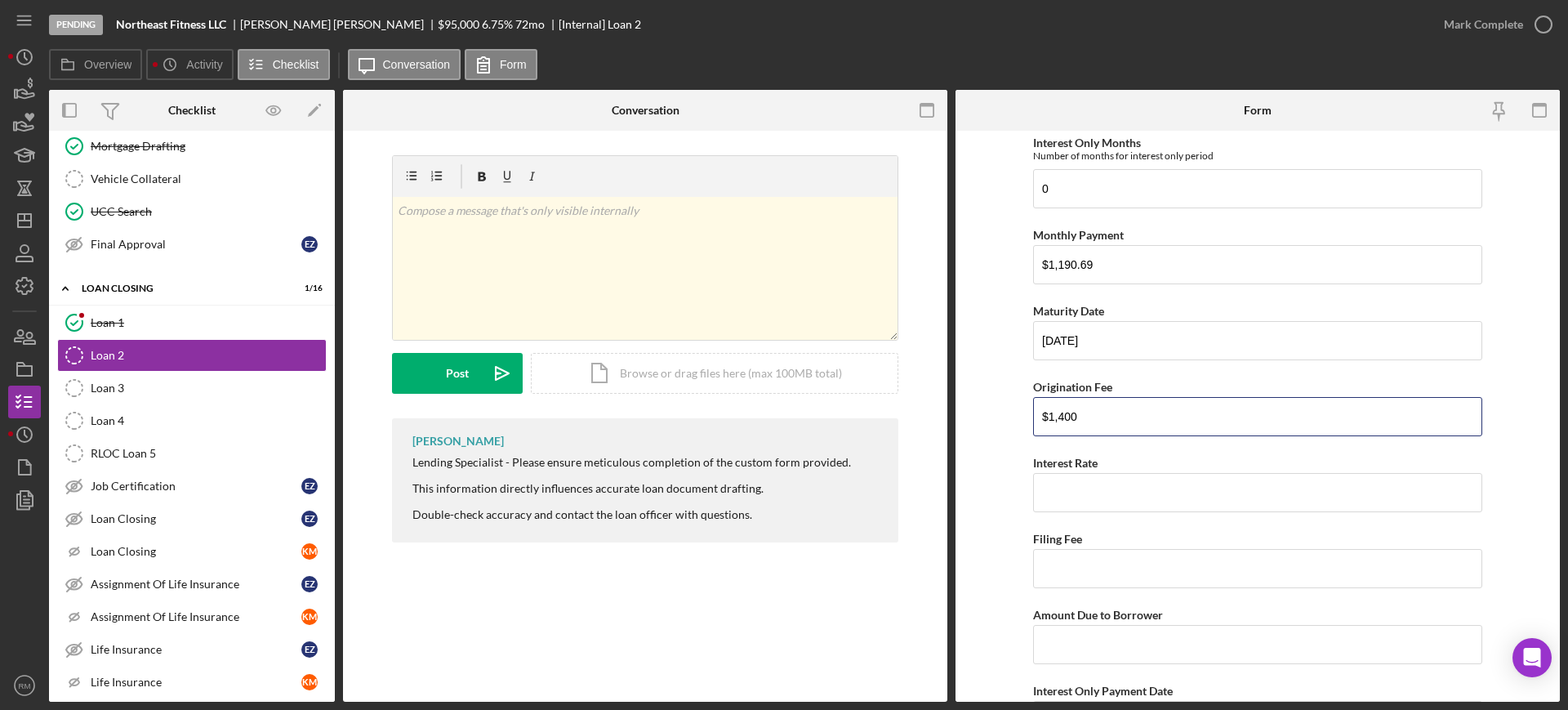
type input "$1,400"
type input "6.75000%"
type input "$0"
type input "$68,600"
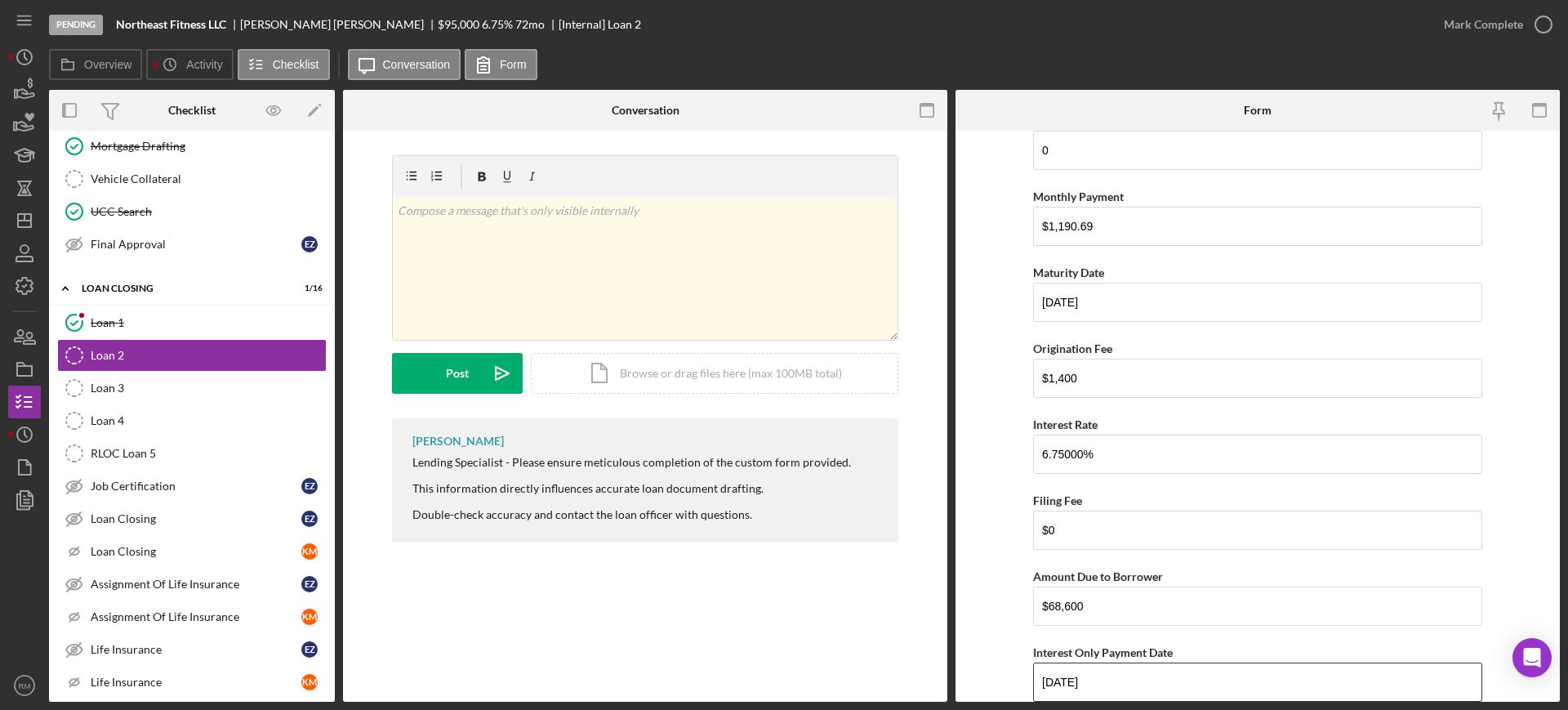
type input "[DATE]"
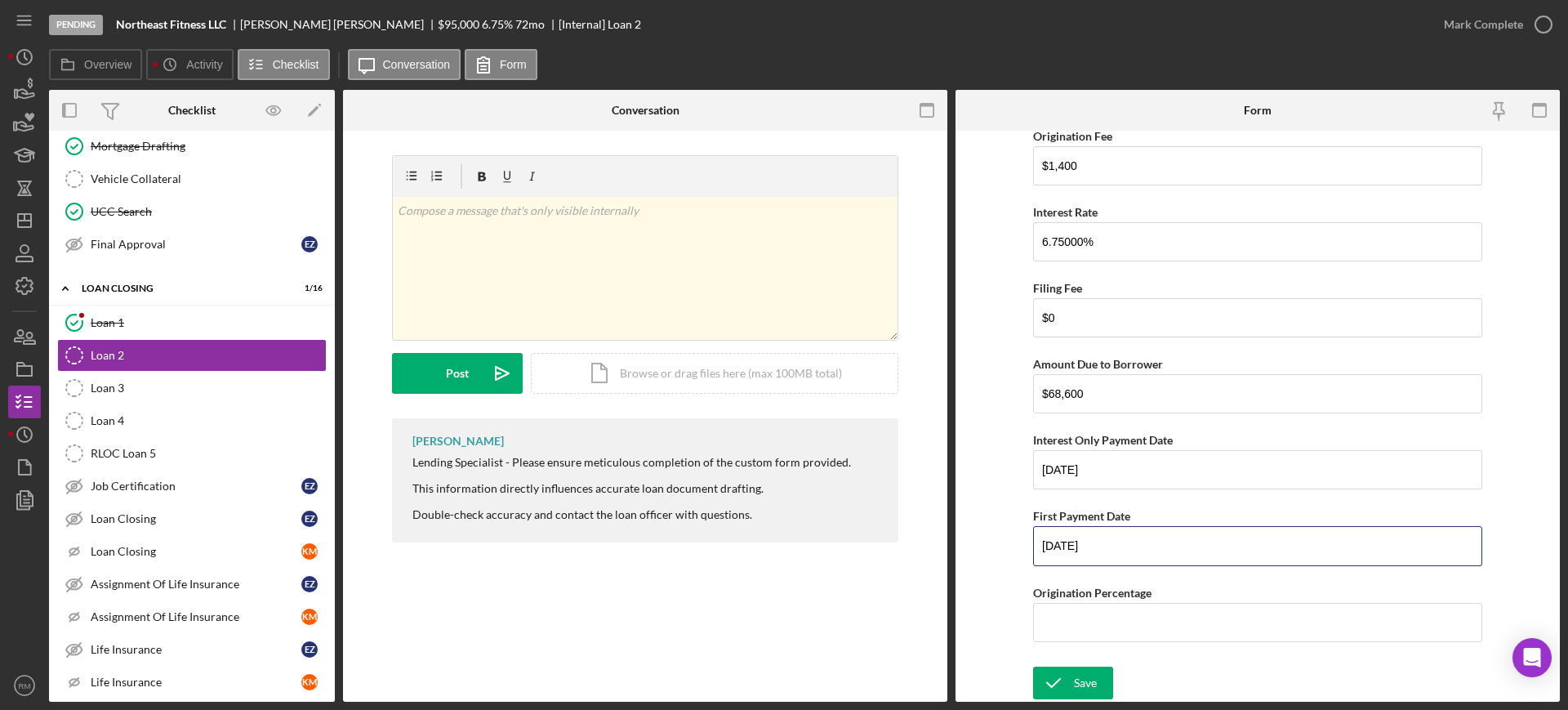
type input "[DATE]"
type input "2.00000%"
click at [1076, 677] on div "Save" at bounding box center [1085, 682] width 23 height 33
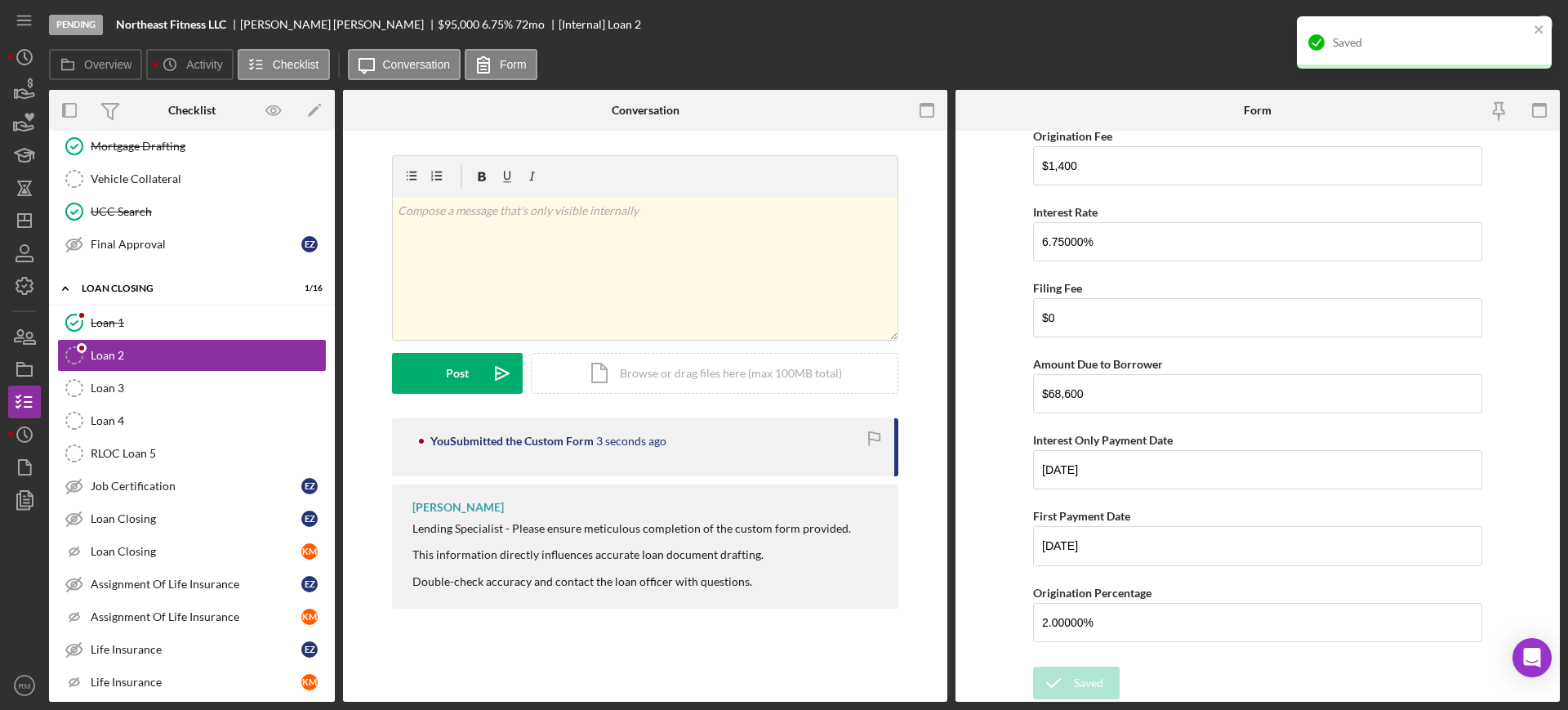
click at [1404, 30] on div "Saved" at bounding box center [1418, 42] width 230 height 26
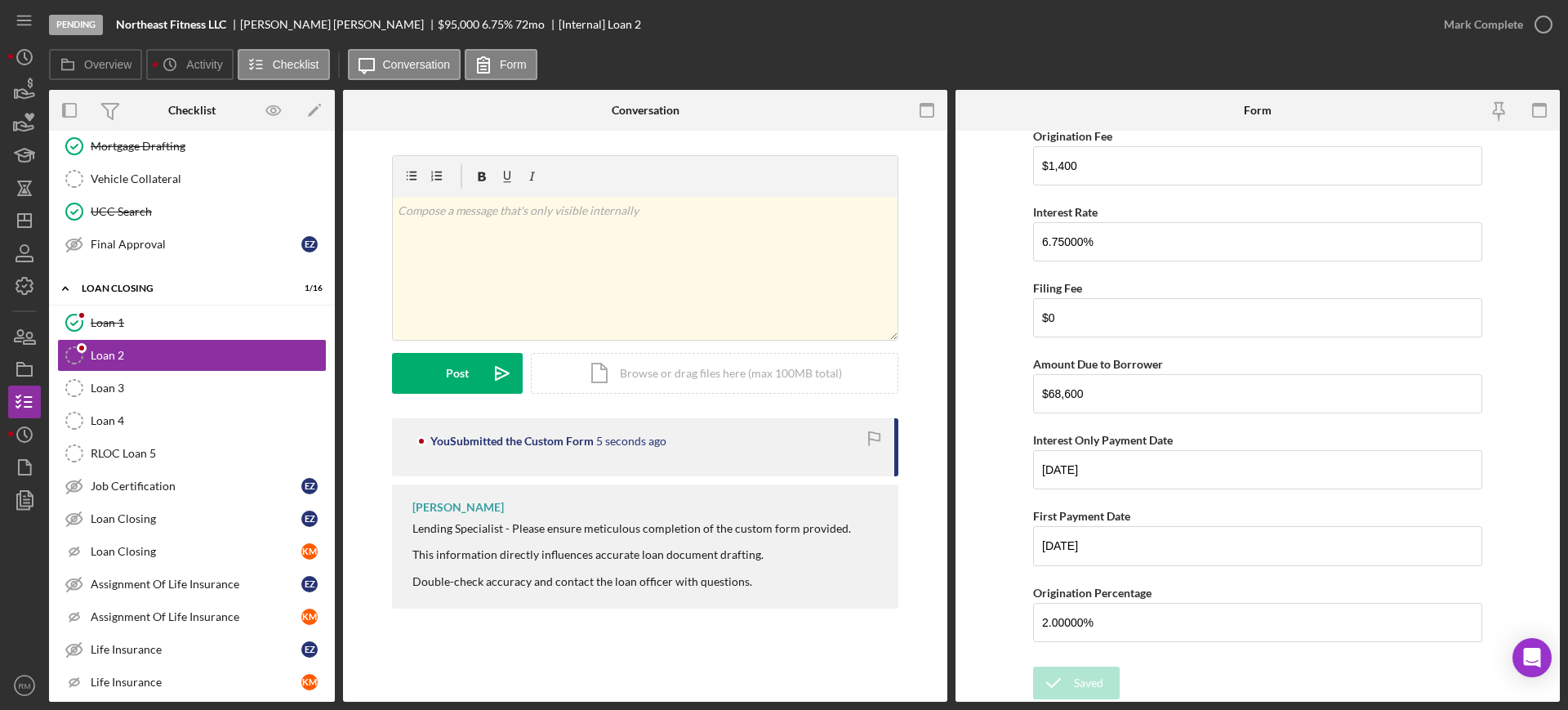
click at [1460, 27] on div "Mark Complete" at bounding box center [1483, 24] width 79 height 33
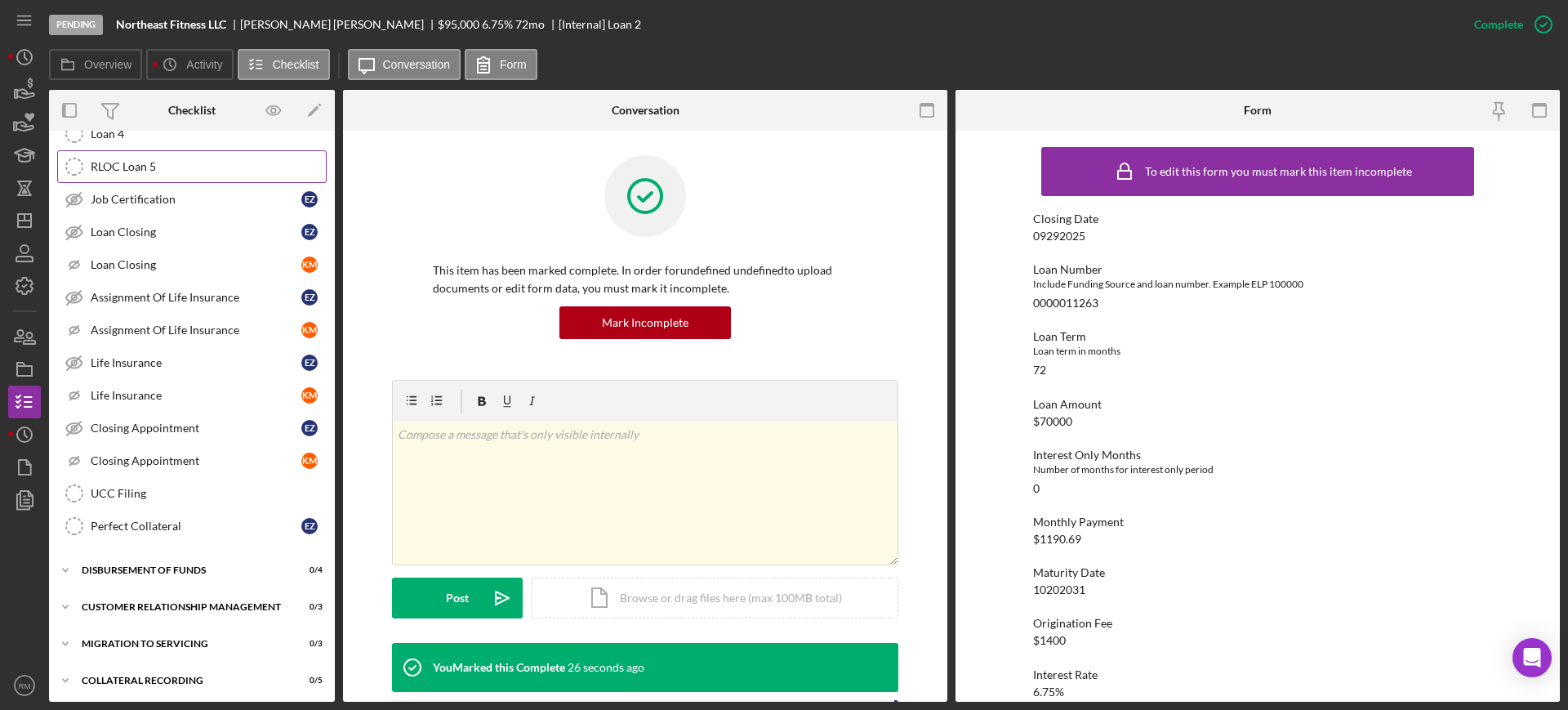
scroll to position [2675, 0]
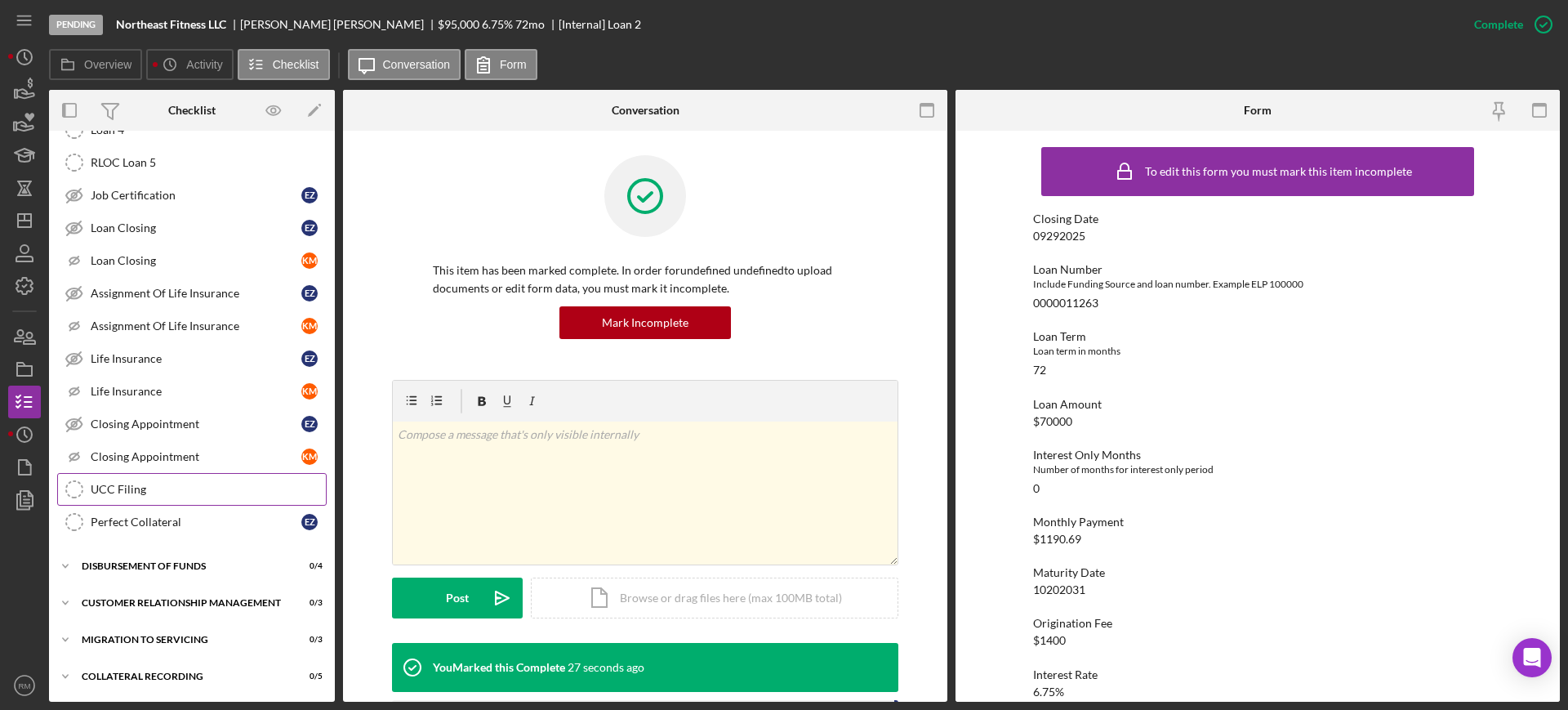
click at [223, 494] on div "UCC Filing" at bounding box center [208, 489] width 235 height 13
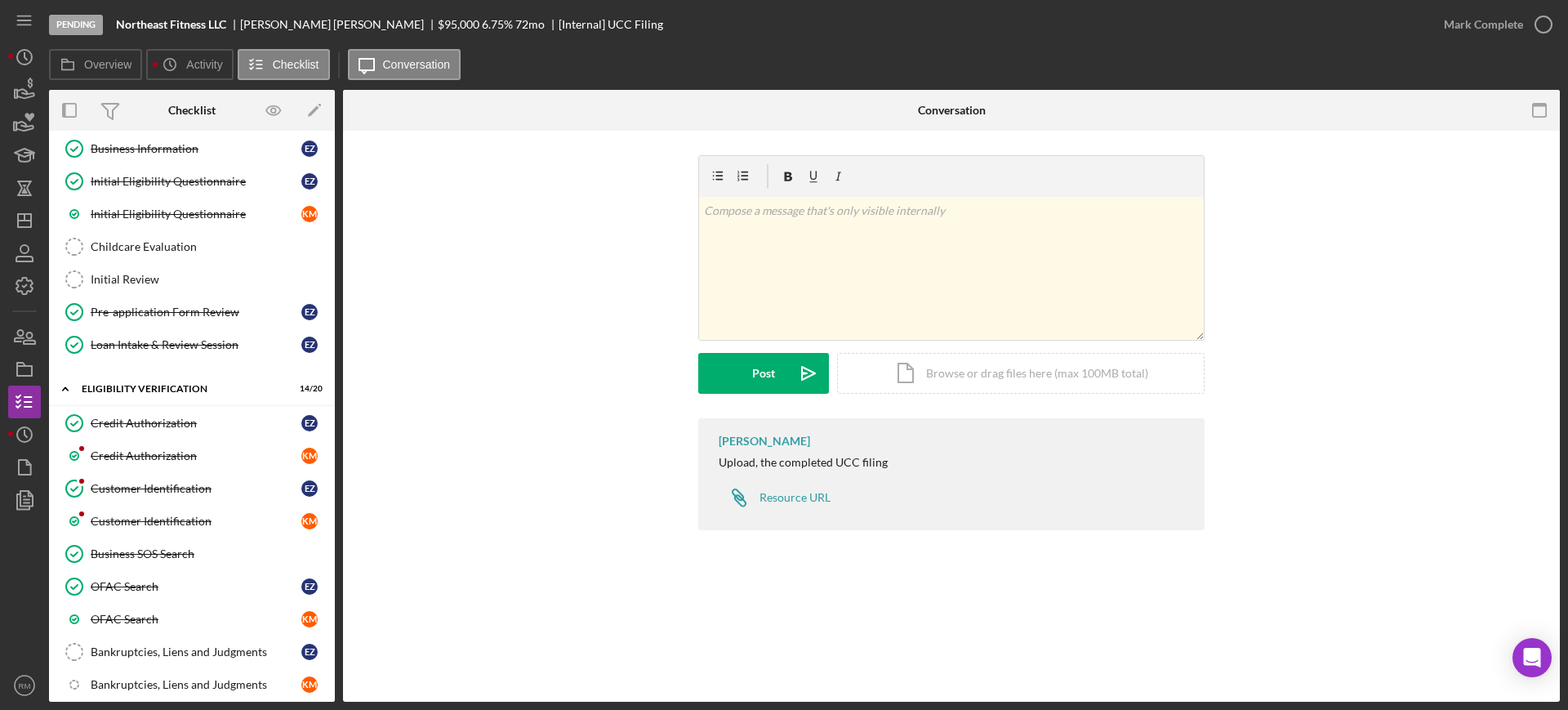
scroll to position [224, 0]
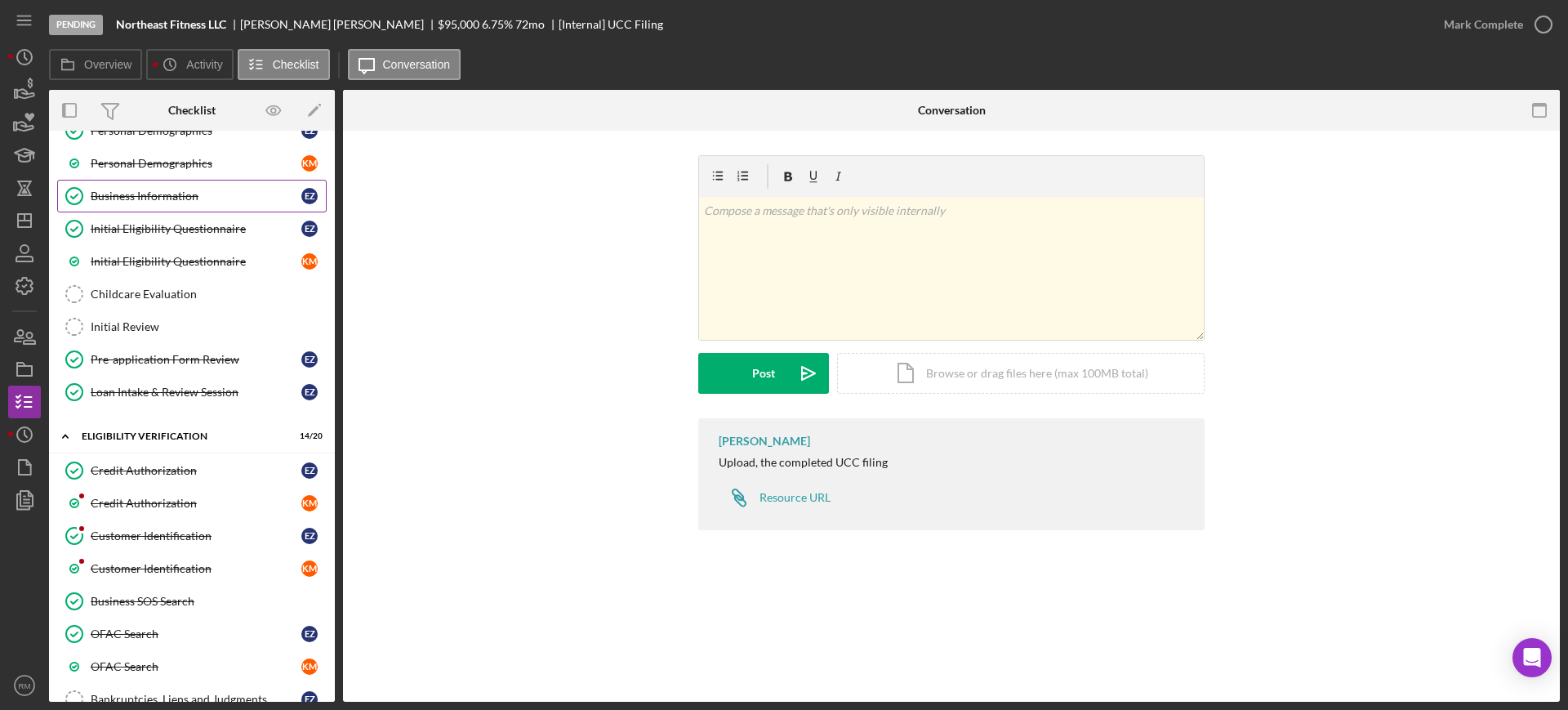
click at [170, 205] on link "Business Information Business Information E Z" at bounding box center [192, 196] width 270 height 33
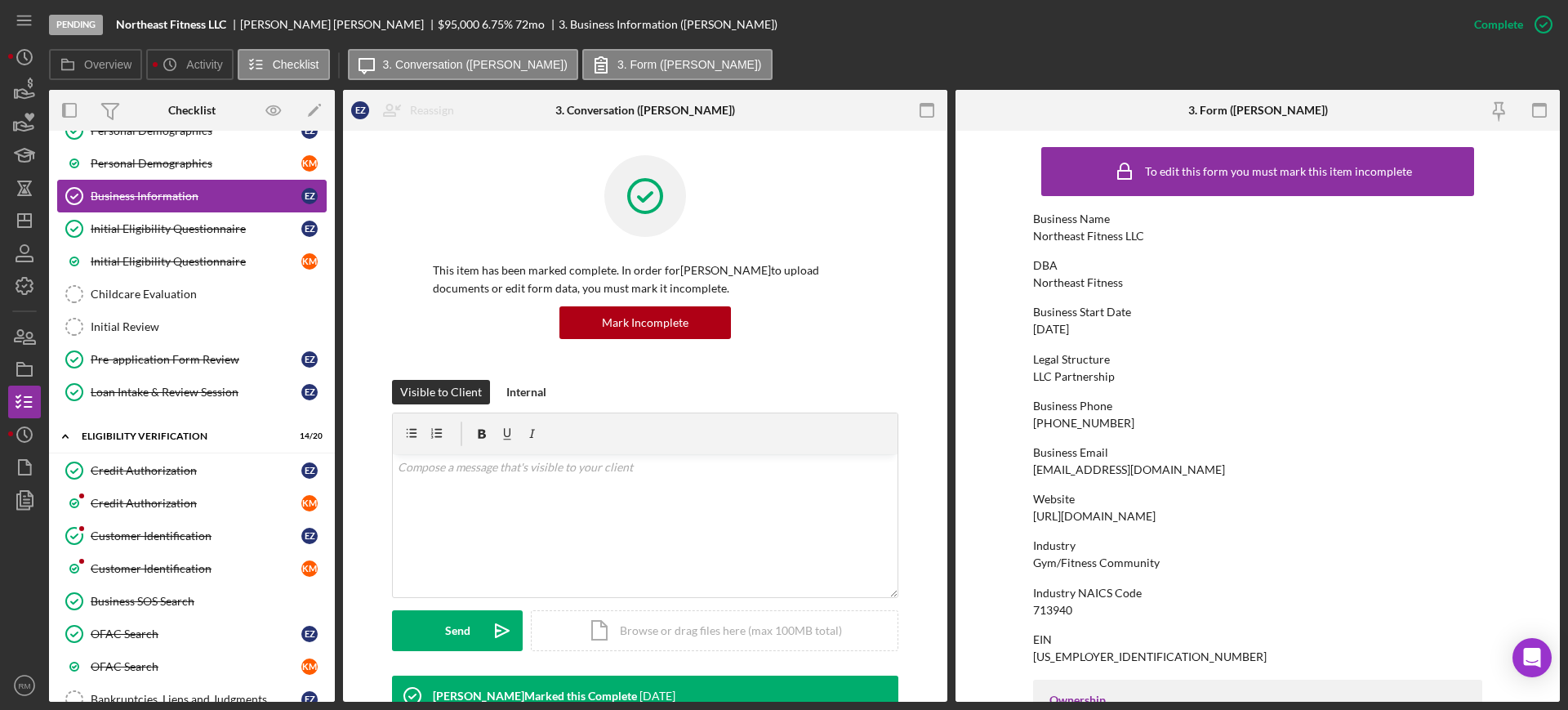
scroll to position [385, 0]
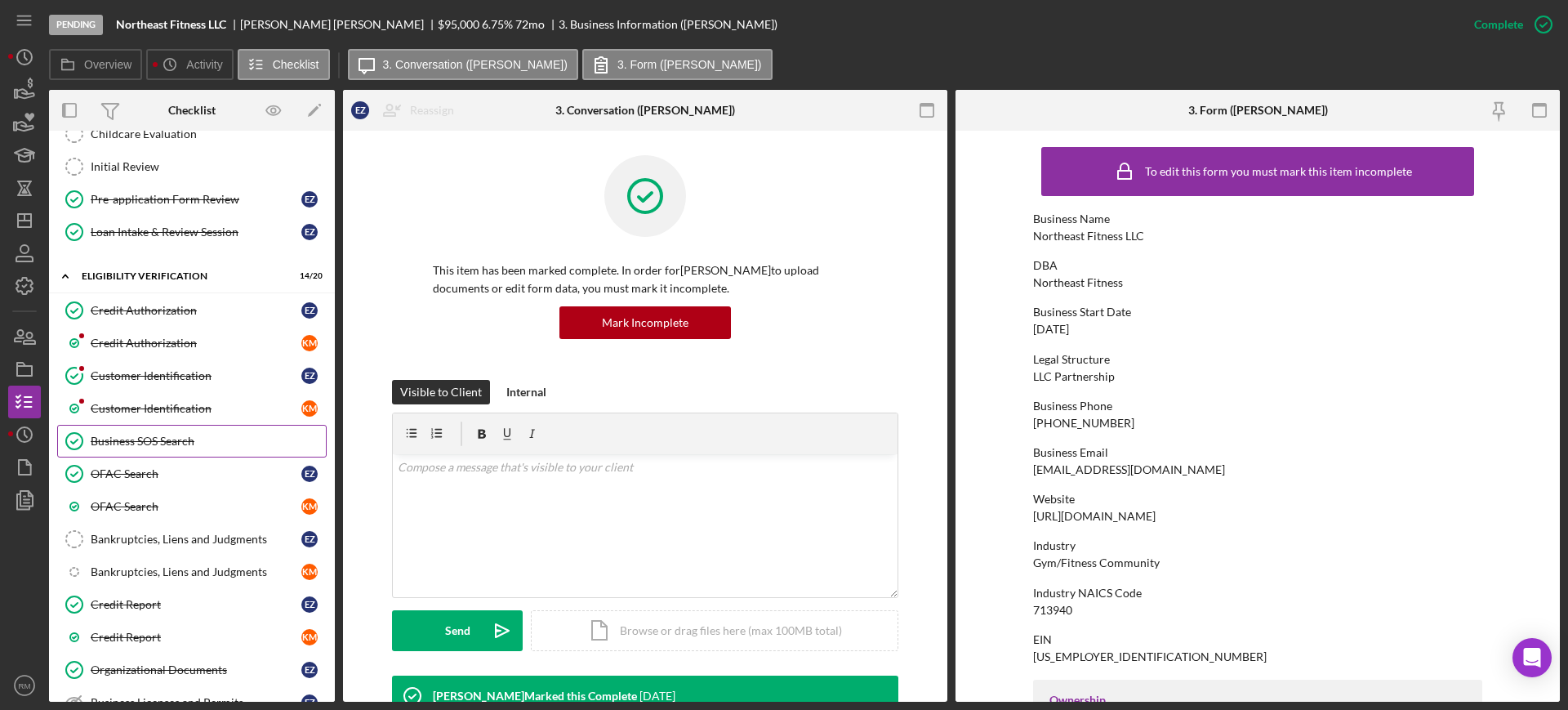
click at [158, 447] on link "Business SOS Search Business SOS Search" at bounding box center [192, 440] width 270 height 33
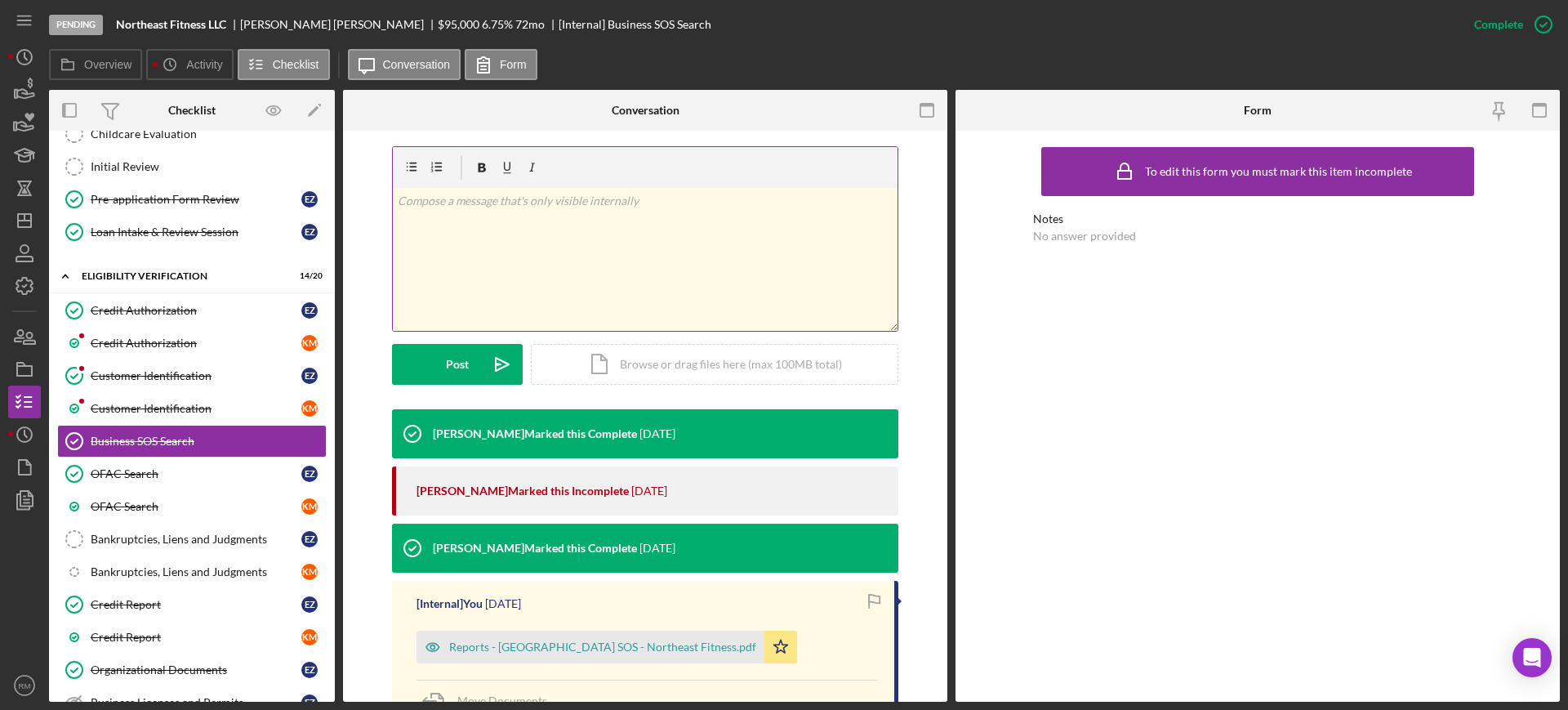
scroll to position [238, 0]
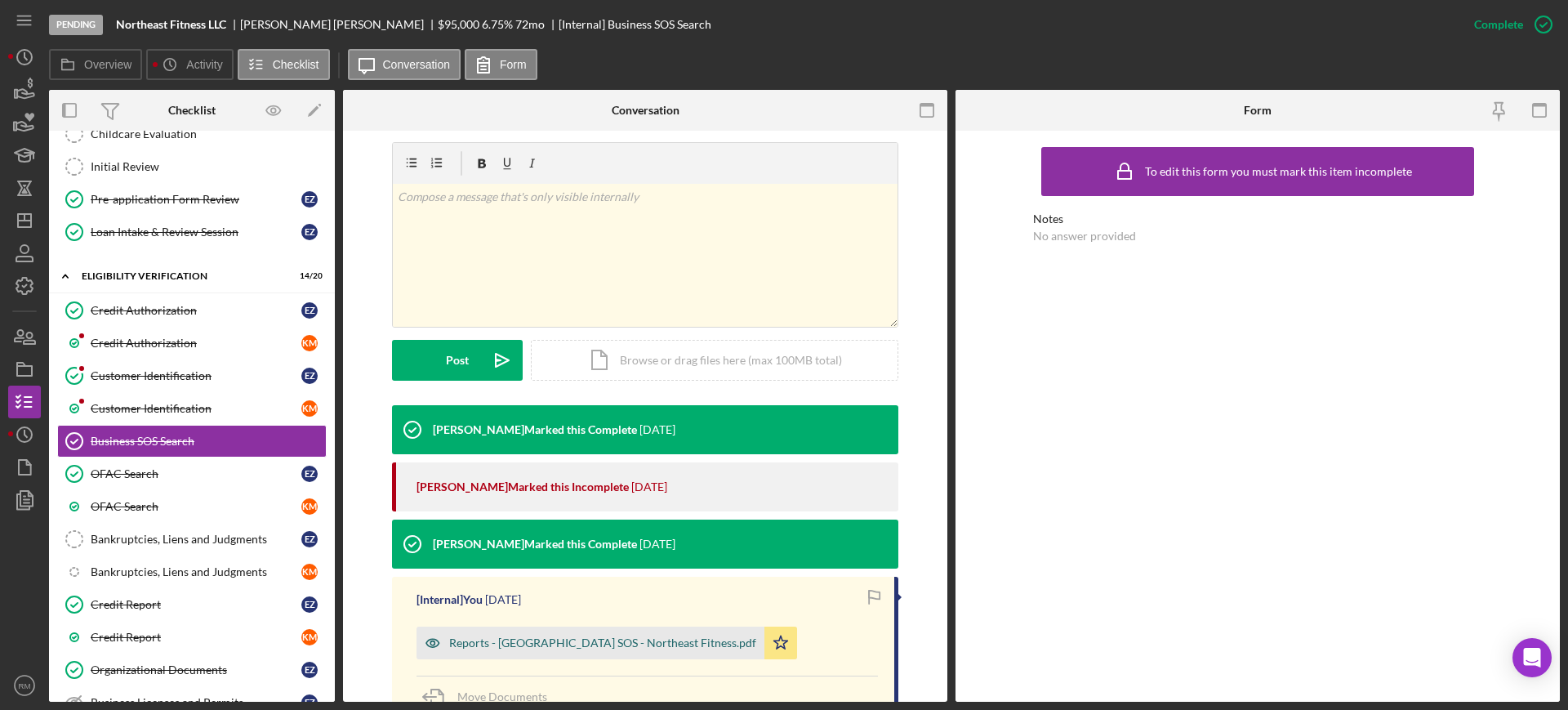
click at [484, 656] on div "Reports - [GEOGRAPHIC_DATA] SOS - Northeast Fitness.pdf" at bounding box center [590, 642] width 348 height 33
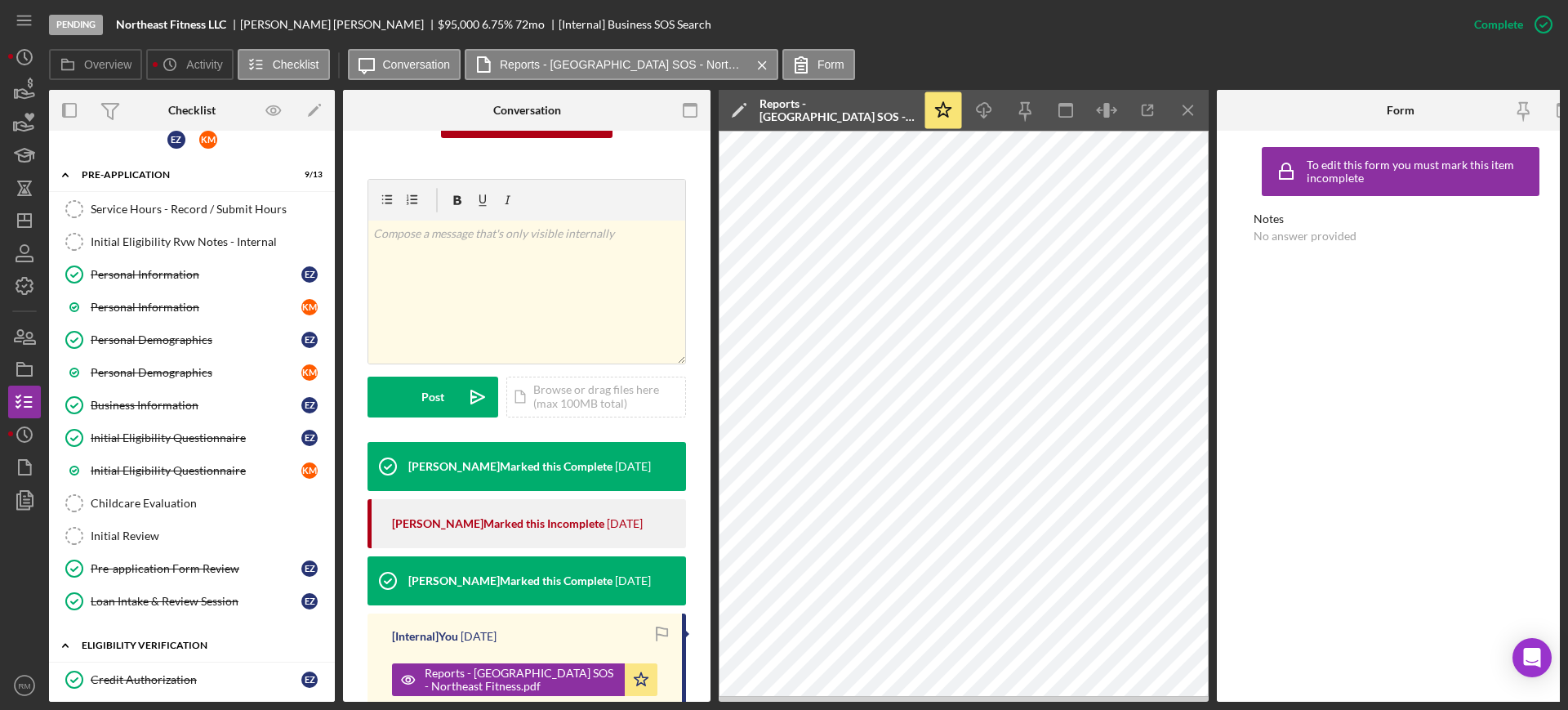
scroll to position [0, 0]
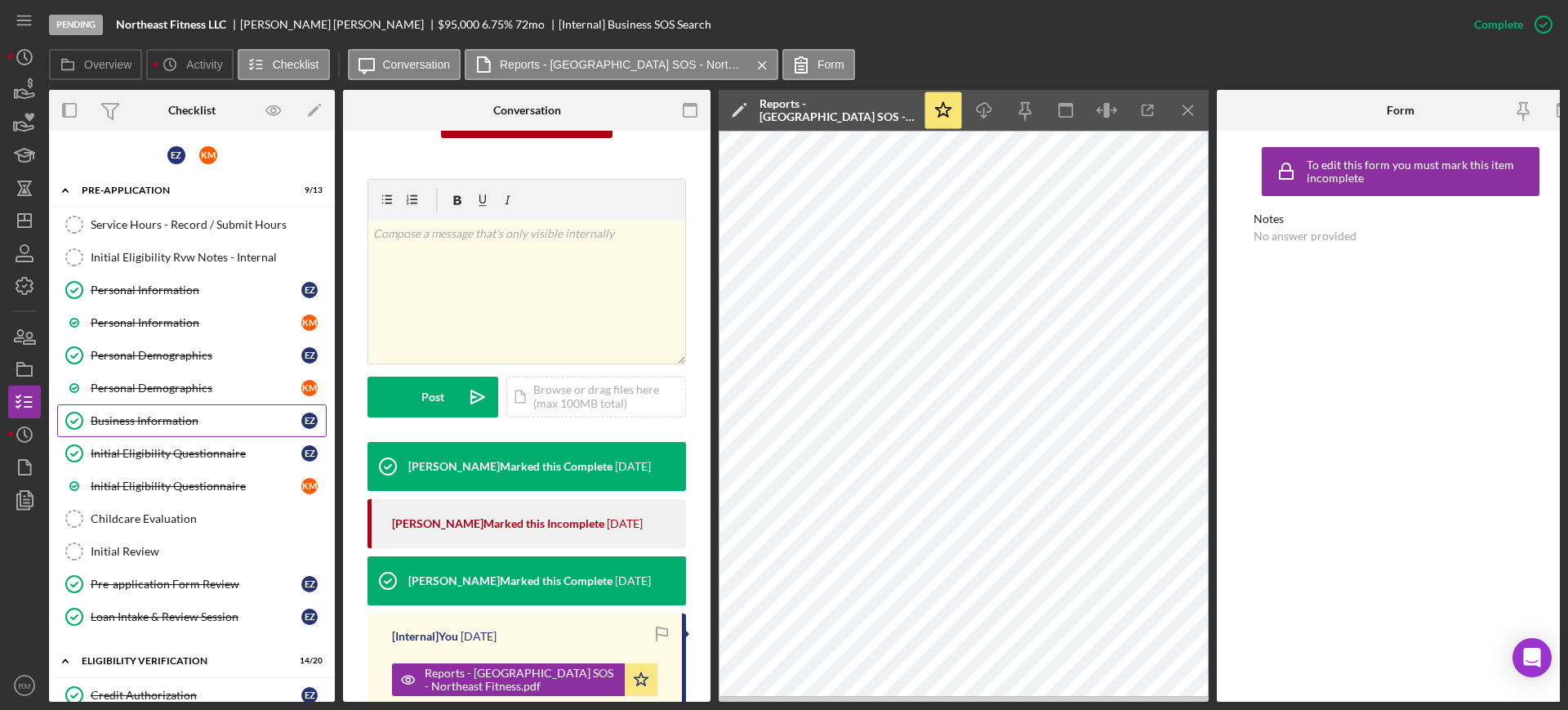
click at [123, 411] on link "Business Information Business Information E Z" at bounding box center [192, 420] width 270 height 33
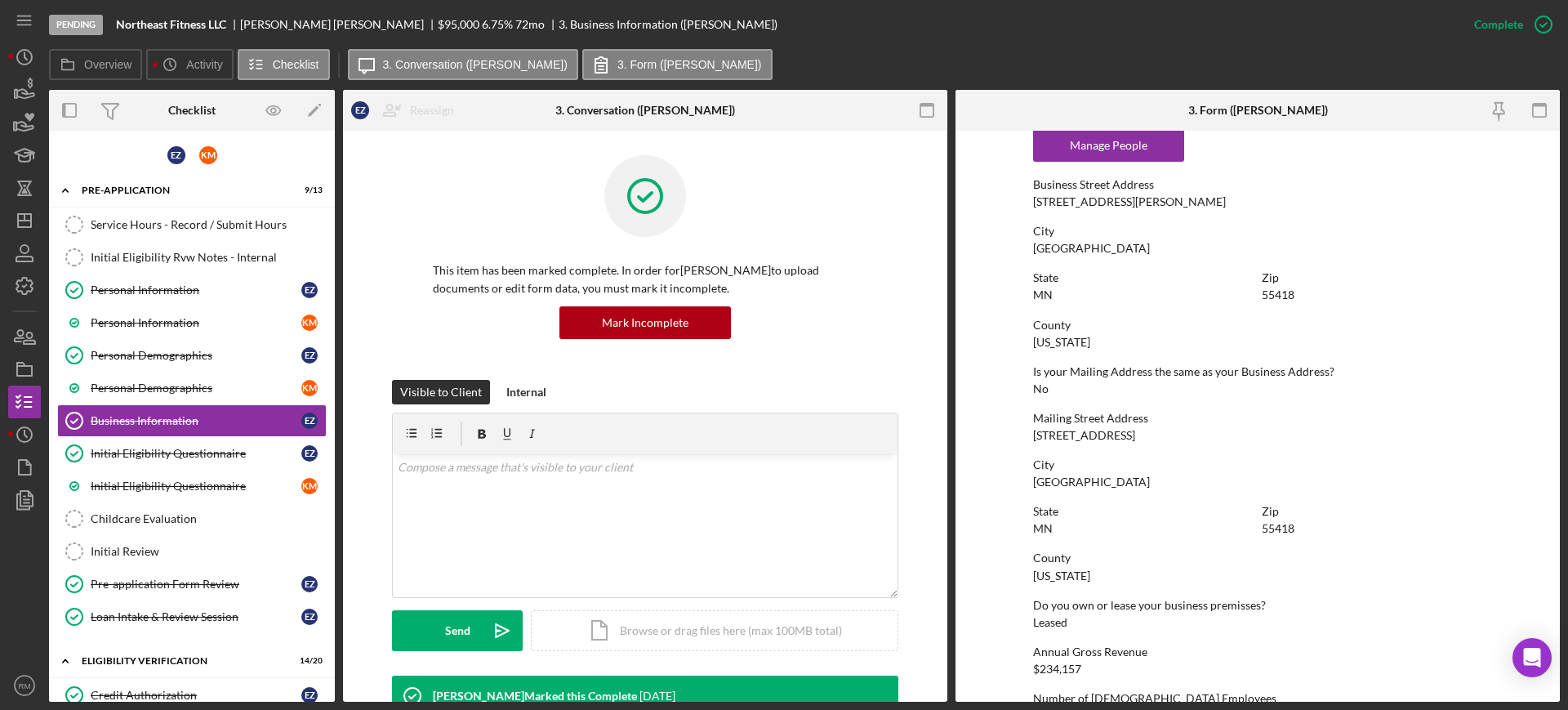
scroll to position [842, 0]
drag, startPoint x: 1026, startPoint y: 433, endPoint x: 1135, endPoint y: 423, distance: 109.5
click at [1135, 423] on form "To edit this form you must mark this item incomplete Business Name Northeast Fi…" at bounding box center [1258, 416] width 604 height 571
copy div "[STREET_ADDRESS]"
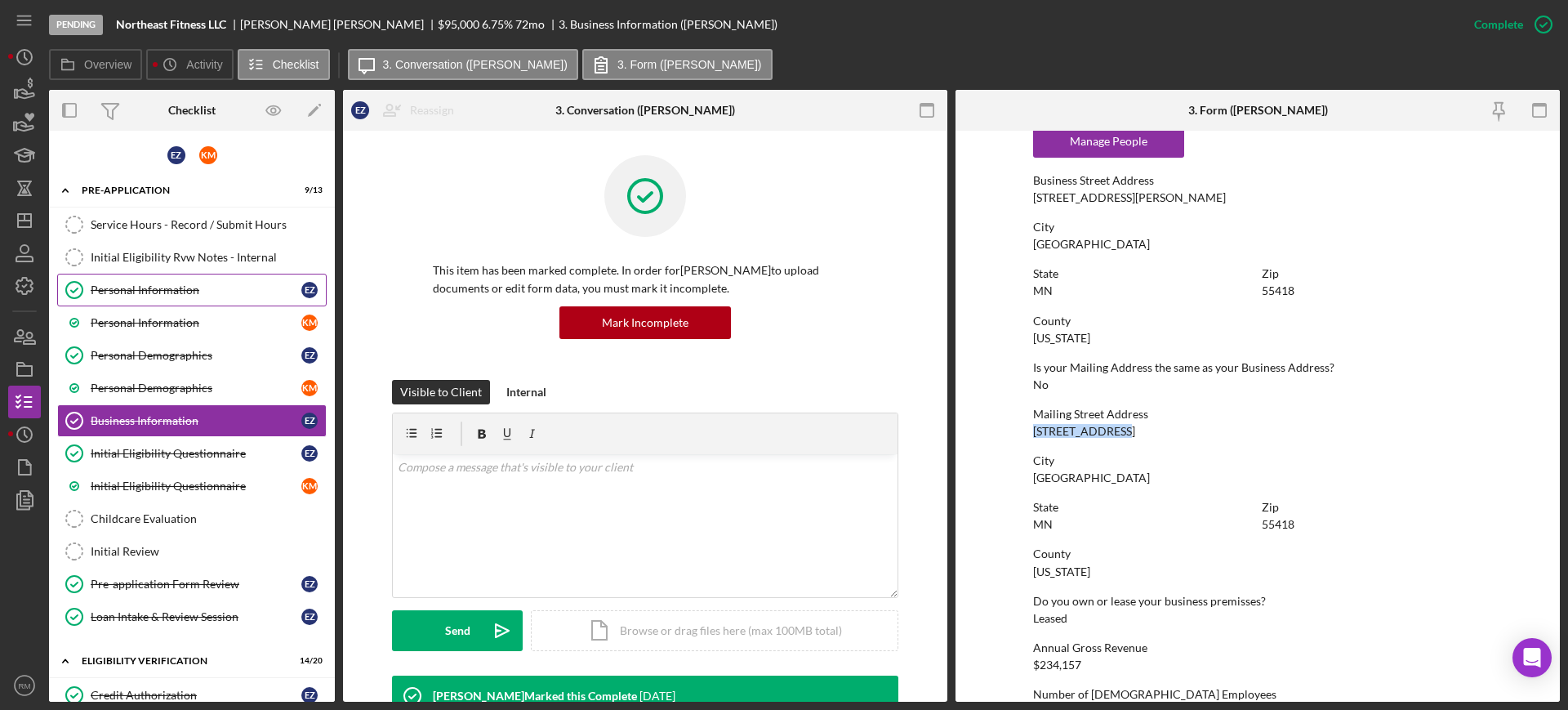
click at [232, 286] on div "Personal Information" at bounding box center [196, 289] width 210 height 13
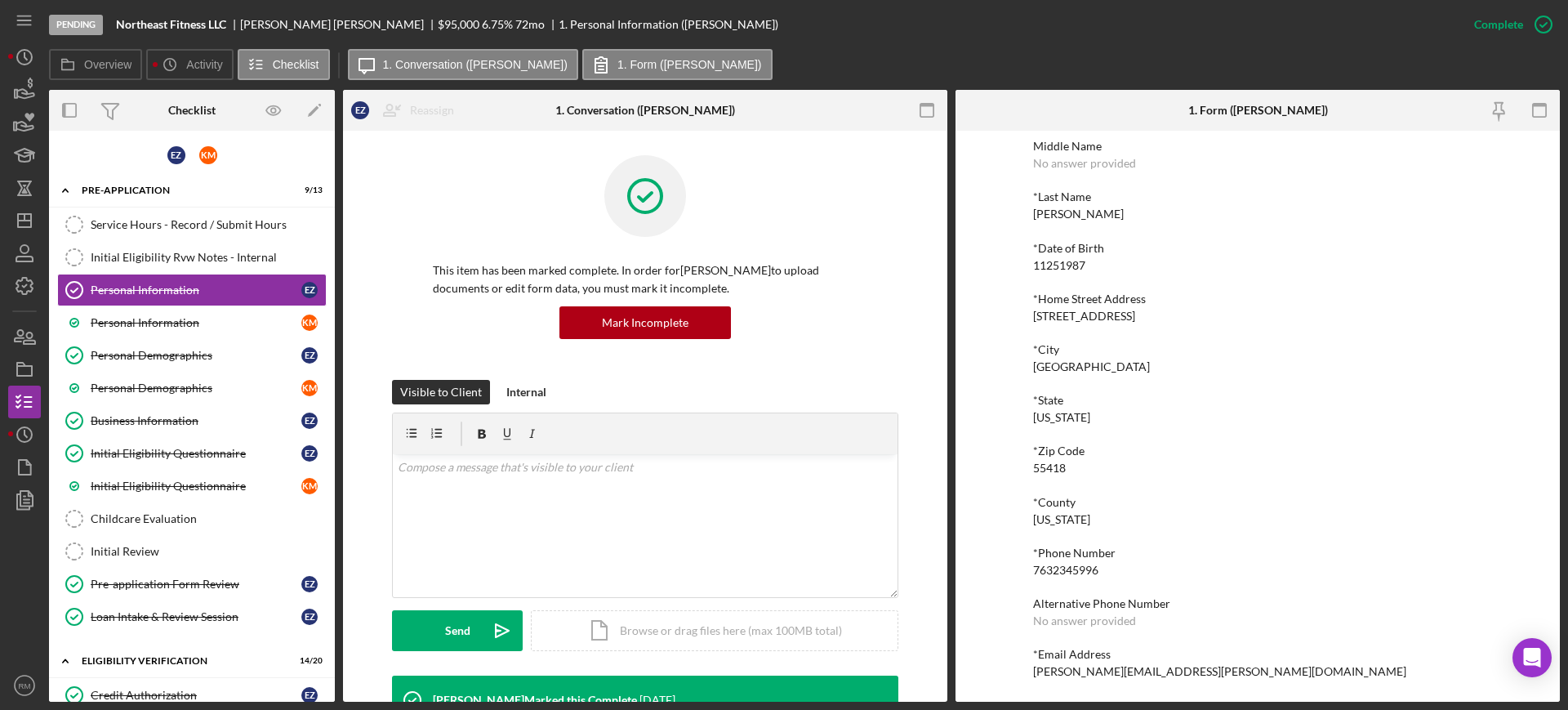
scroll to position [124, 0]
click at [153, 320] on div "Personal Information" at bounding box center [196, 322] width 210 height 13
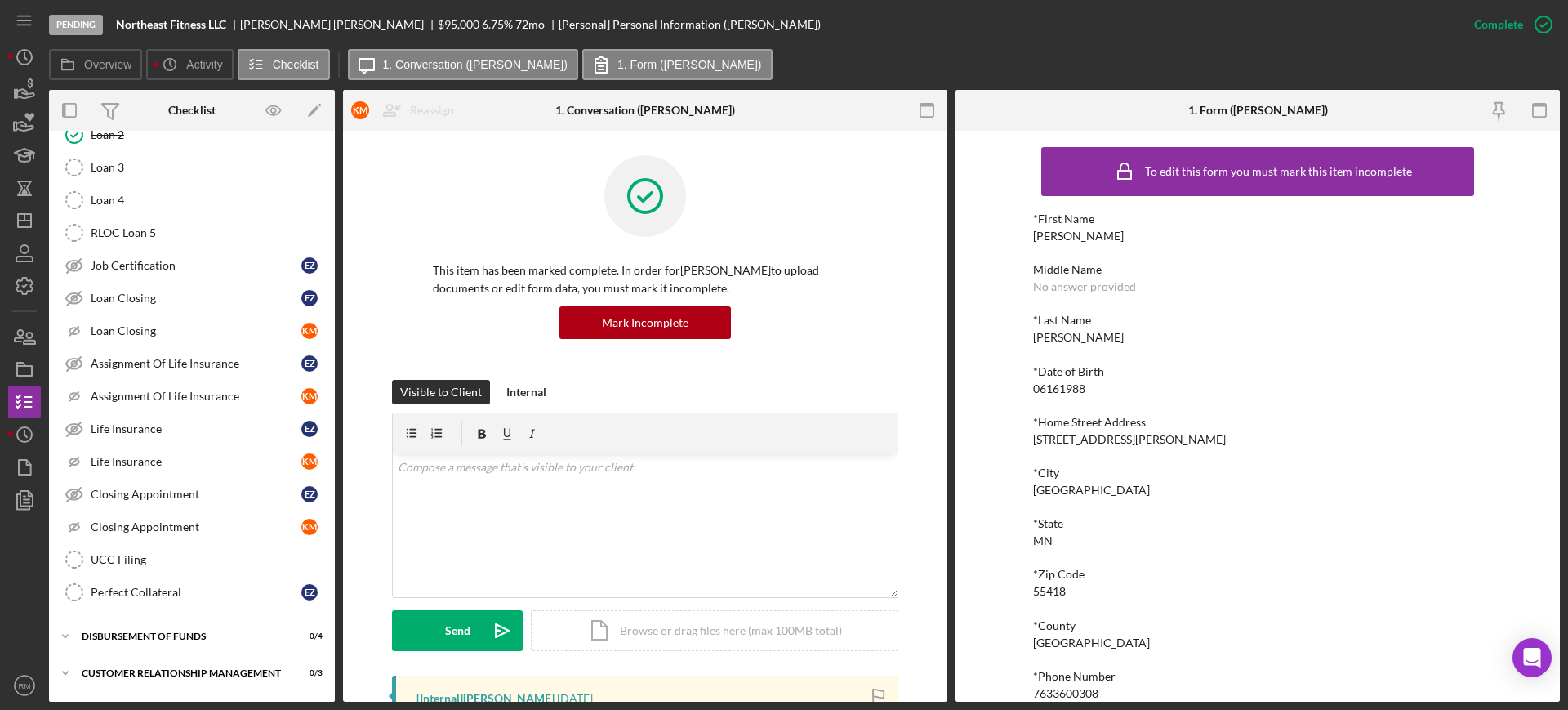
scroll to position [2675, 0]
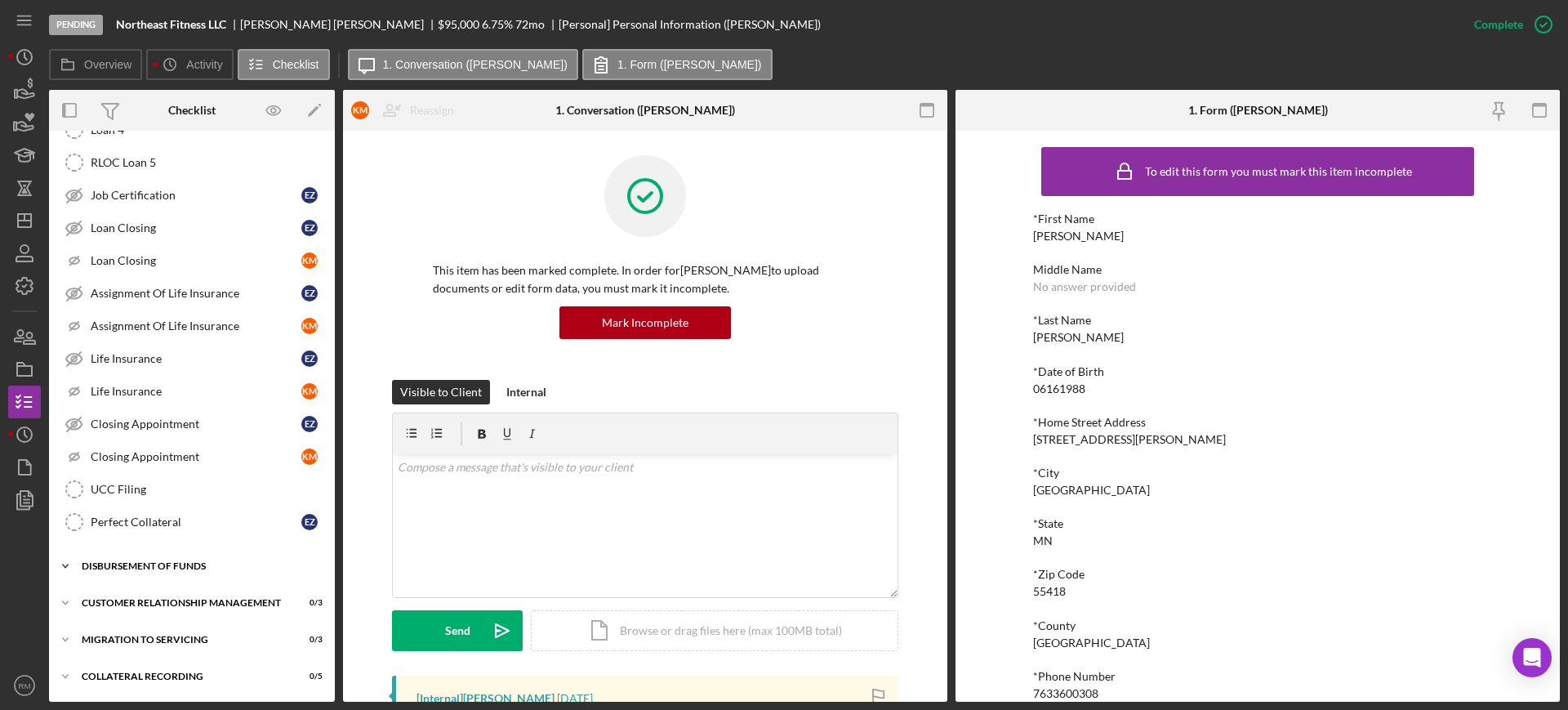
click at [134, 559] on div "Icon/Expander Disbursement of Funds 0 / 4" at bounding box center [192, 566] width 285 height 33
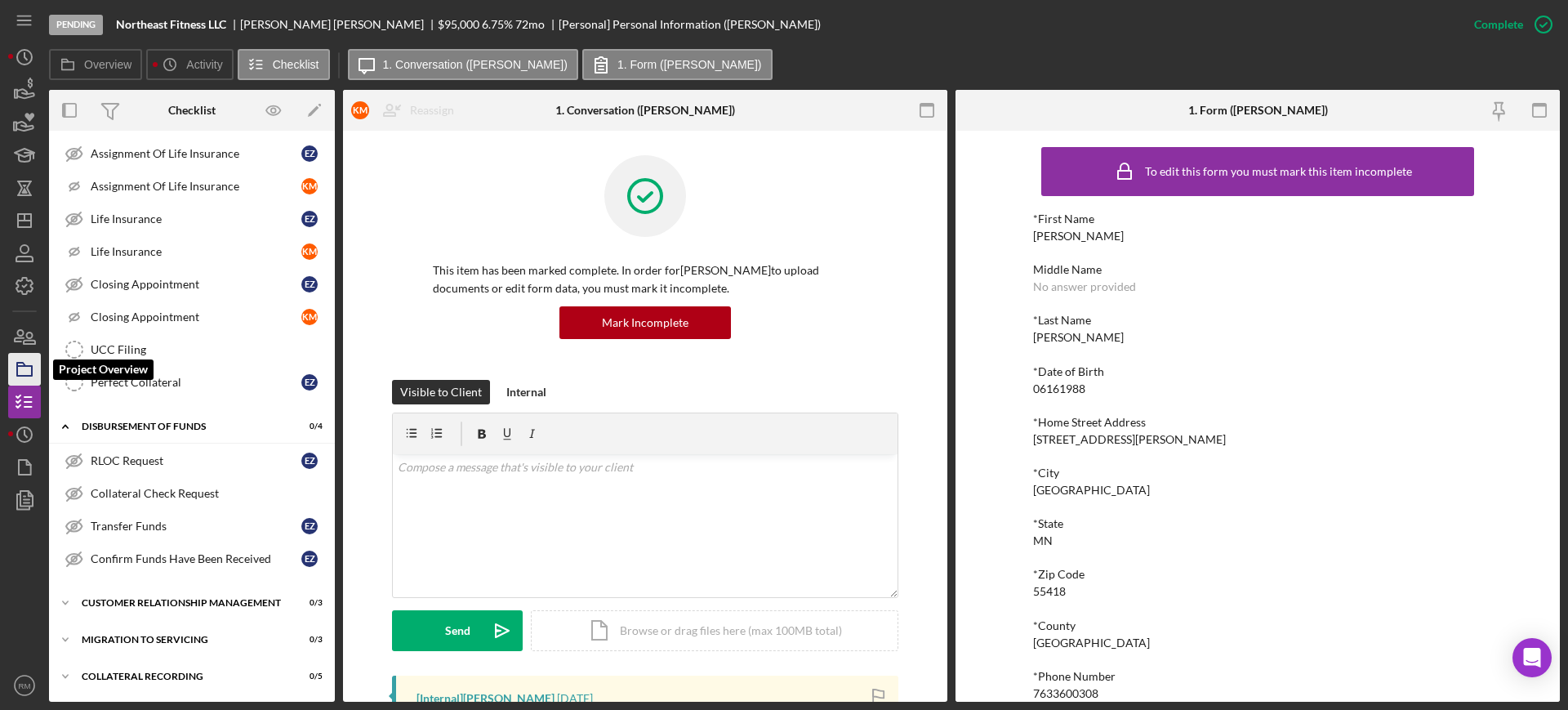
click at [17, 355] on icon "button" at bounding box center [24, 368] width 40 height 40
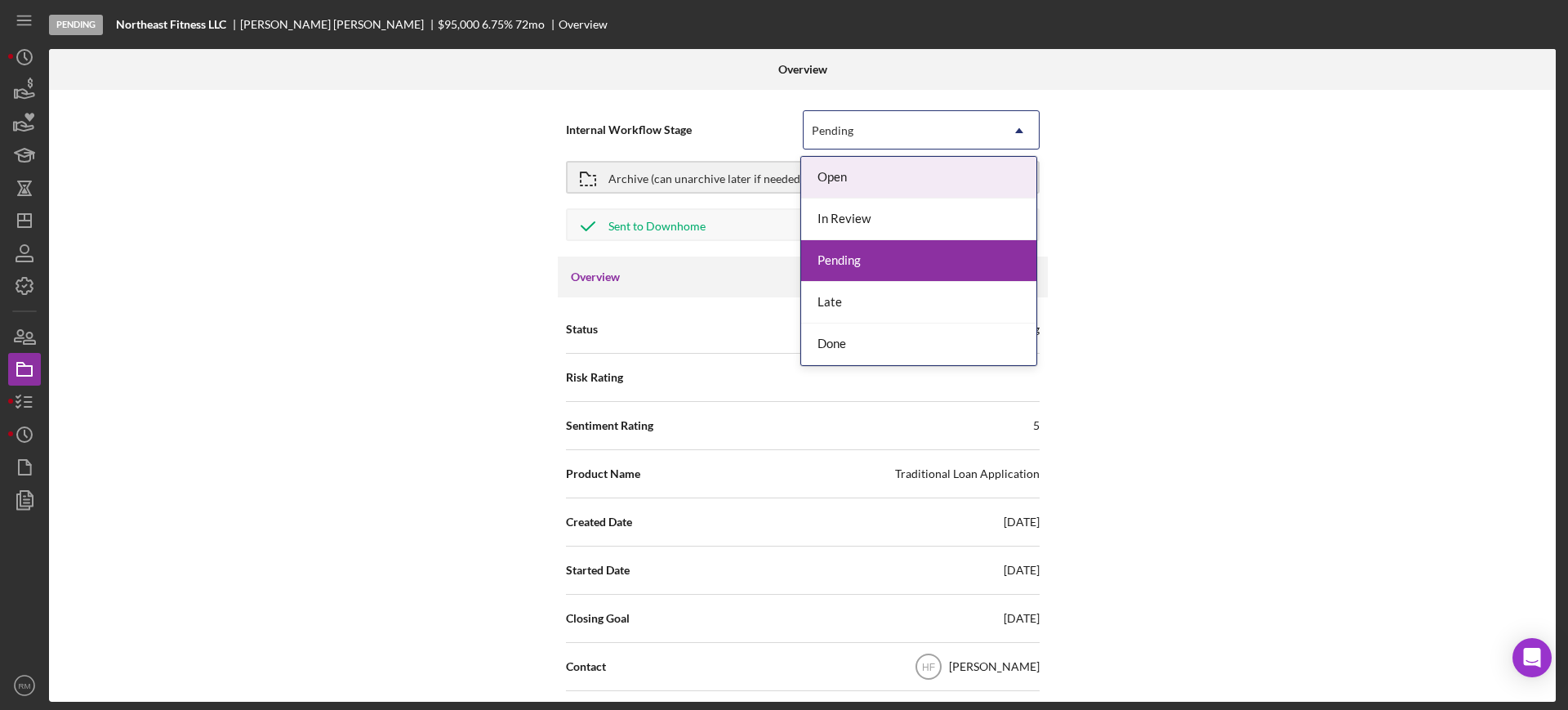
click at [861, 129] on div "Pending" at bounding box center [902, 130] width 196 height 38
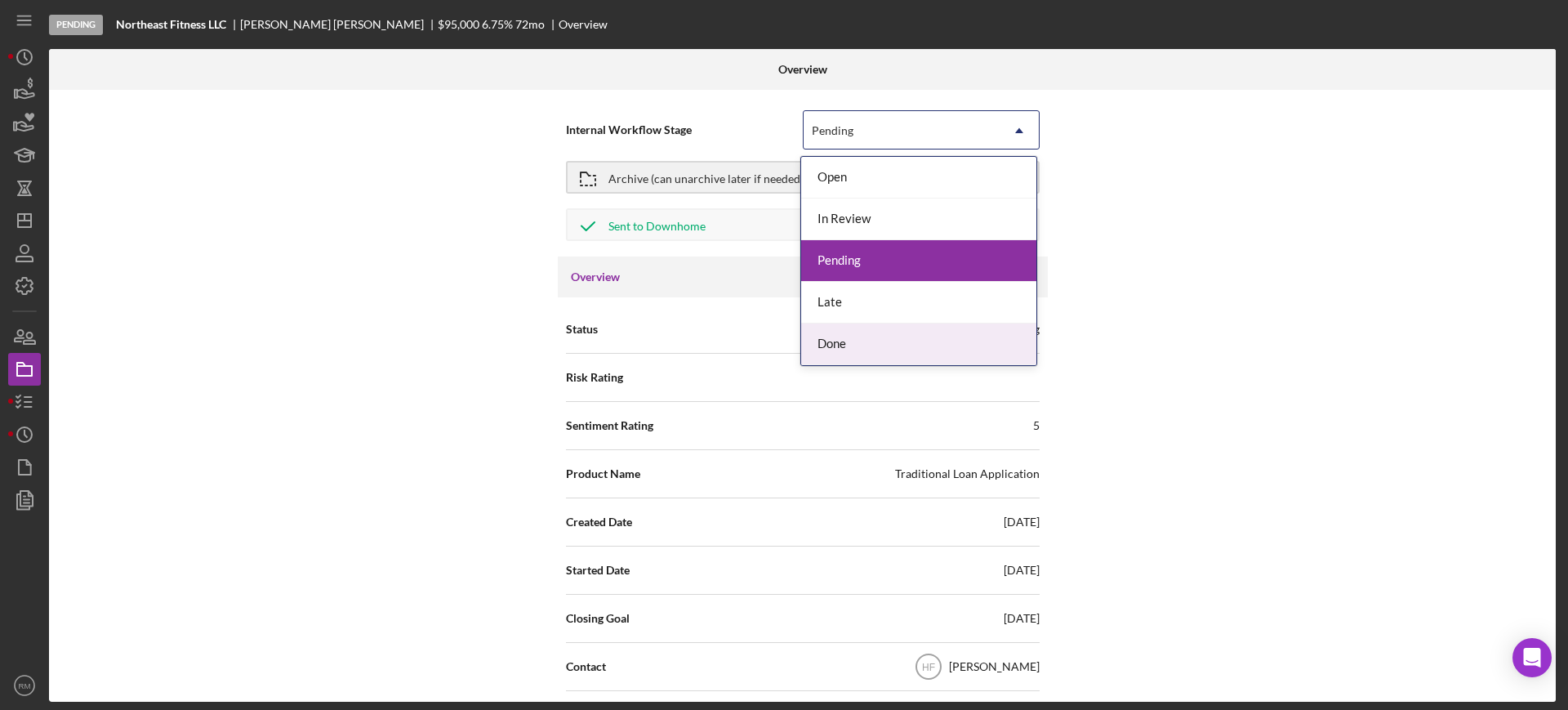
click at [827, 336] on div "Done" at bounding box center [918, 345] width 235 height 41
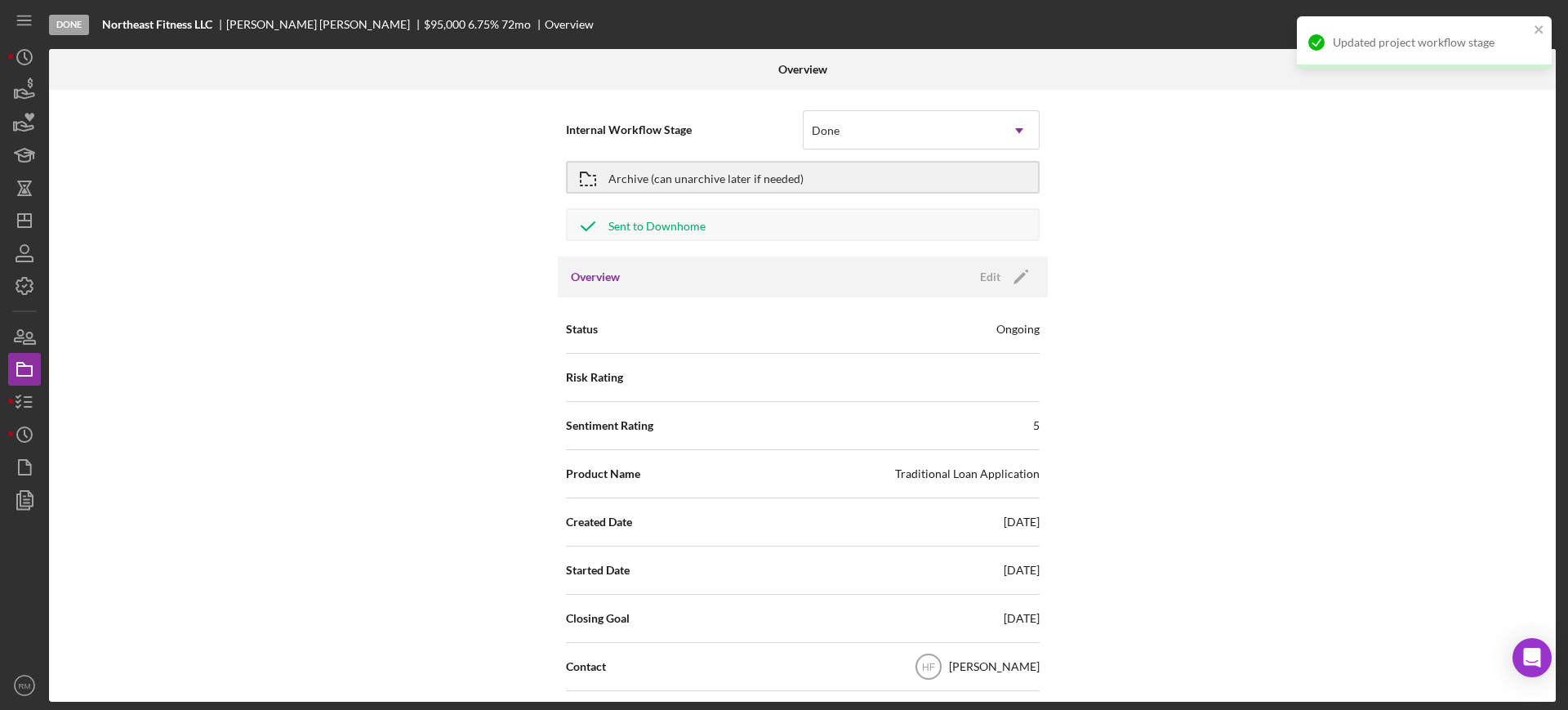
click at [360, 404] on div "Internal Workflow Stage Done Icon/Dropdown Arrow Archive (can unarchive later i…" at bounding box center [803, 395] width 1507 height 611
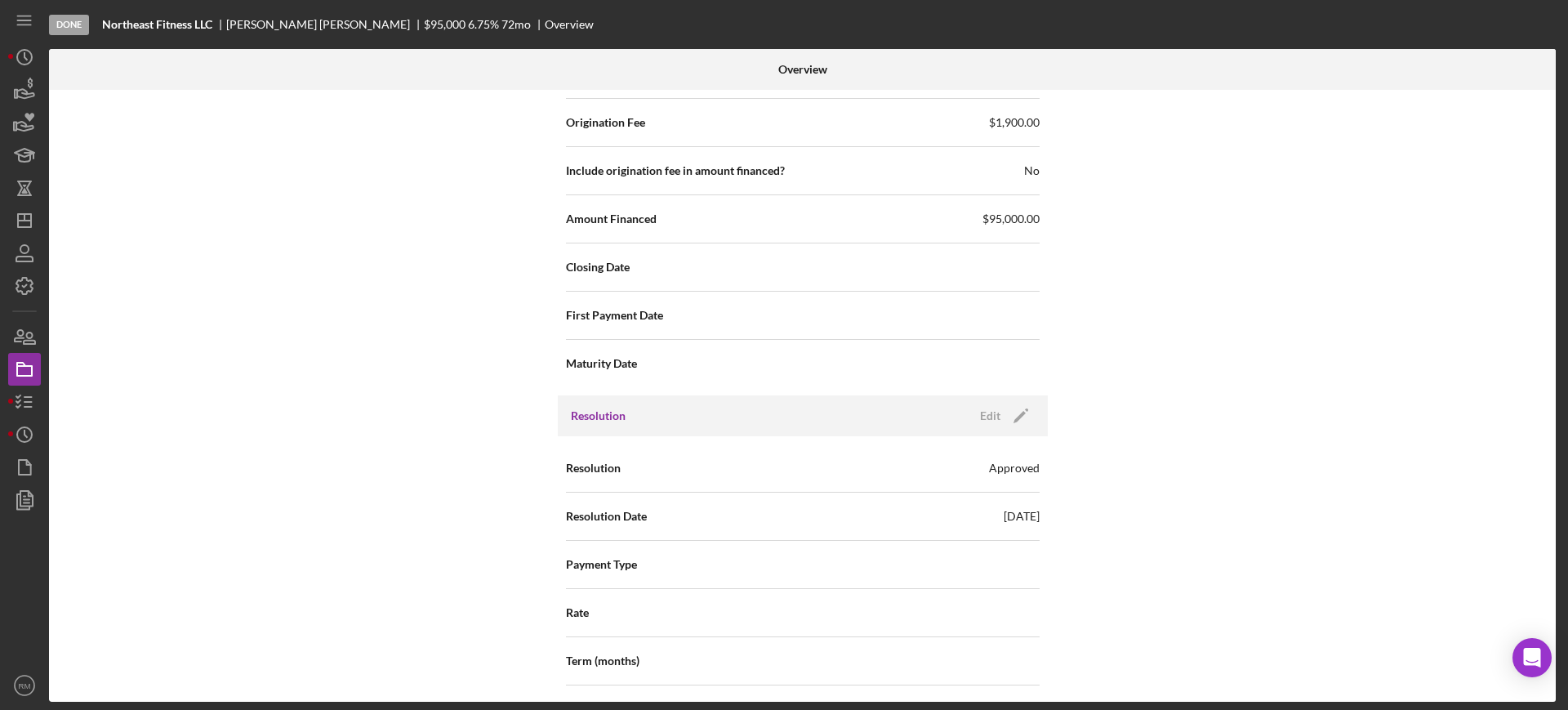
scroll to position [1773, 0]
click at [1000, 423] on icon "Icon/Edit" at bounding box center [1020, 416] width 40 height 40
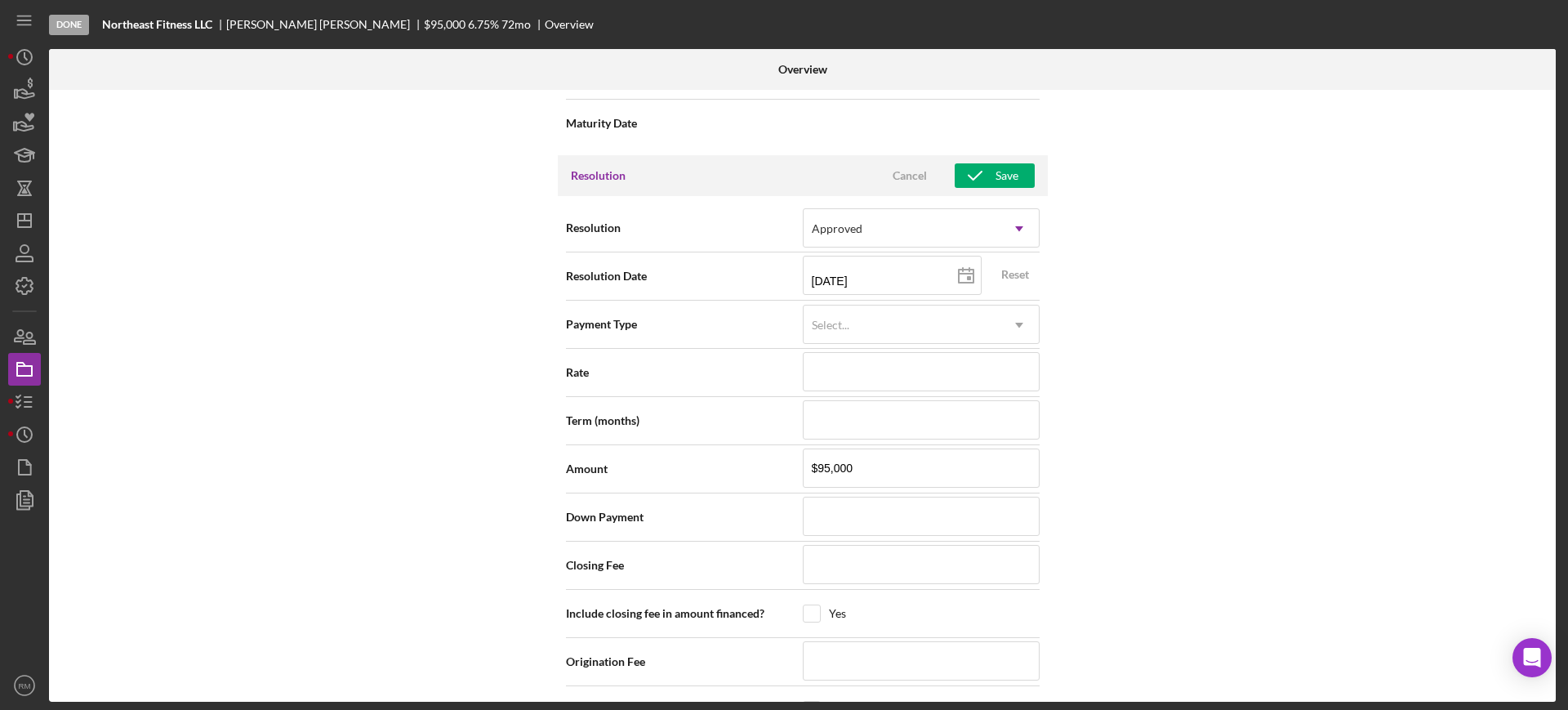
scroll to position [2028, 0]
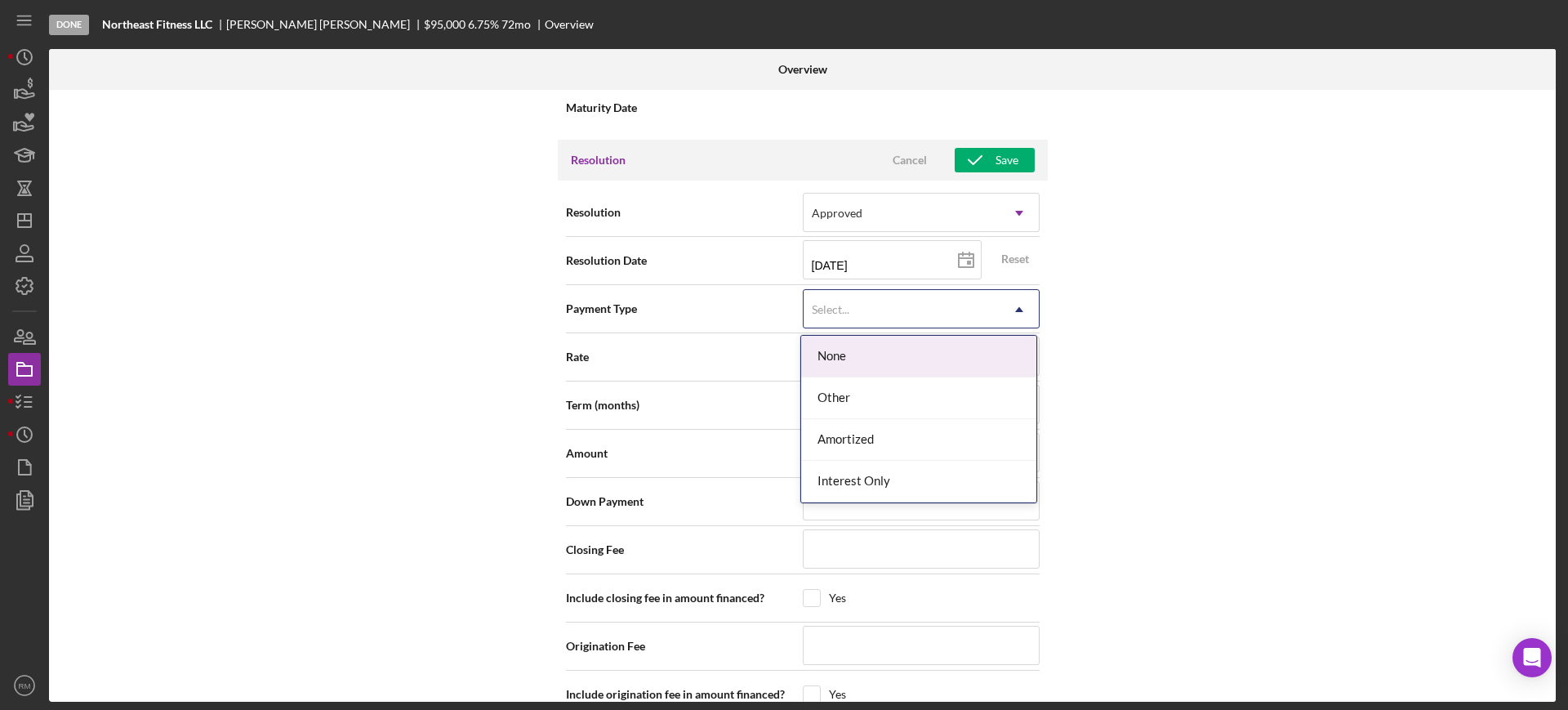
click at [889, 312] on div "Select..." at bounding box center [902, 309] width 196 height 38
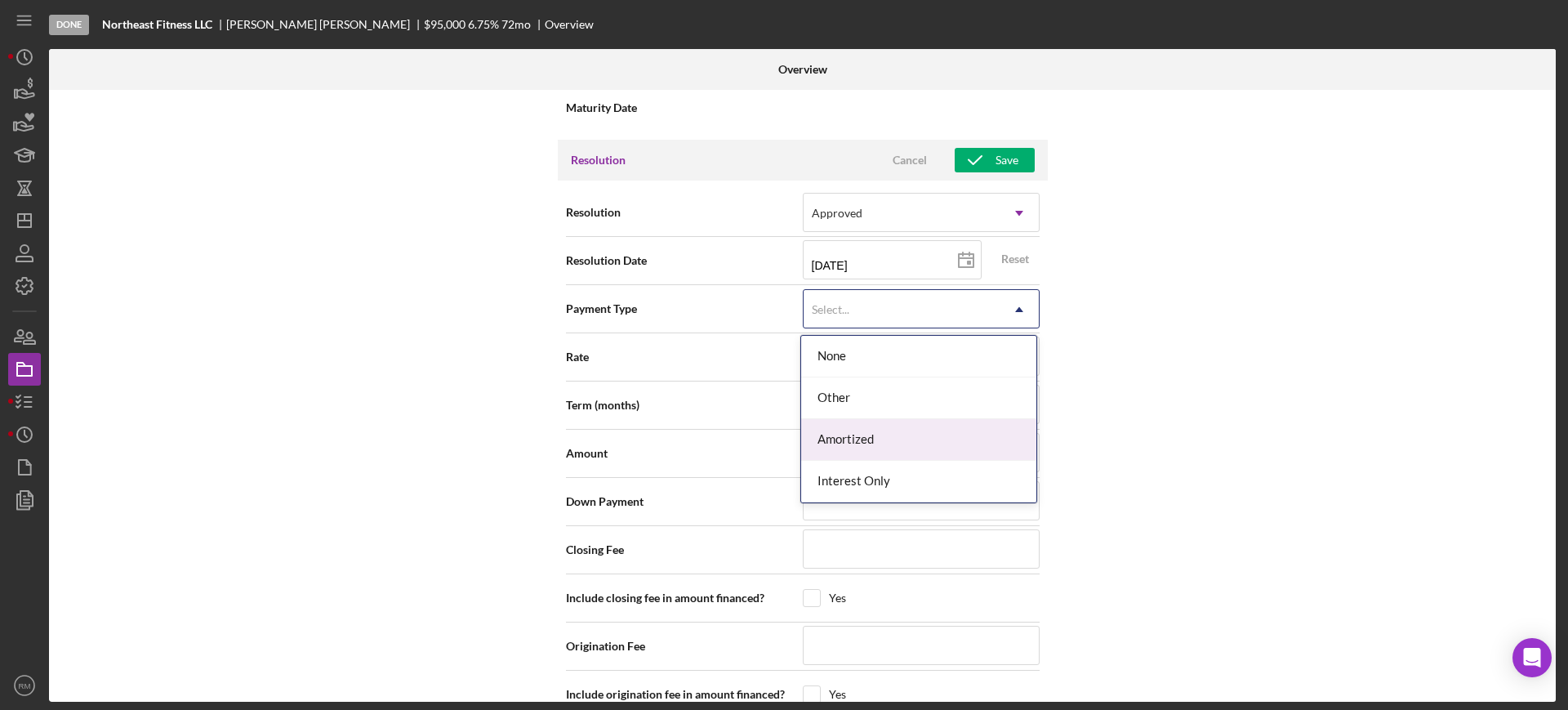
click at [820, 446] on div "Amortized" at bounding box center [918, 439] width 235 height 41
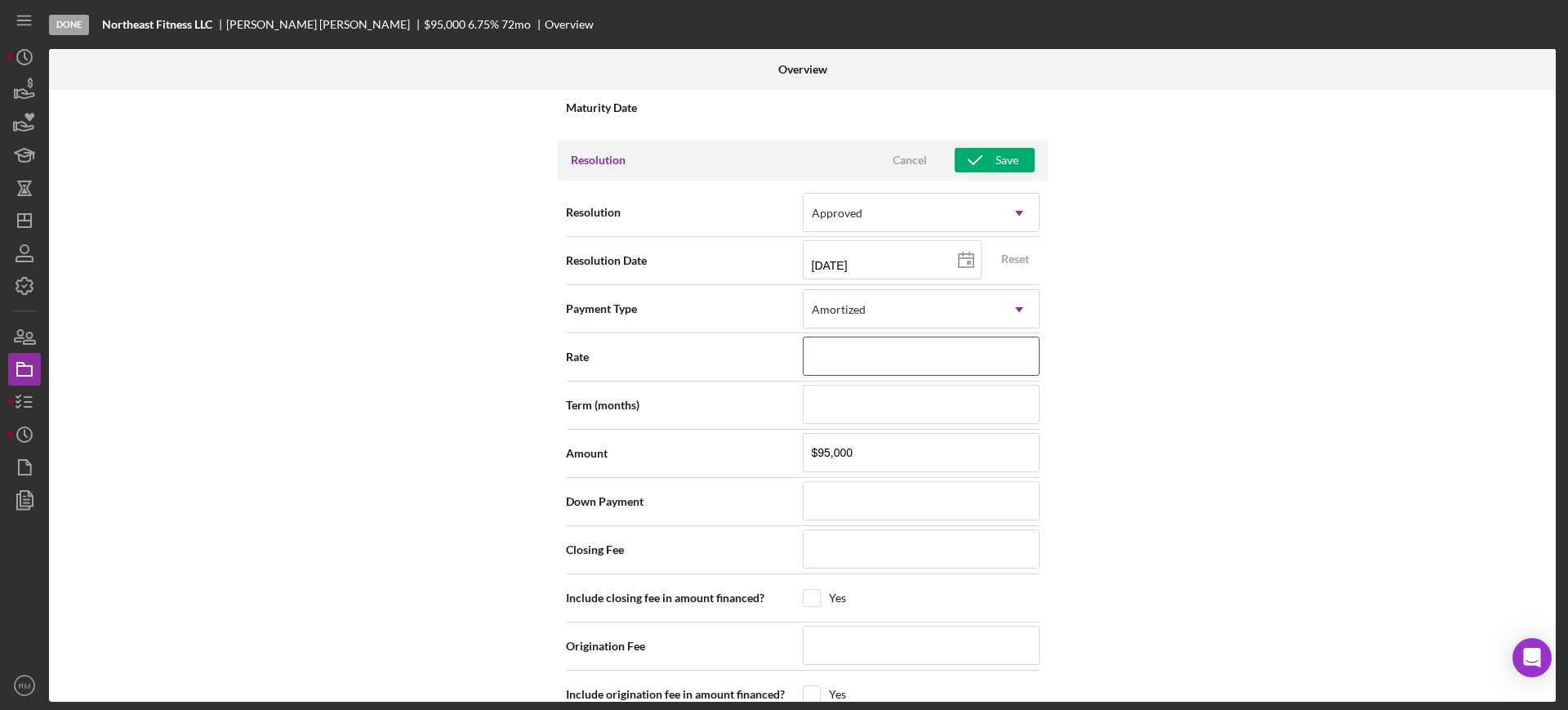
click at [872, 363] on input at bounding box center [921, 356] width 237 height 39
type input "6%"
type input "6.%"
type input "6.7%"
type input "6.75%"
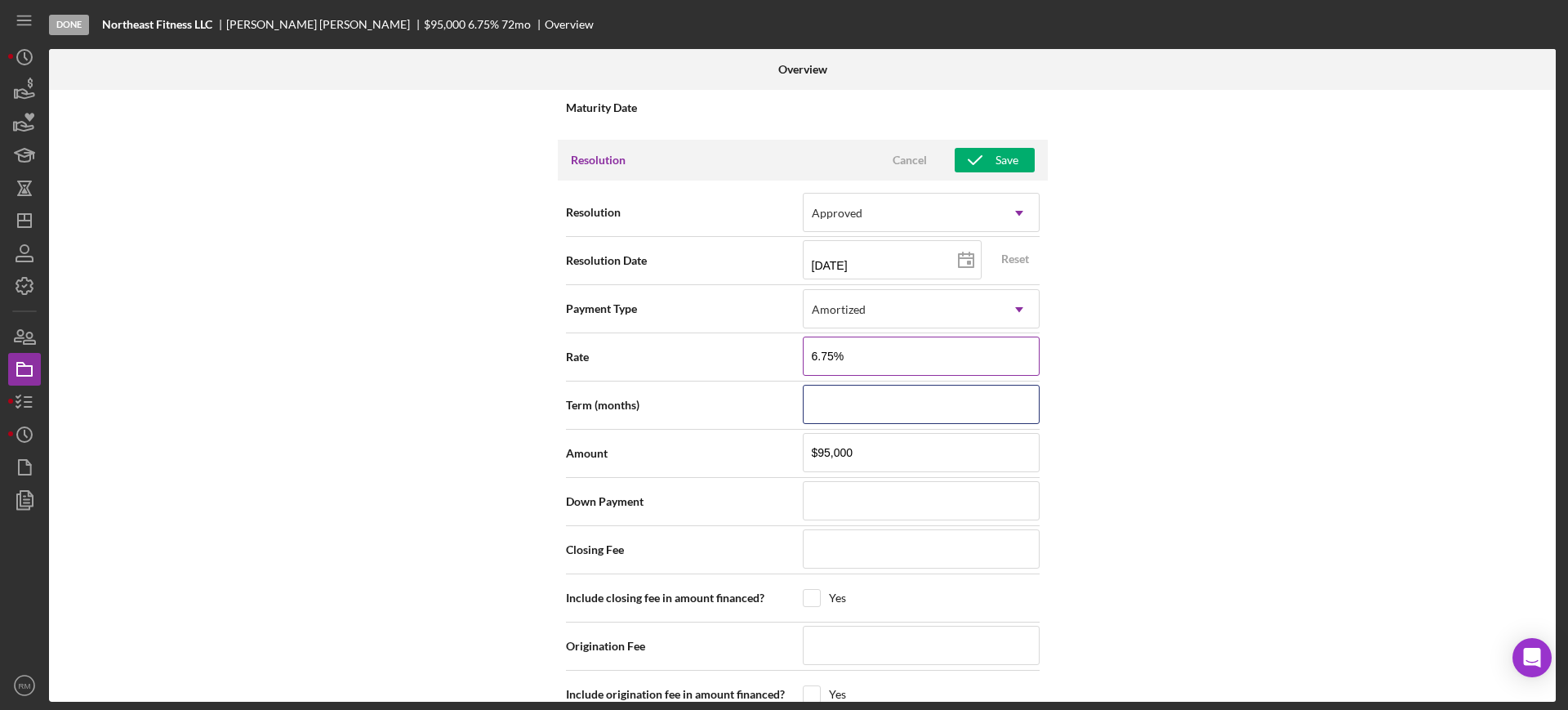
type input "6.750%"
type input "7"
type input "72"
type input "$8"
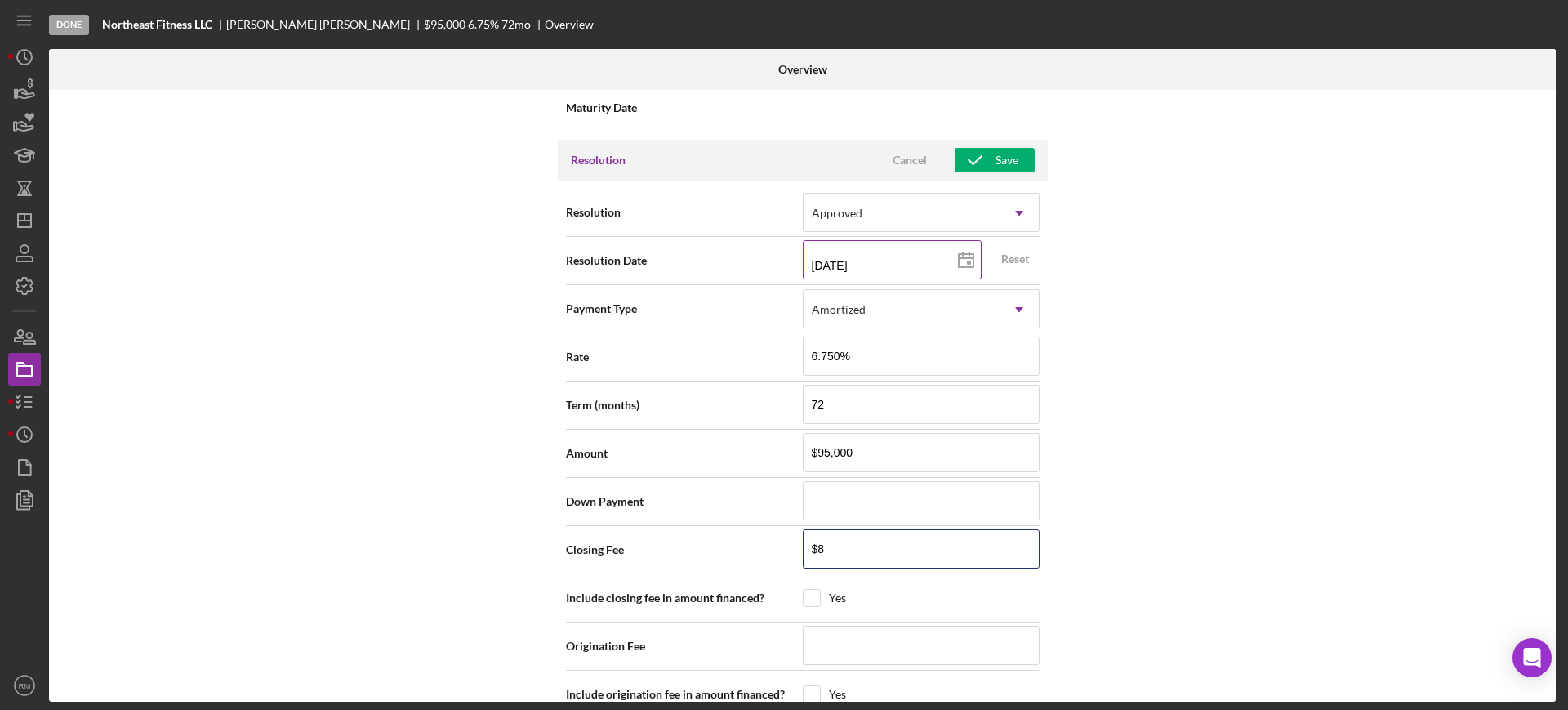
type input "$85"
type input "$858"
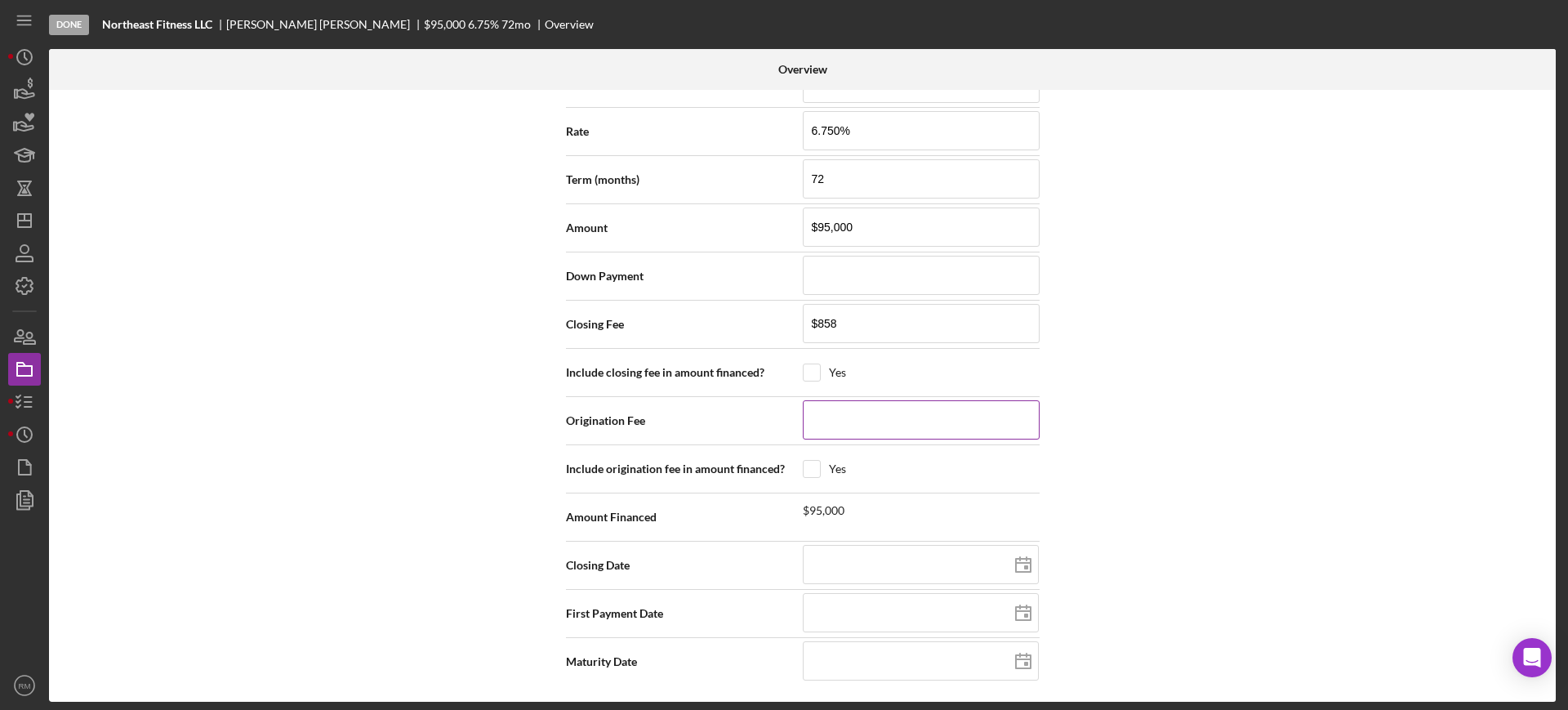
click at [820, 413] on input at bounding box center [921, 420] width 237 height 39
type input "$1"
type input "$19"
type input "$190"
type input "$1,900"
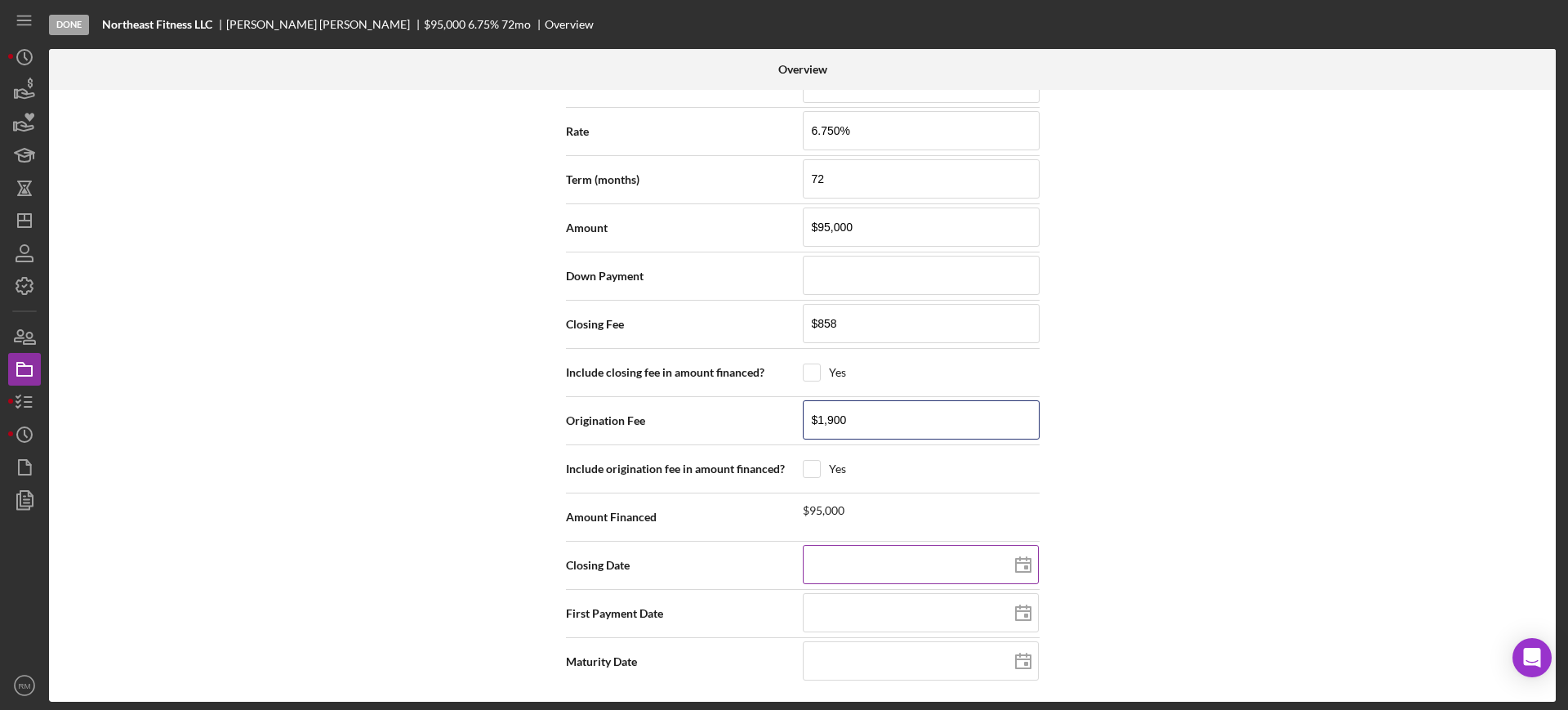
type input "$1,900"
click at [937, 561] on input at bounding box center [920, 565] width 236 height 39
type input "0m/dd/yyyy"
type input "09/dd/yyyy"
type input "09/2d/yyyy"
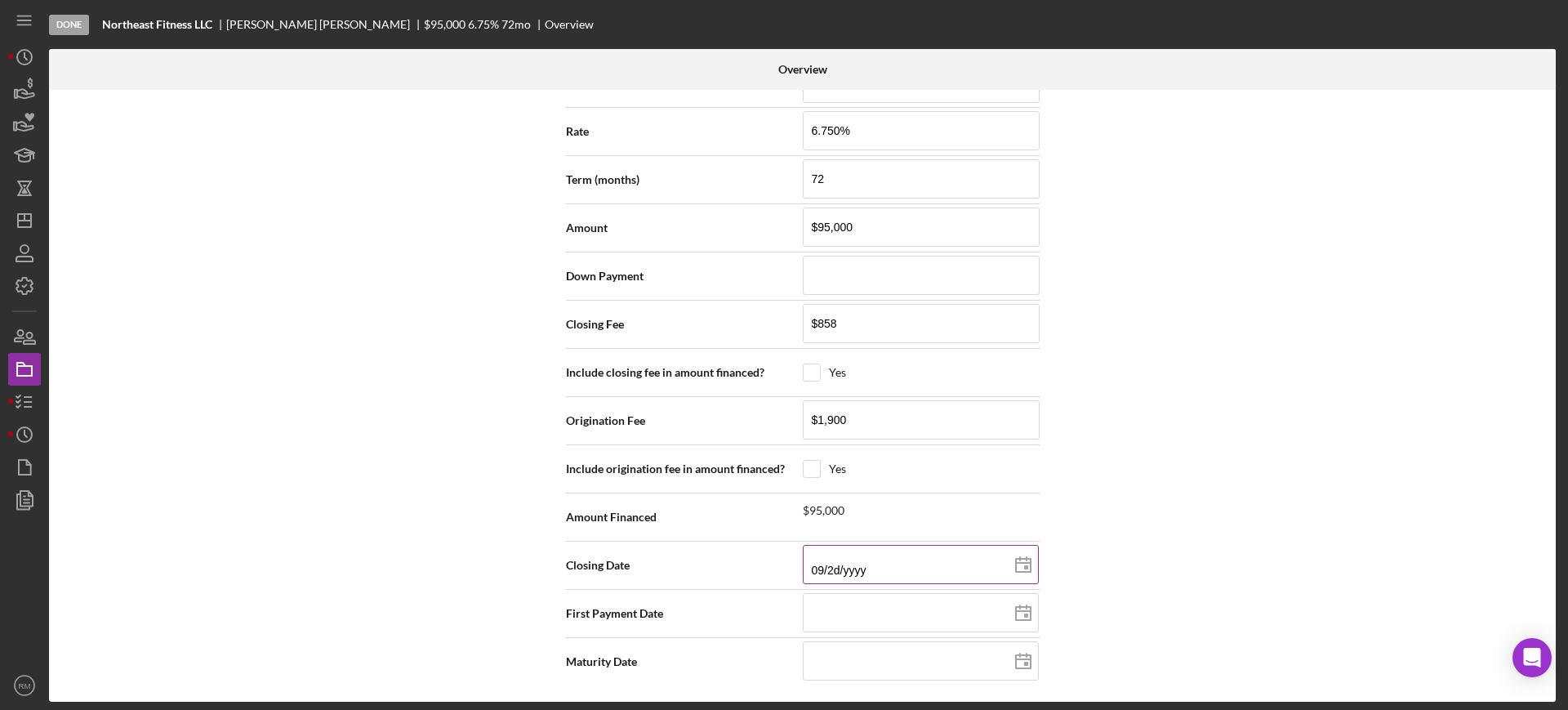
type input "09/29/yyyy"
type input "09/29/2yyy"
type input "09/29/20yy"
click at [937, 561] on input at bounding box center [920, 565] width 236 height 39
click at [869, 635] on div "First Payment Date" at bounding box center [803, 613] width 474 height 48
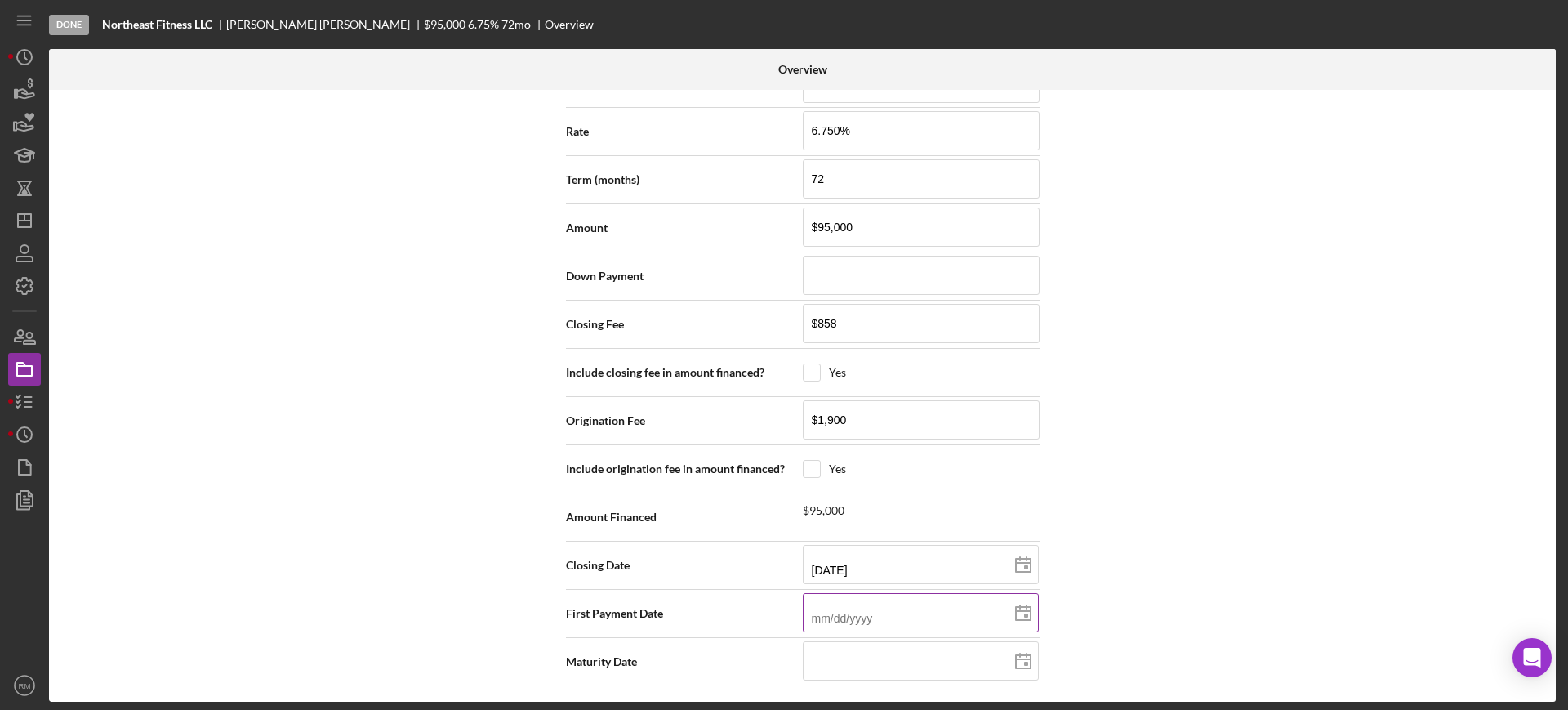
click at [842, 616] on input at bounding box center [920, 612] width 236 height 39
click at [845, 647] on div at bounding box center [921, 661] width 237 height 40
click at [389, 630] on div "Internal Workflow Stage Done Icon/Dropdown Arrow Archive (can unarchive later i…" at bounding box center [803, 395] width 1507 height 611
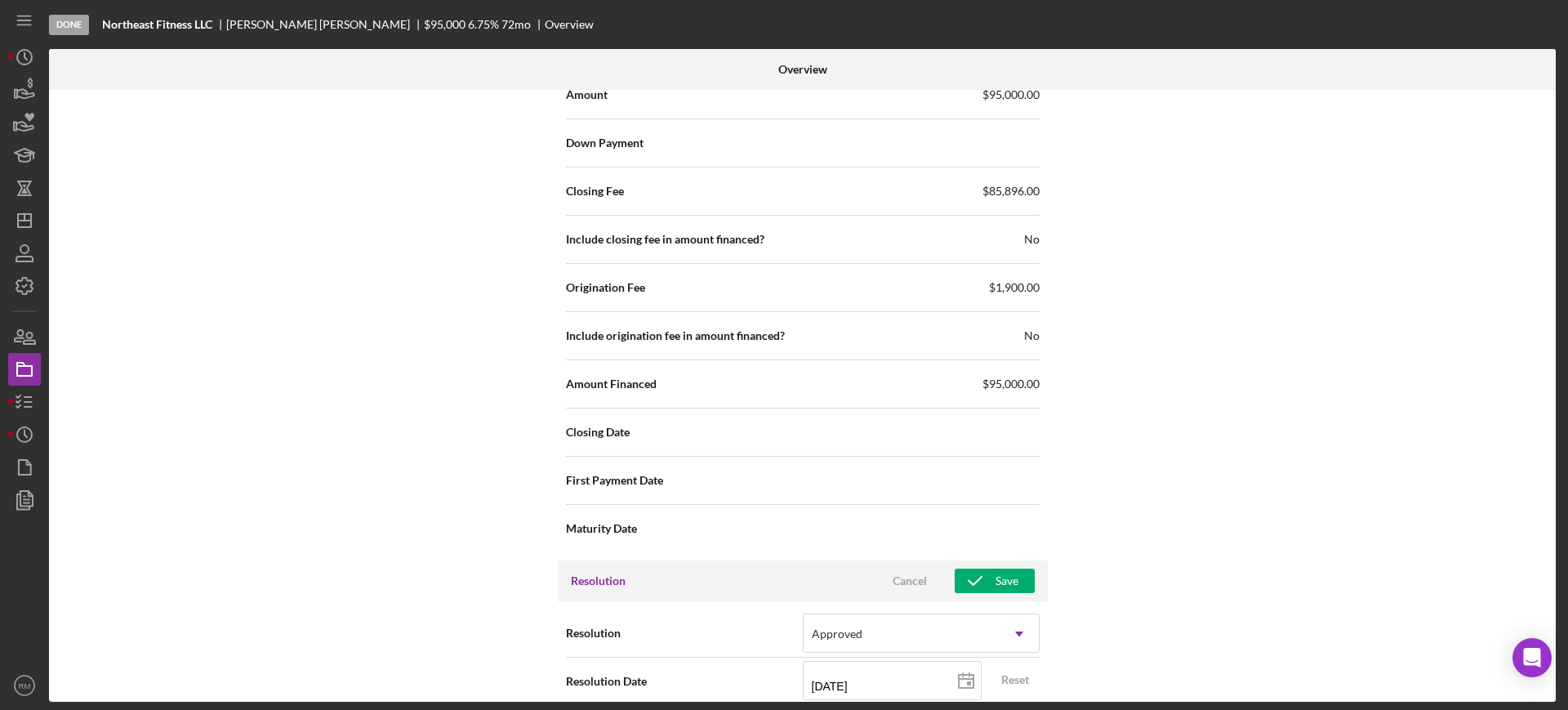
scroll to position [1570, 0]
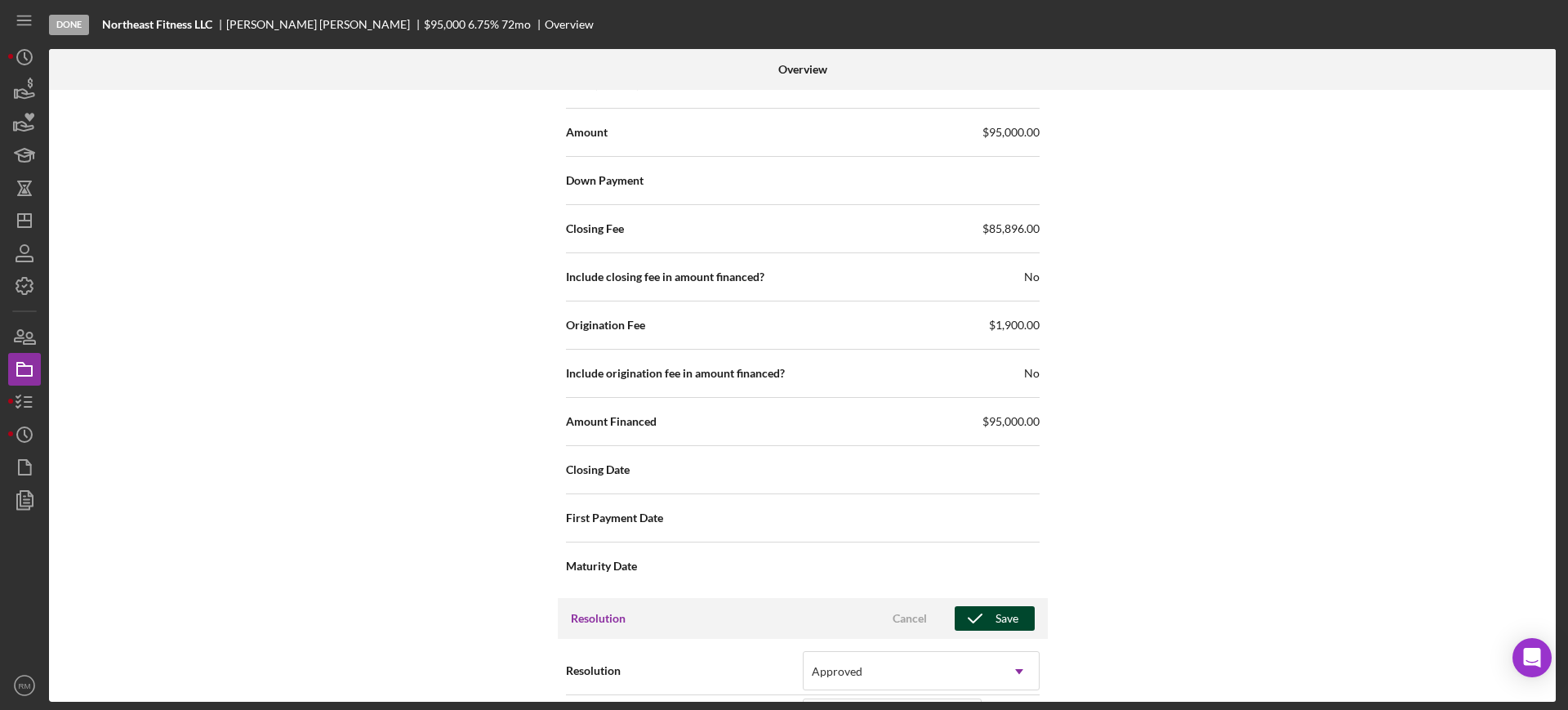
click at [971, 606] on icon "button" at bounding box center [975, 617] width 40 height 40
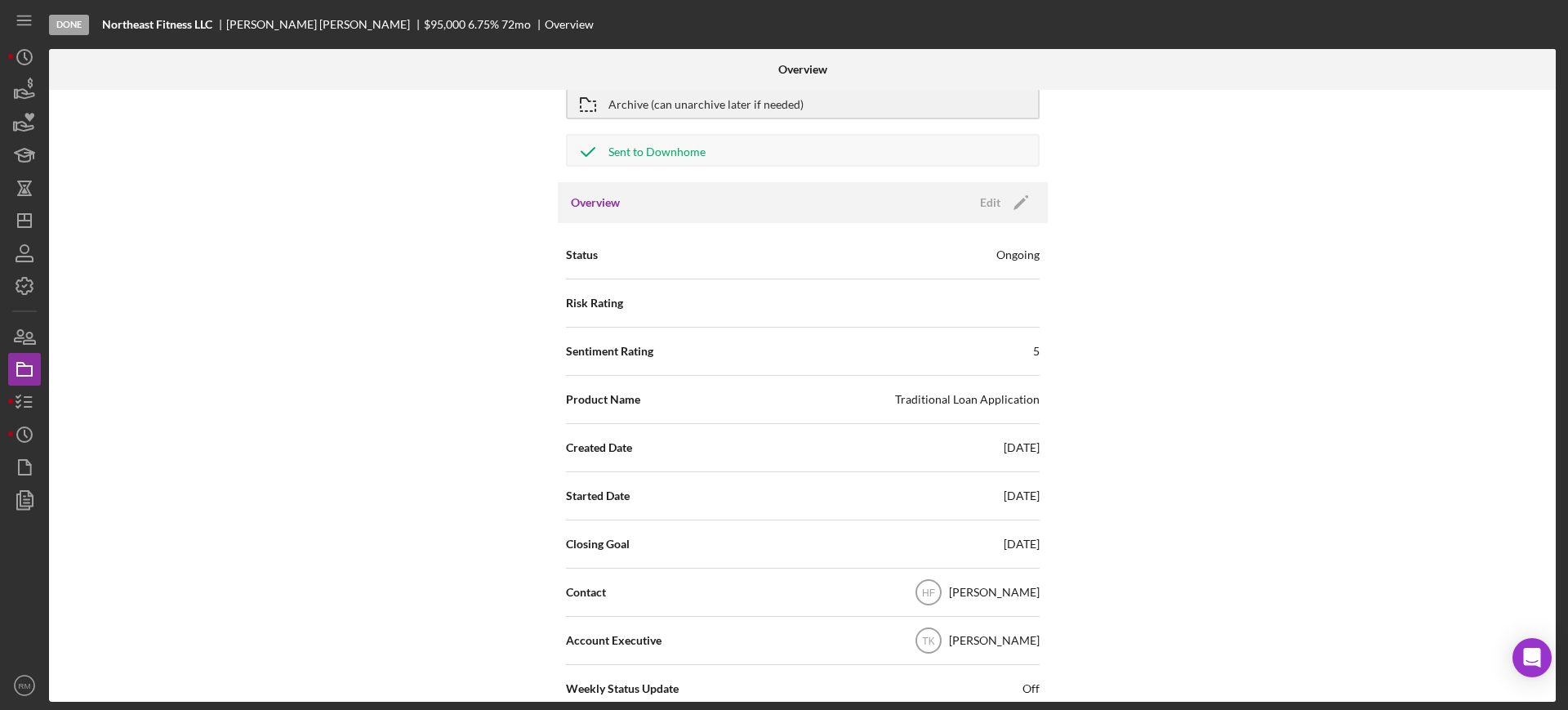
scroll to position [0, 0]
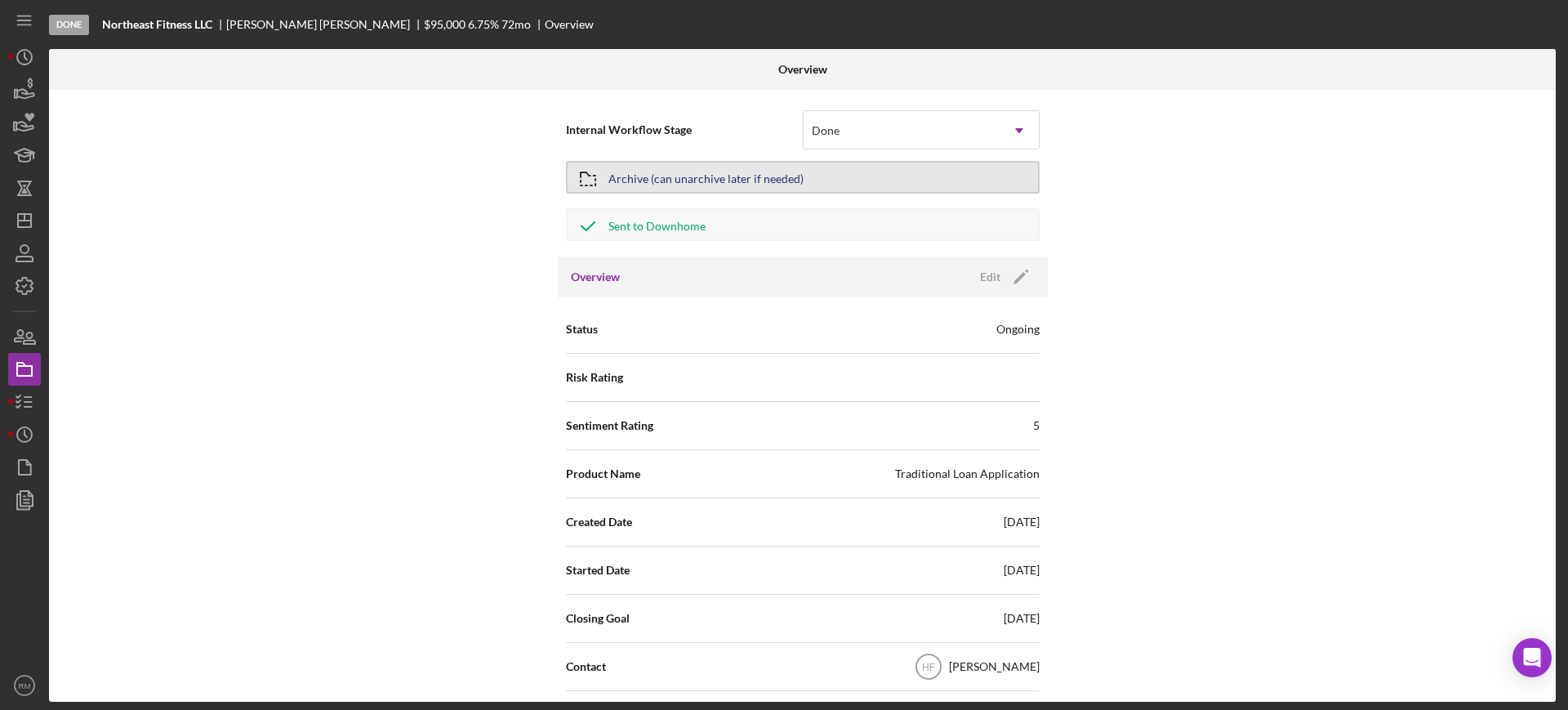
click at [707, 166] on div "Archive (can unarchive later if needed)" at bounding box center [706, 178] width 196 height 30
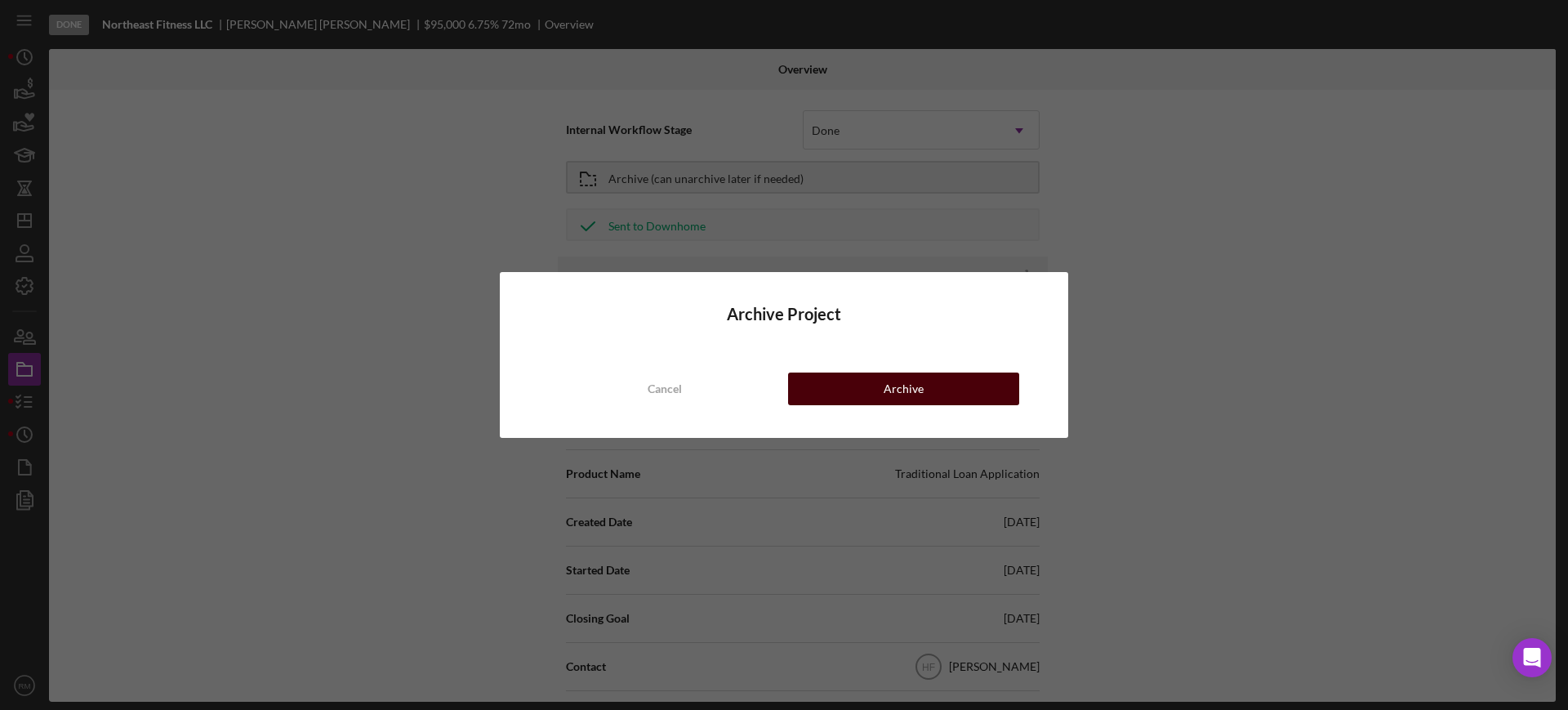
click at [834, 386] on button "Archive" at bounding box center [903, 388] width 231 height 33
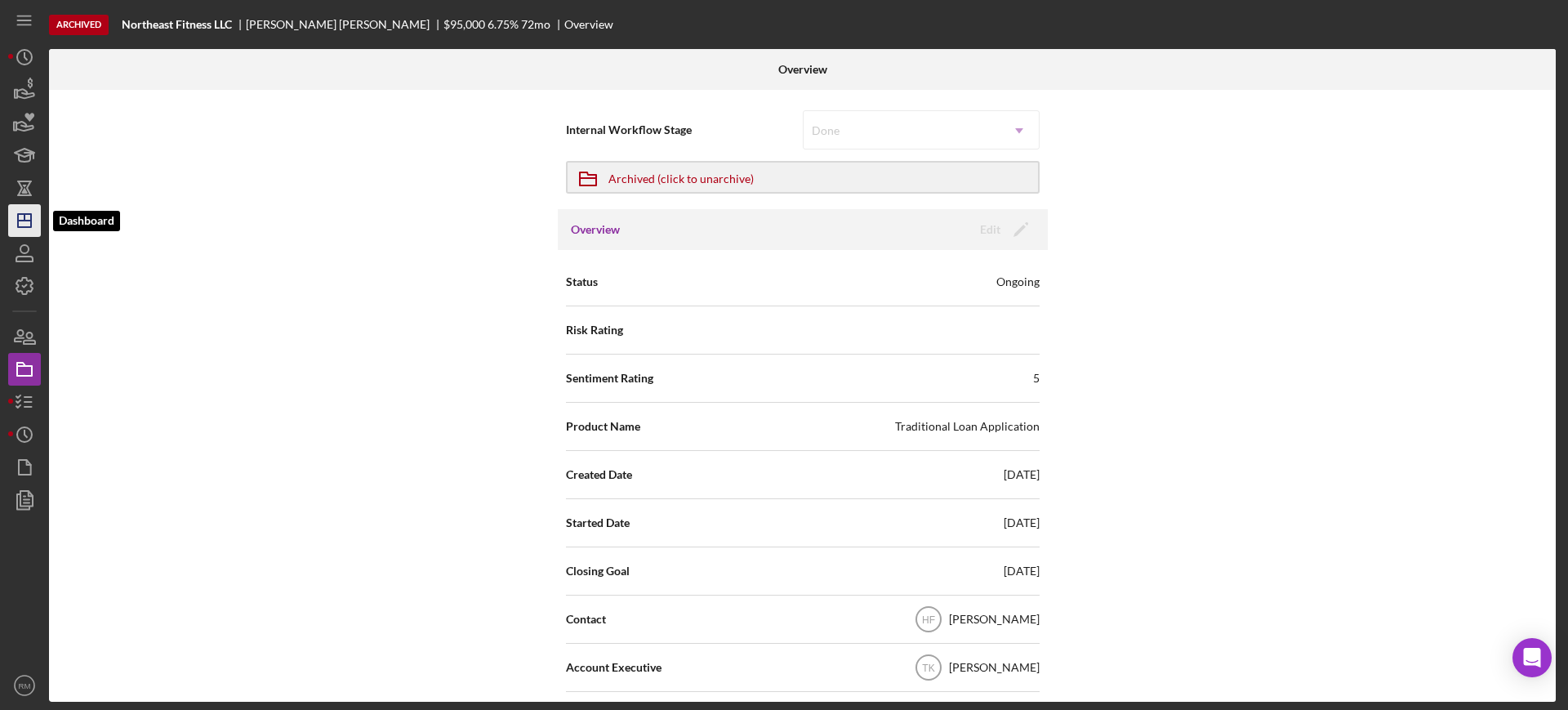
click at [30, 224] on icon "Icon/Dashboard" at bounding box center [24, 220] width 40 height 40
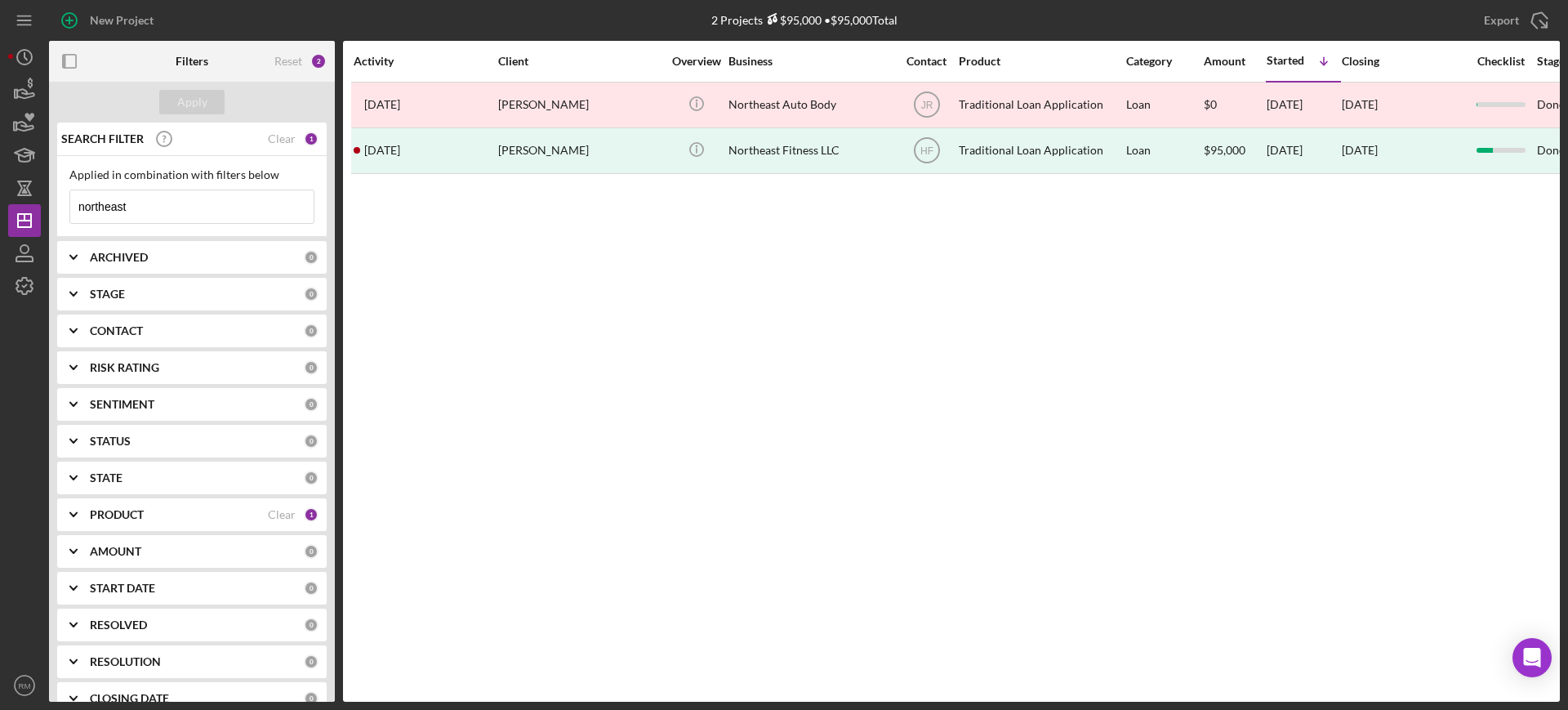
click at [199, 208] on input "northeast" at bounding box center [192, 206] width 243 height 33
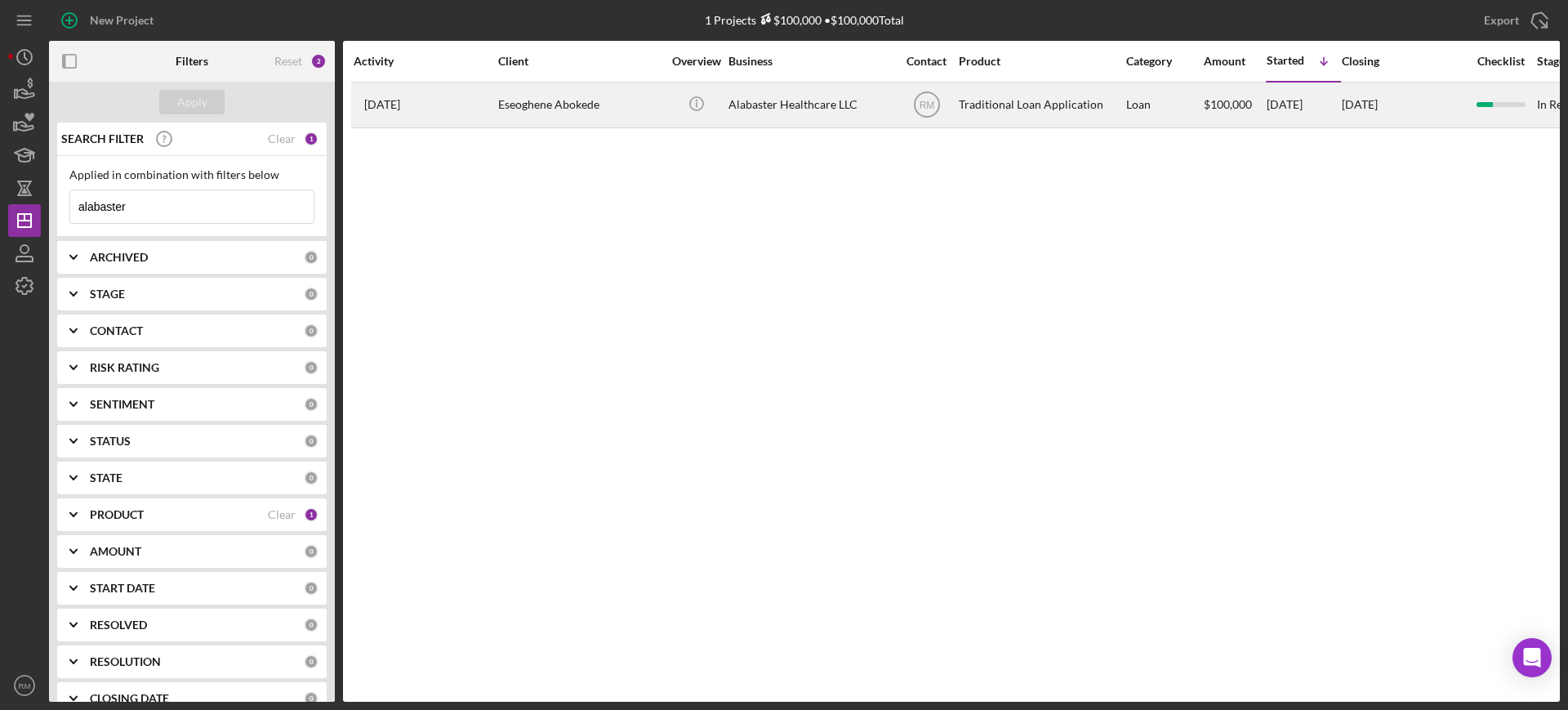
click at [526, 114] on div "Eseoghene Abokede" at bounding box center [580, 105] width 163 height 43
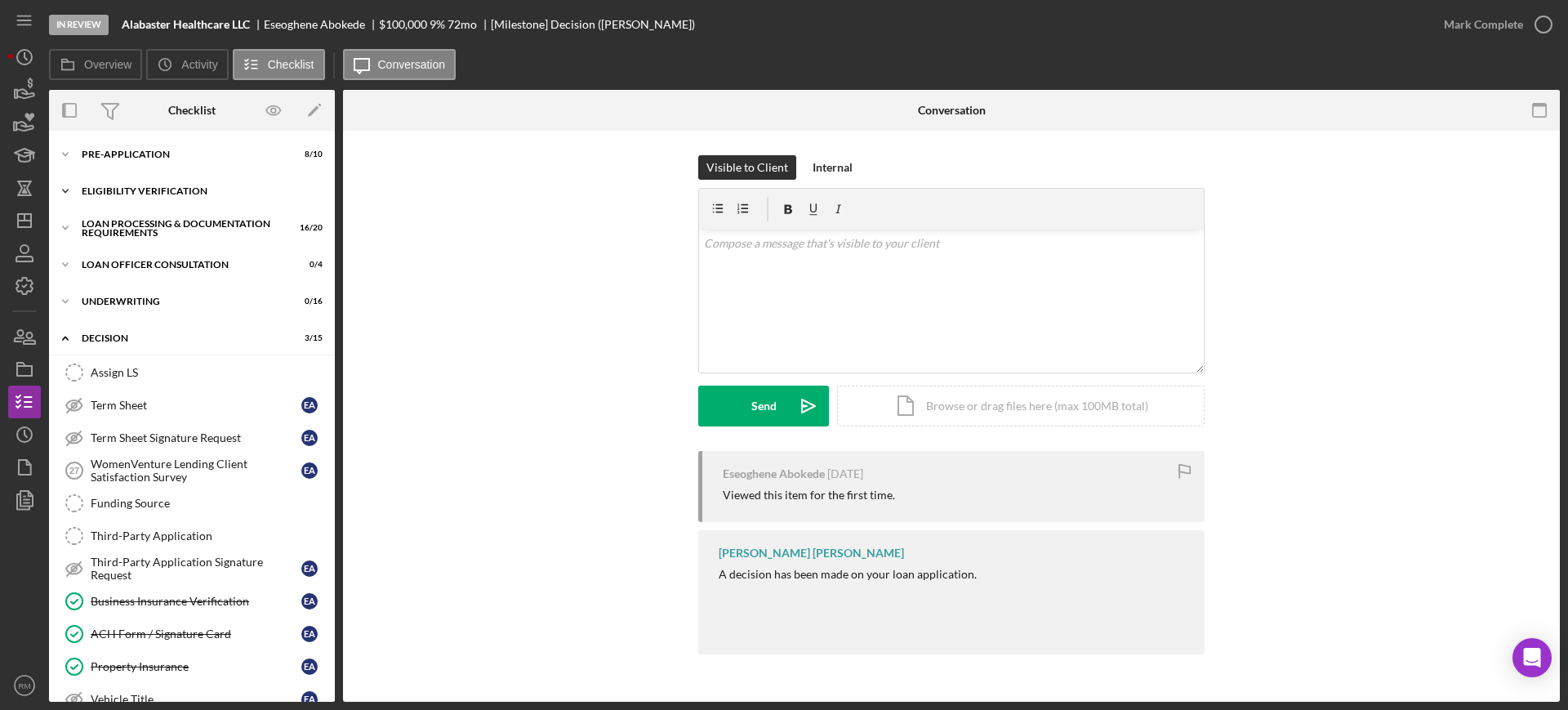
click at [148, 188] on div "Eligibility Verification" at bounding box center [198, 192] width 233 height 10
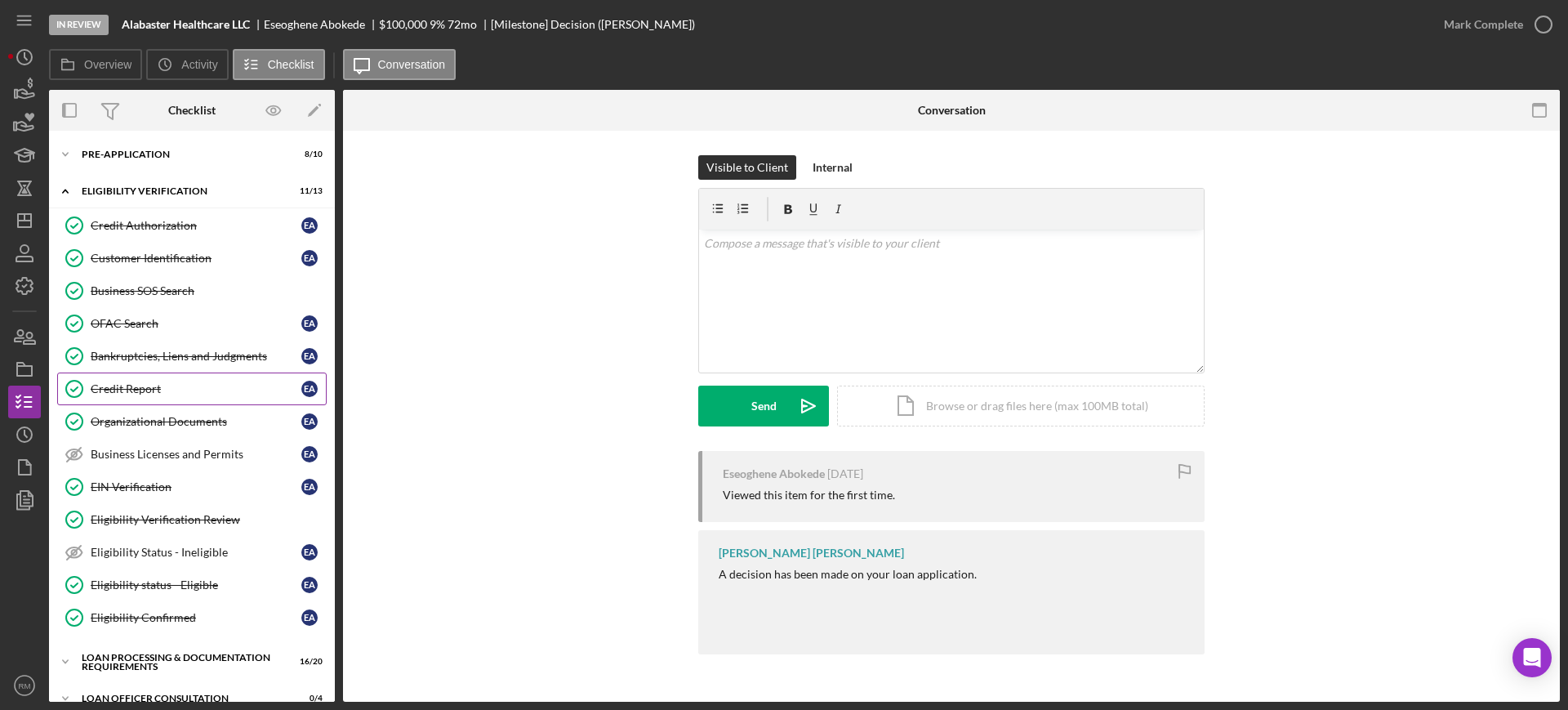
click at [131, 395] on link "Credit Report Credit Report E A" at bounding box center [192, 388] width 270 height 33
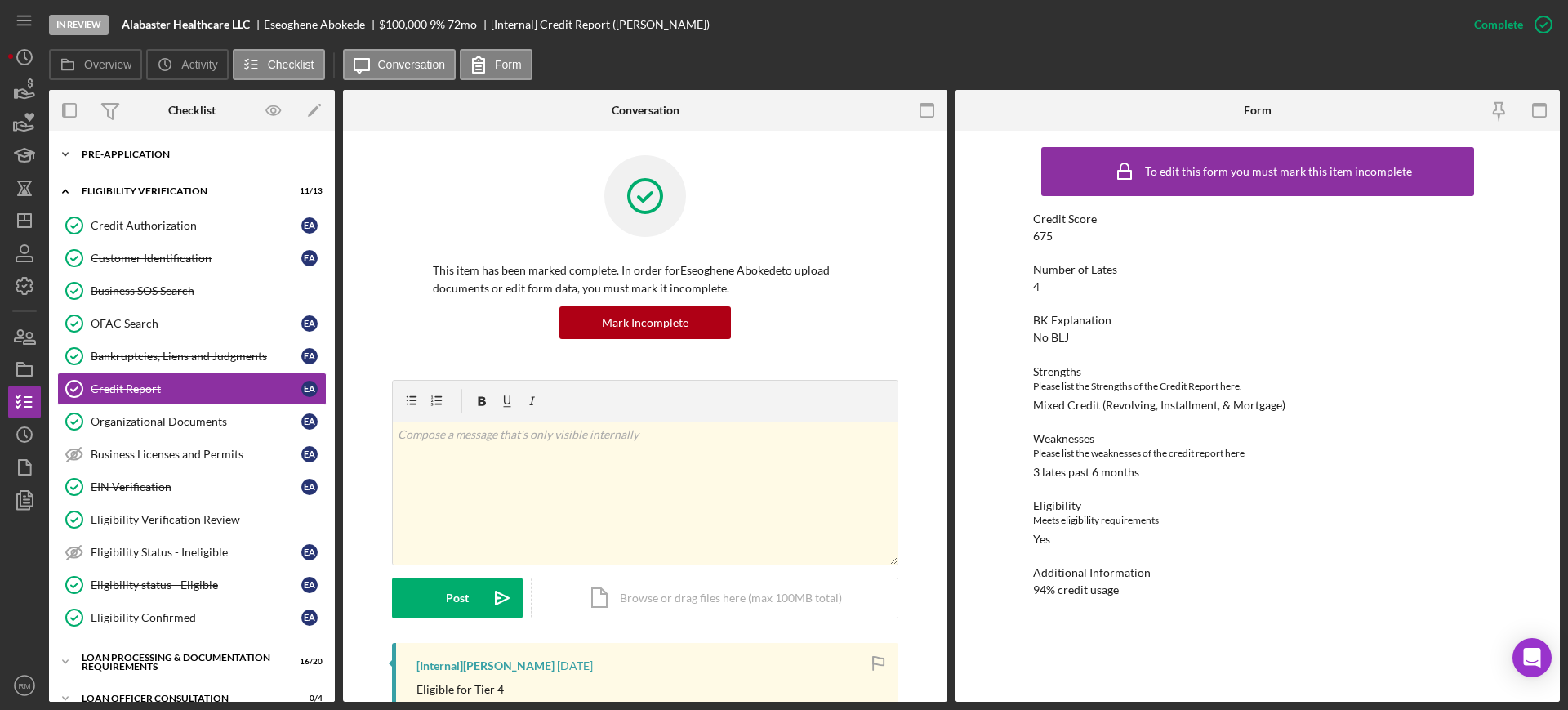
click at [180, 168] on div "Icon/Expander Pre-Application 8 / 10" at bounding box center [192, 154] width 285 height 33
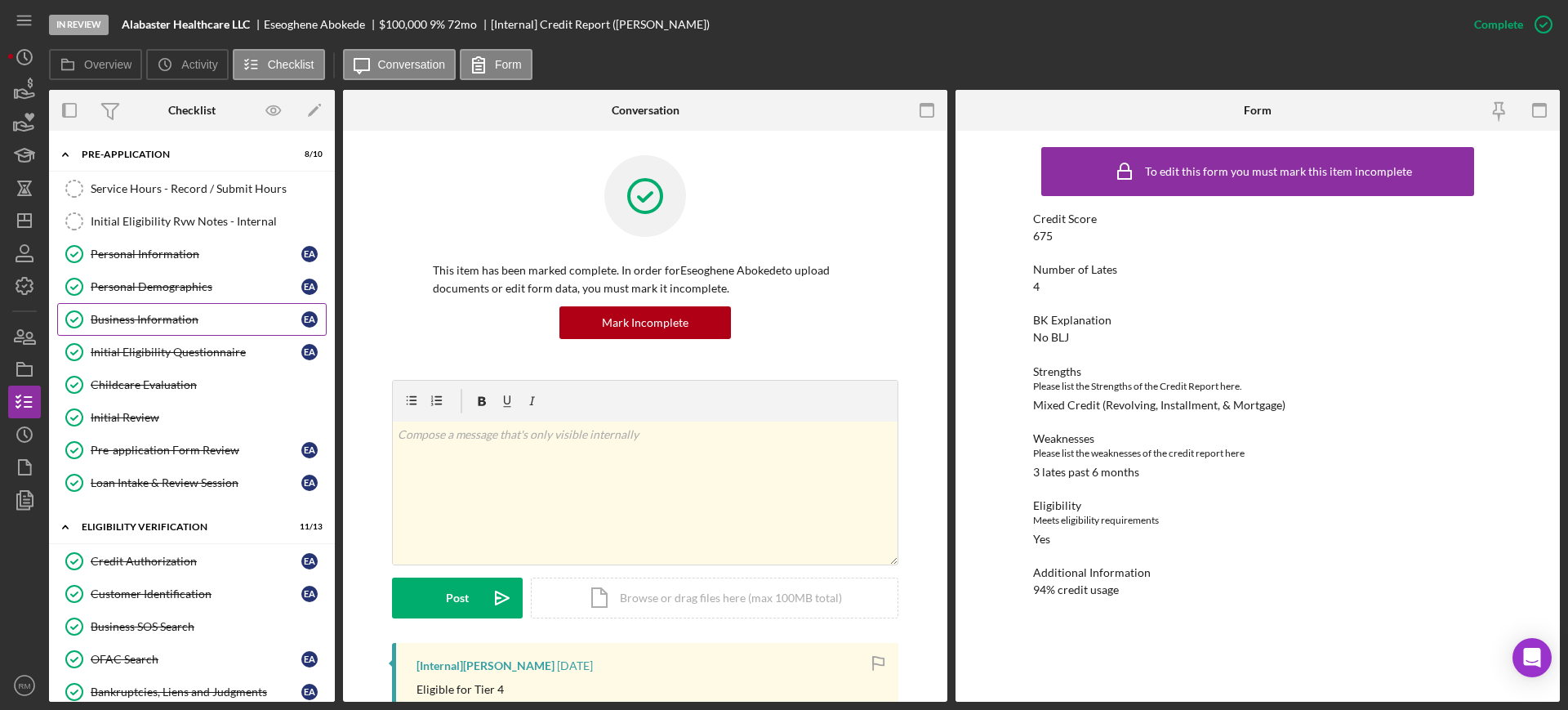
click at [150, 318] on div "Business Information" at bounding box center [196, 319] width 210 height 13
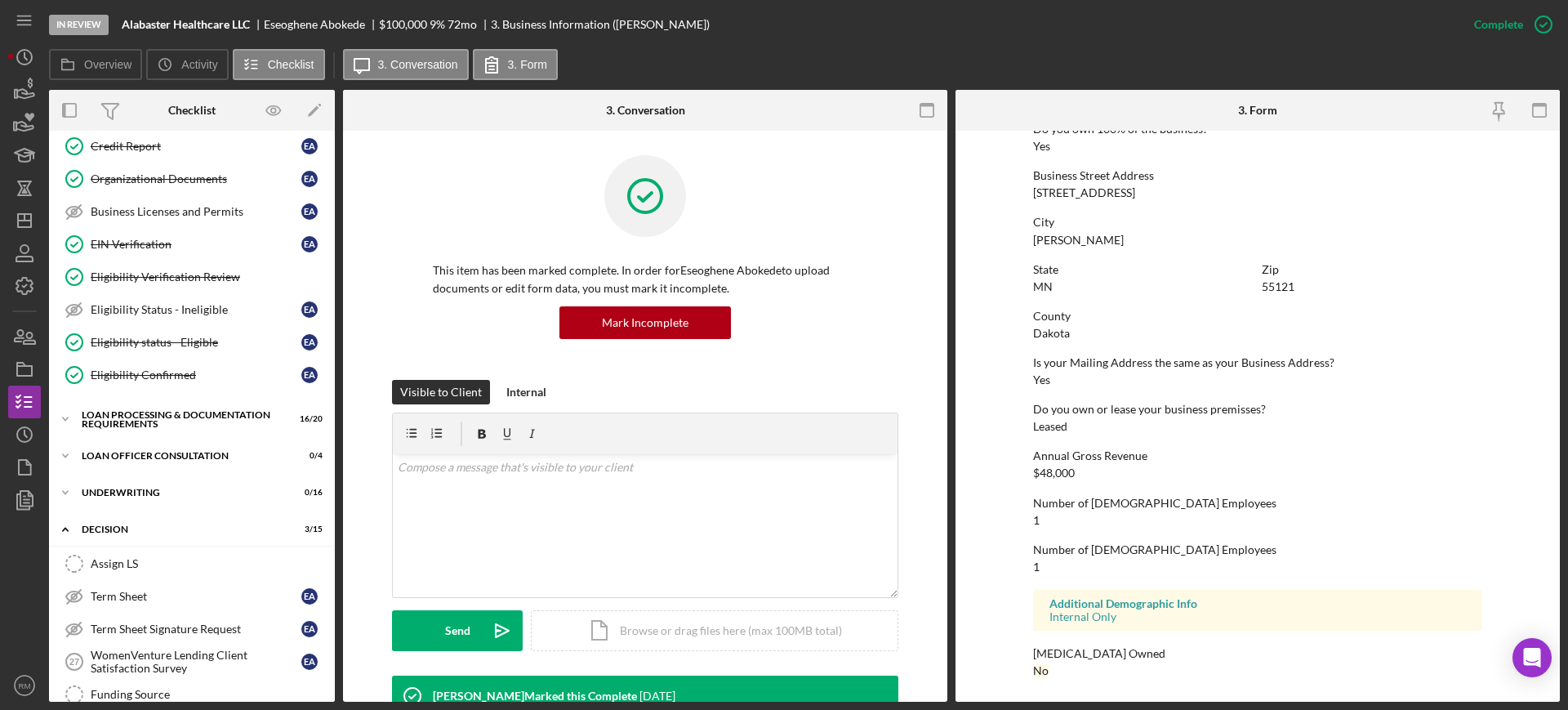
scroll to position [585, 0]
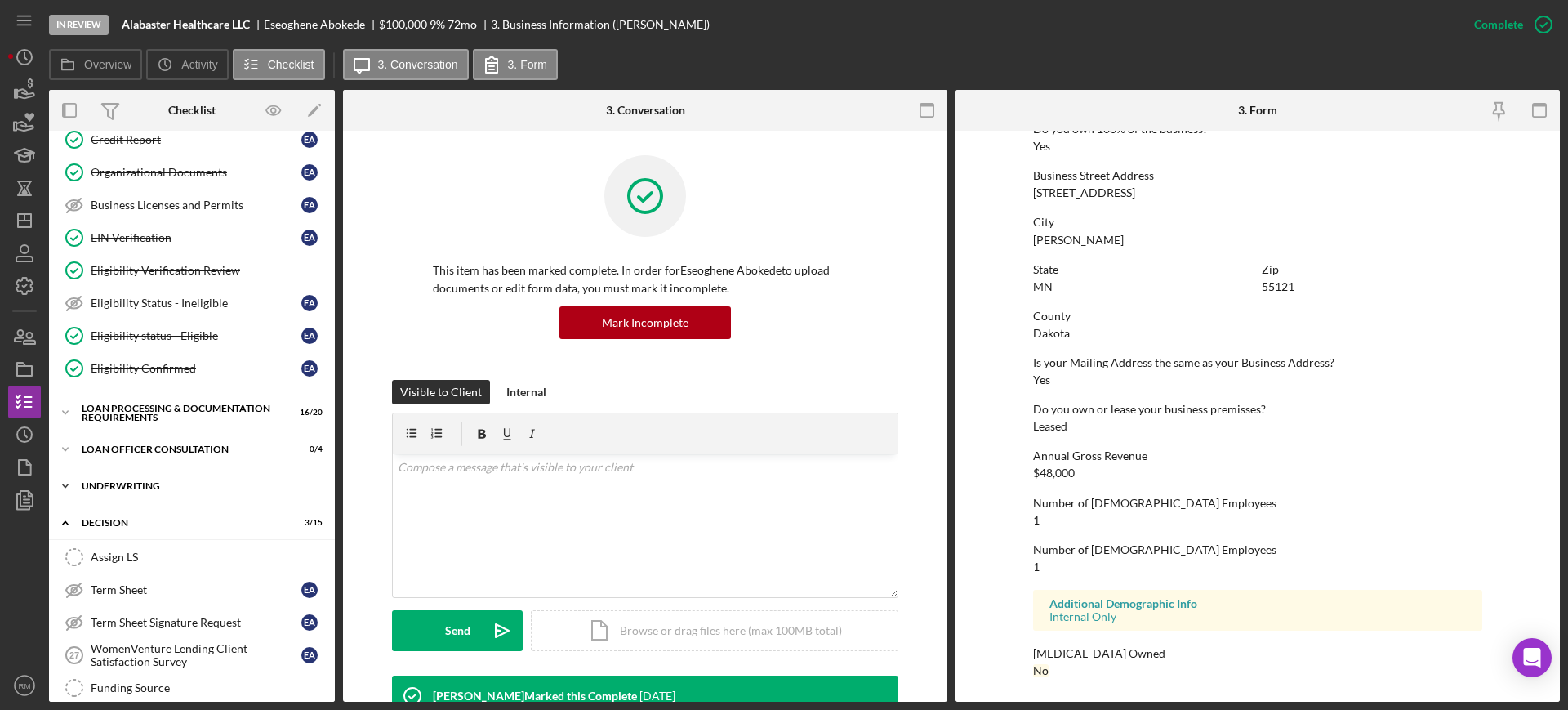
click at [144, 479] on div "Icon/Expander Underwriting 0 / 16" at bounding box center [192, 486] width 285 height 33
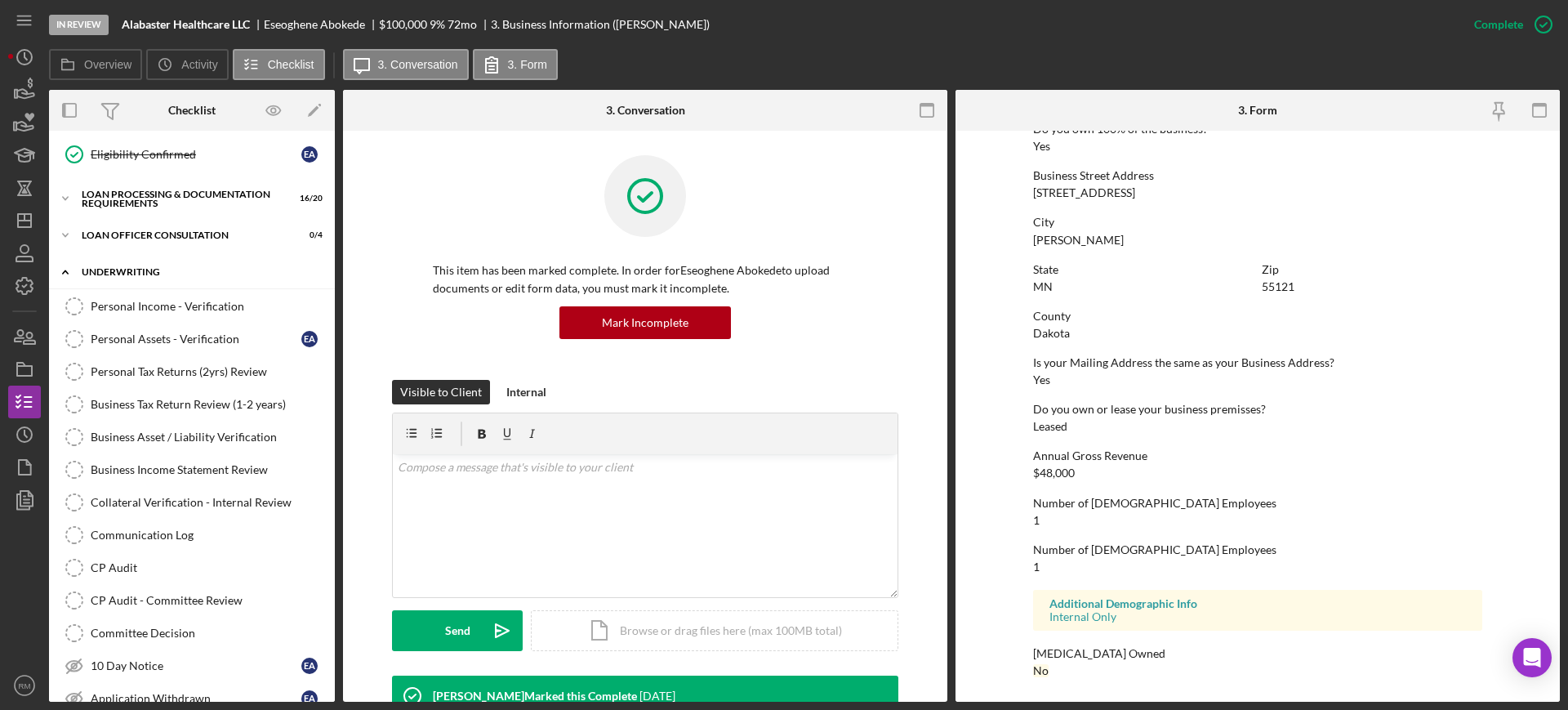
scroll to position [788, 0]
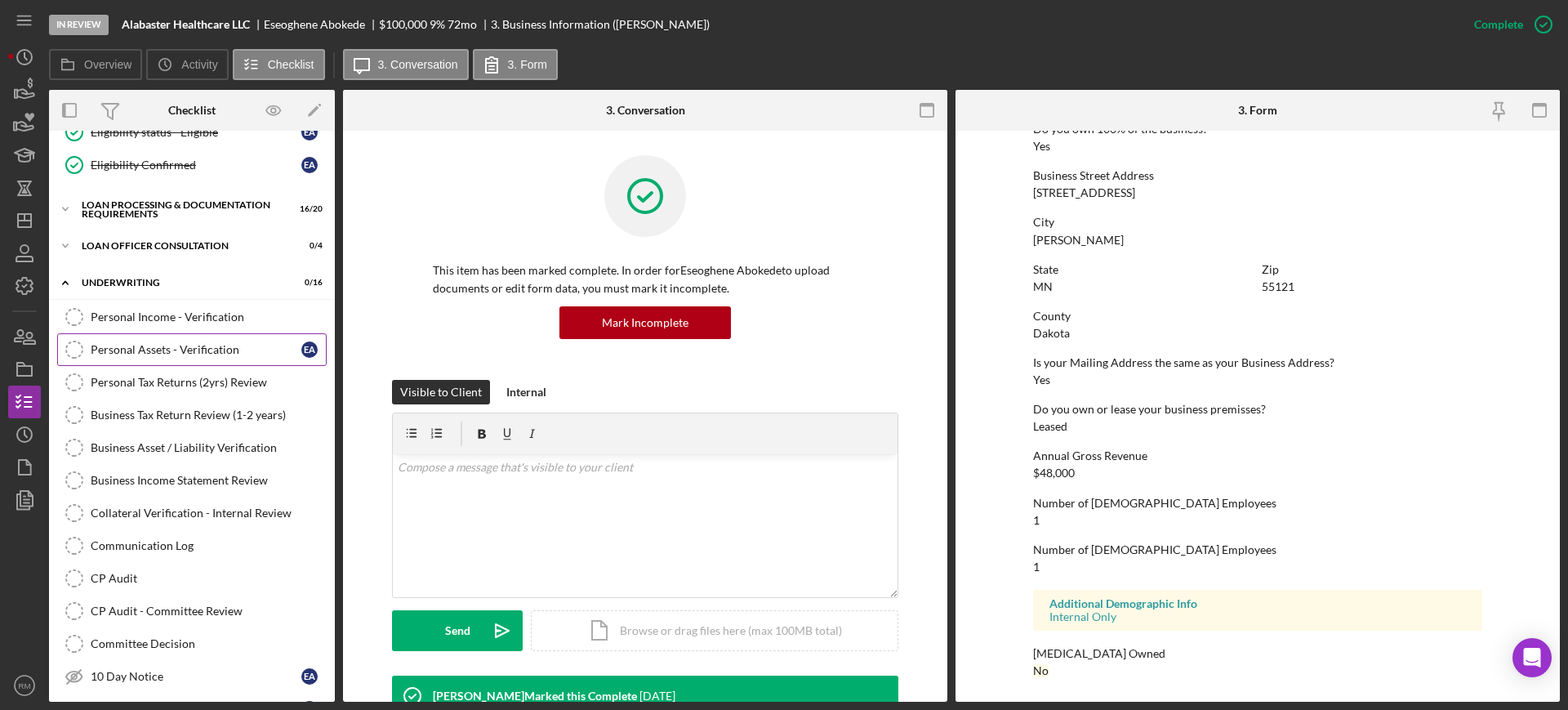
click at [189, 343] on div "Personal Assets - Verification" at bounding box center [196, 349] width 210 height 13
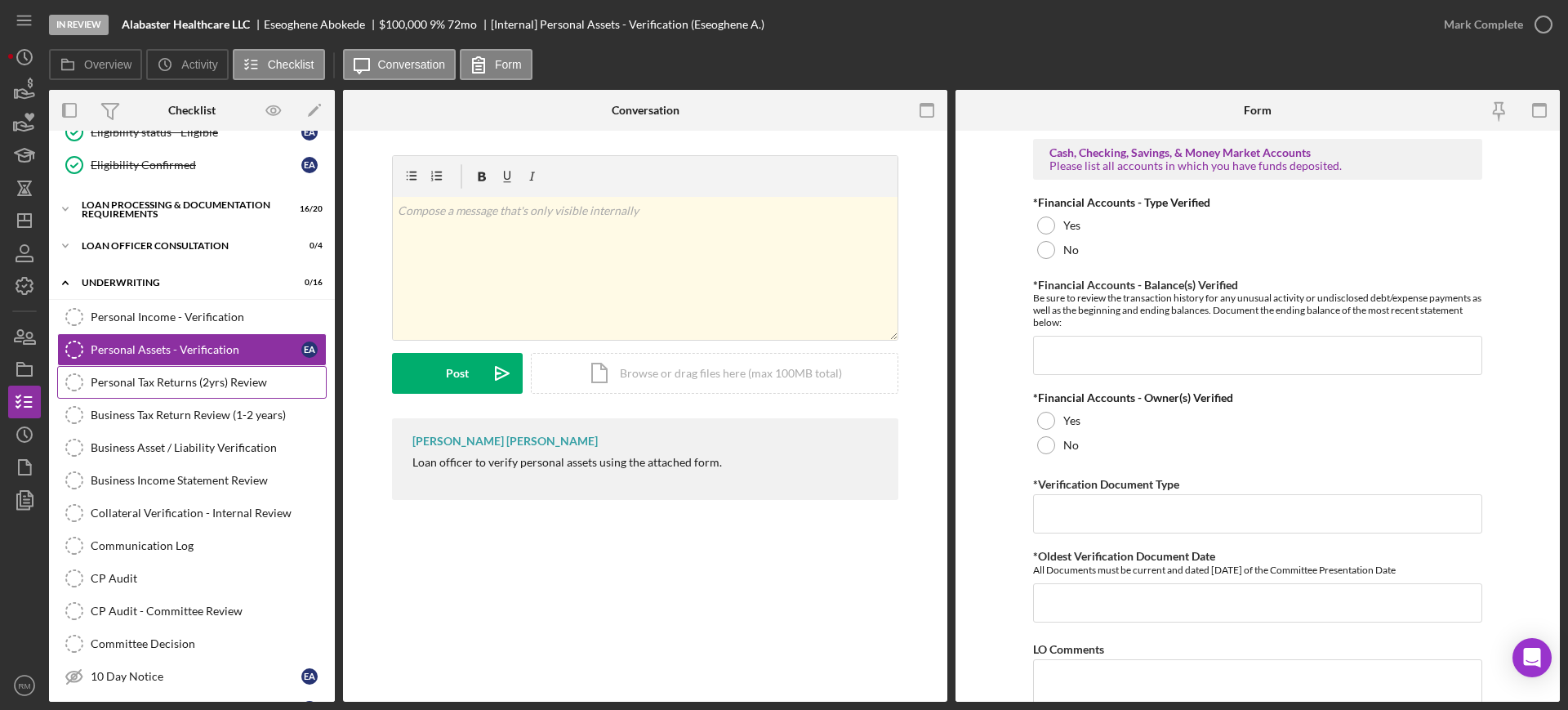
click at [183, 381] on div "Personal Tax Returns (2yrs) Review" at bounding box center [208, 381] width 235 height 13
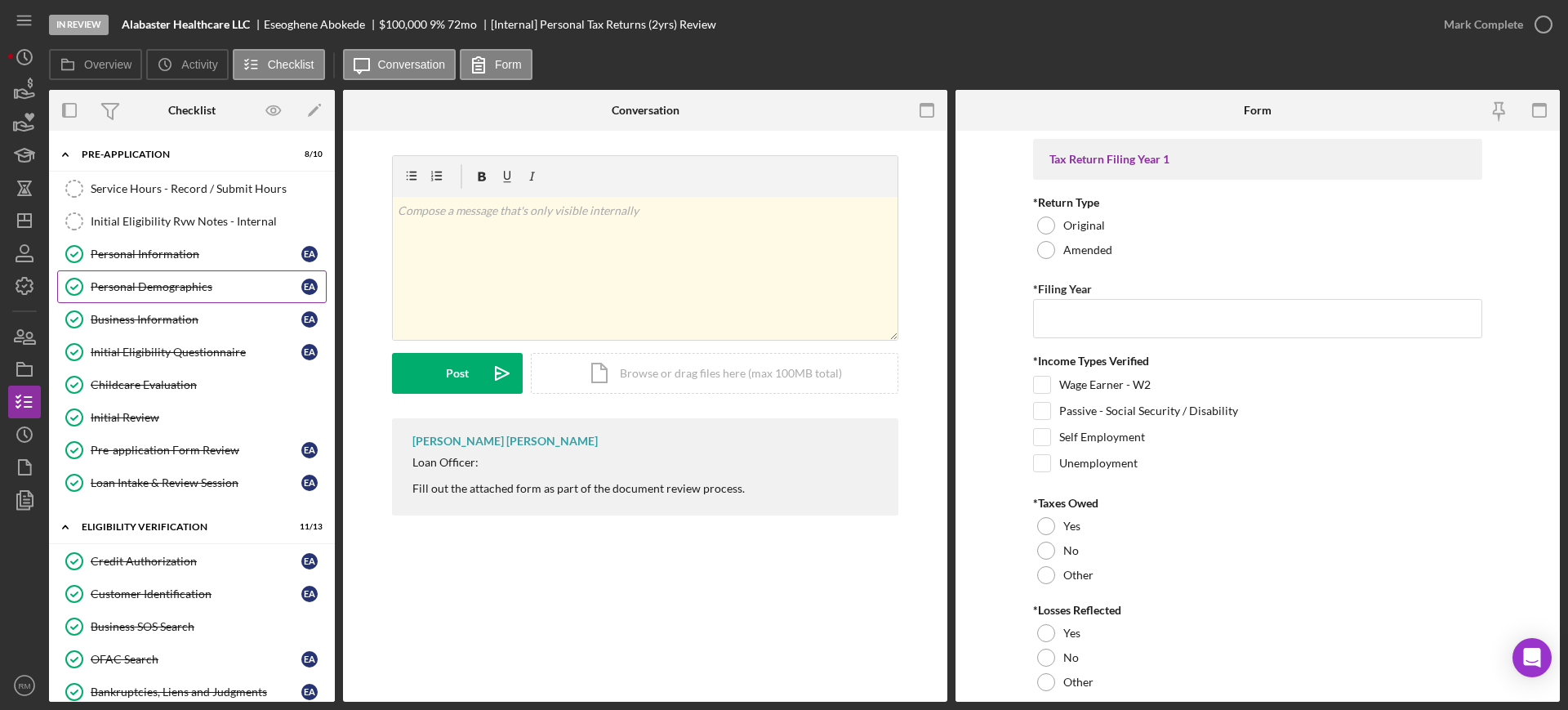
click at [167, 292] on div "Personal Demographics" at bounding box center [196, 286] width 210 height 13
